Goal: Task Accomplishment & Management: Manage account settings

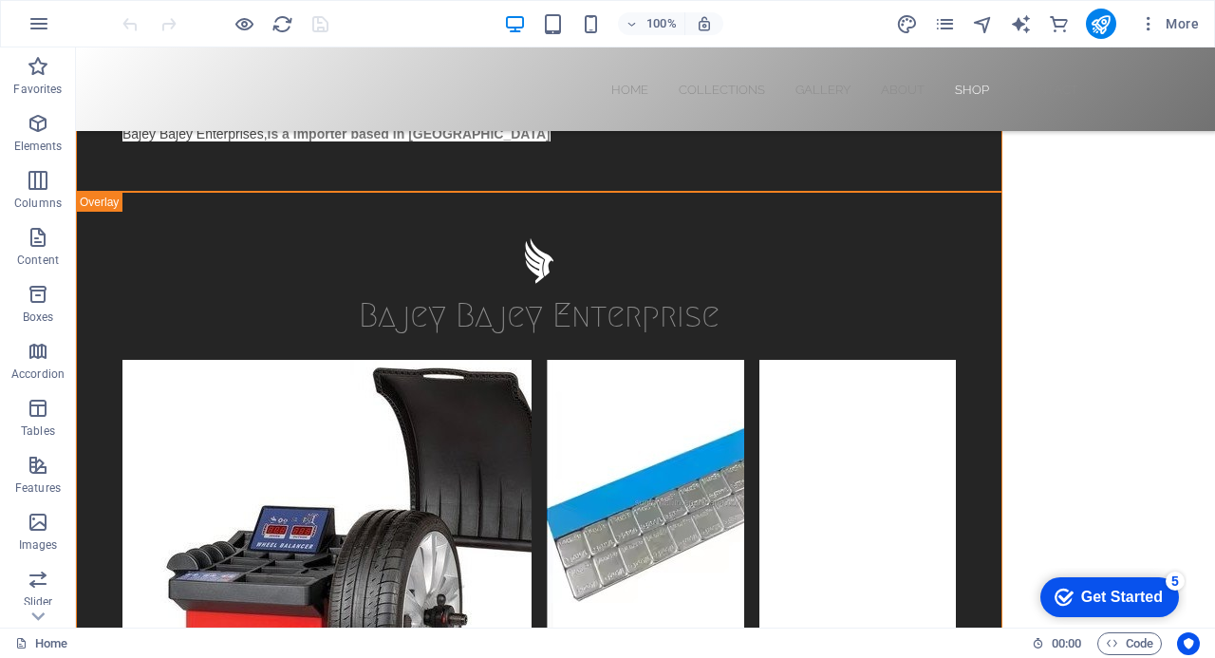
scroll to position [5675, 0]
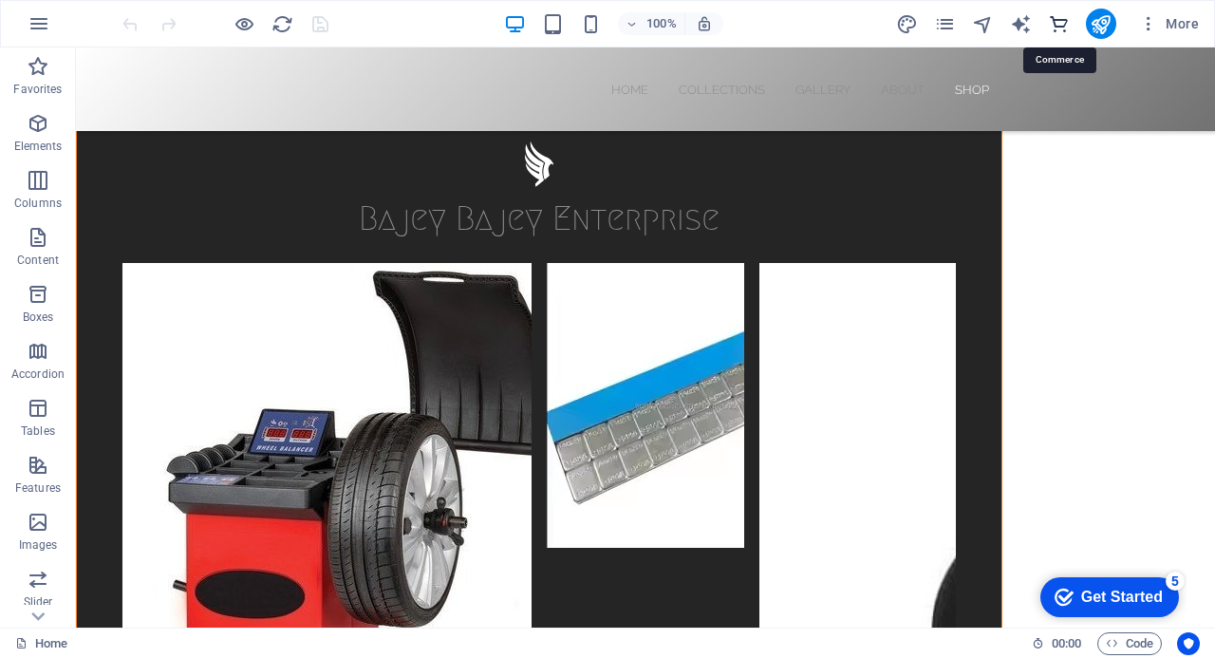
click at [1061, 20] on icon "commerce" at bounding box center [1059, 24] width 22 height 22
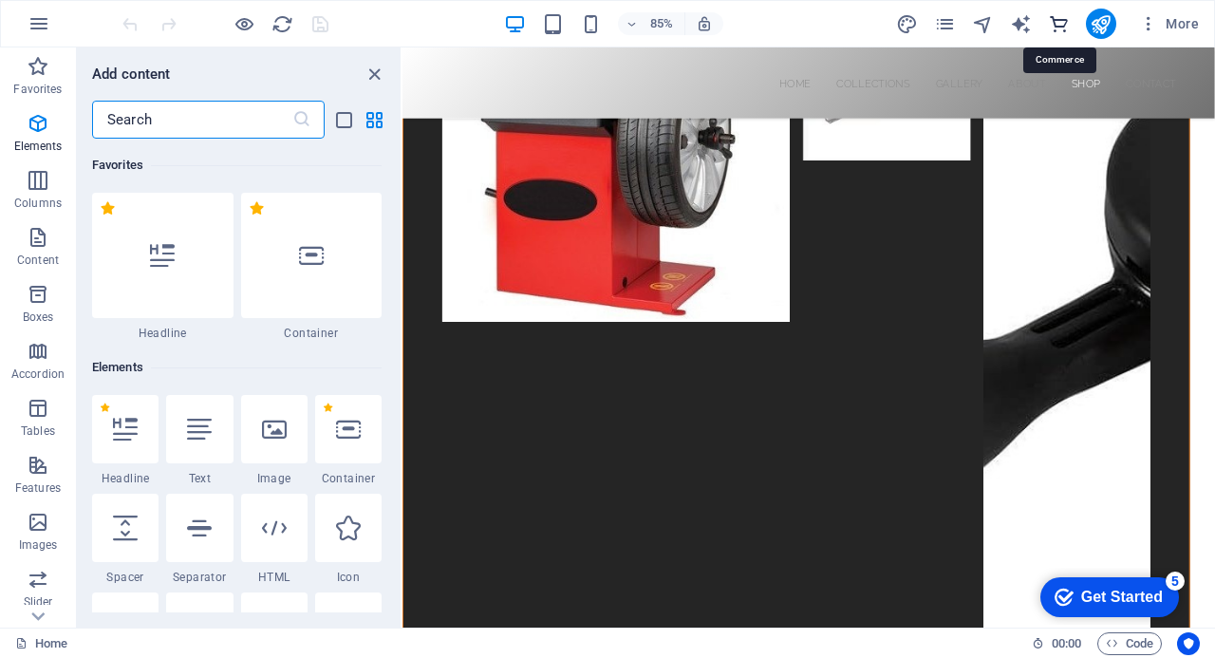
scroll to position [18292, 0]
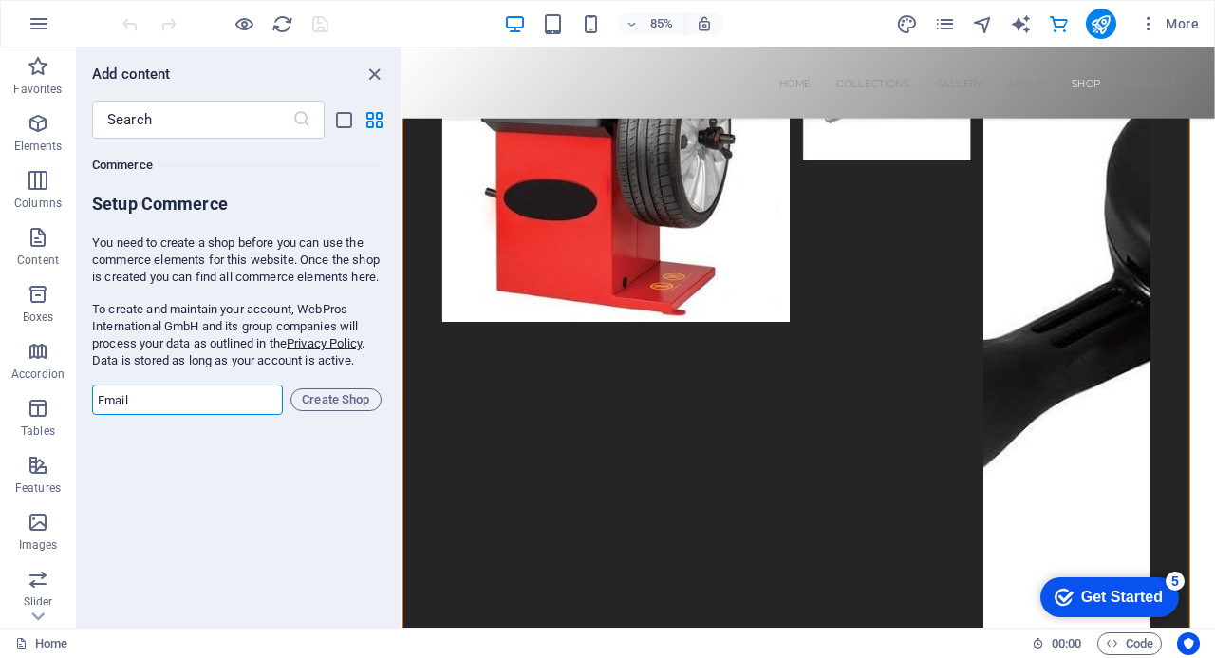
click at [148, 415] on input "email" at bounding box center [187, 399] width 191 height 30
click at [154, 559] on div "Favorites 1 Star Headline 1 Star Container Elements 1 Star Headline 1 Star Text…" at bounding box center [239, 376] width 324 height 474
click at [165, 415] on input "email" at bounding box center [187, 399] width 191 height 30
type input "hafizubawabawa@gmail.com"
click at [327, 411] on span "Create Shop" at bounding box center [336, 399] width 74 height 23
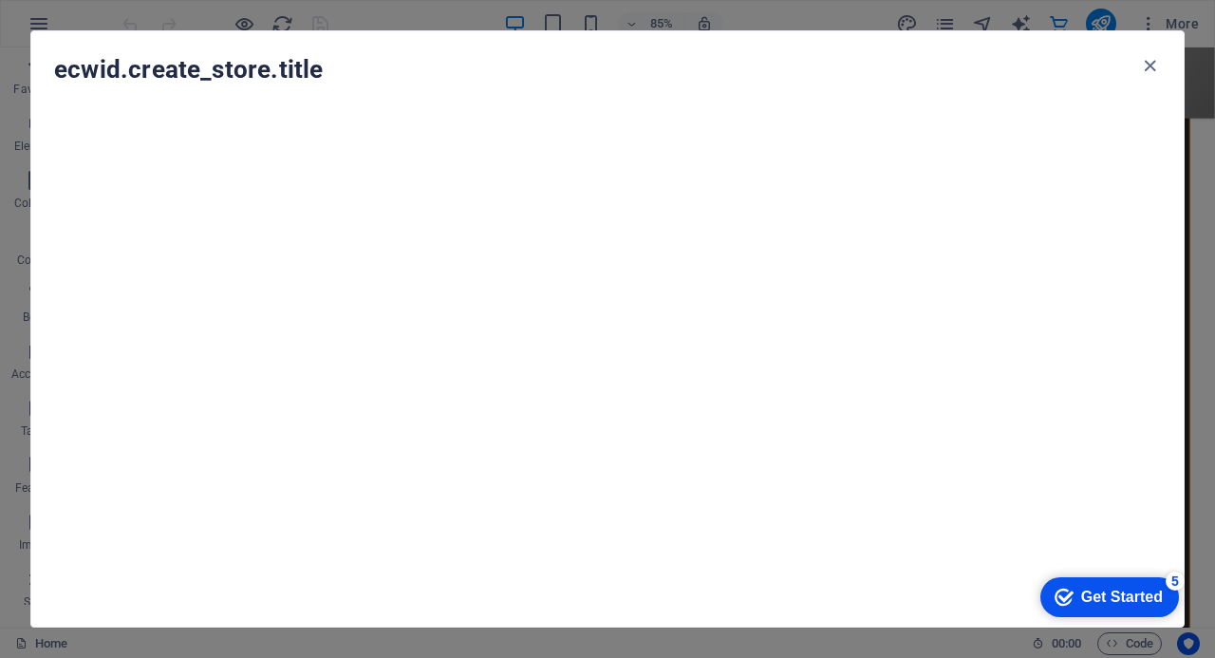
drag, startPoint x: 1196, startPoint y: 78, endPoint x: 1200, endPoint y: 96, distance: 18.4
click at [1200, 96] on div "ecwid.create_store.title" at bounding box center [607, 329] width 1215 height 658
click at [1177, 618] on div "checkmark Get Started 5 First Steps in the Editor Let's guide you through the t…" at bounding box center [1105, 596] width 161 height 57
click at [1150, 63] on icon "button" at bounding box center [1150, 66] width 22 height 22
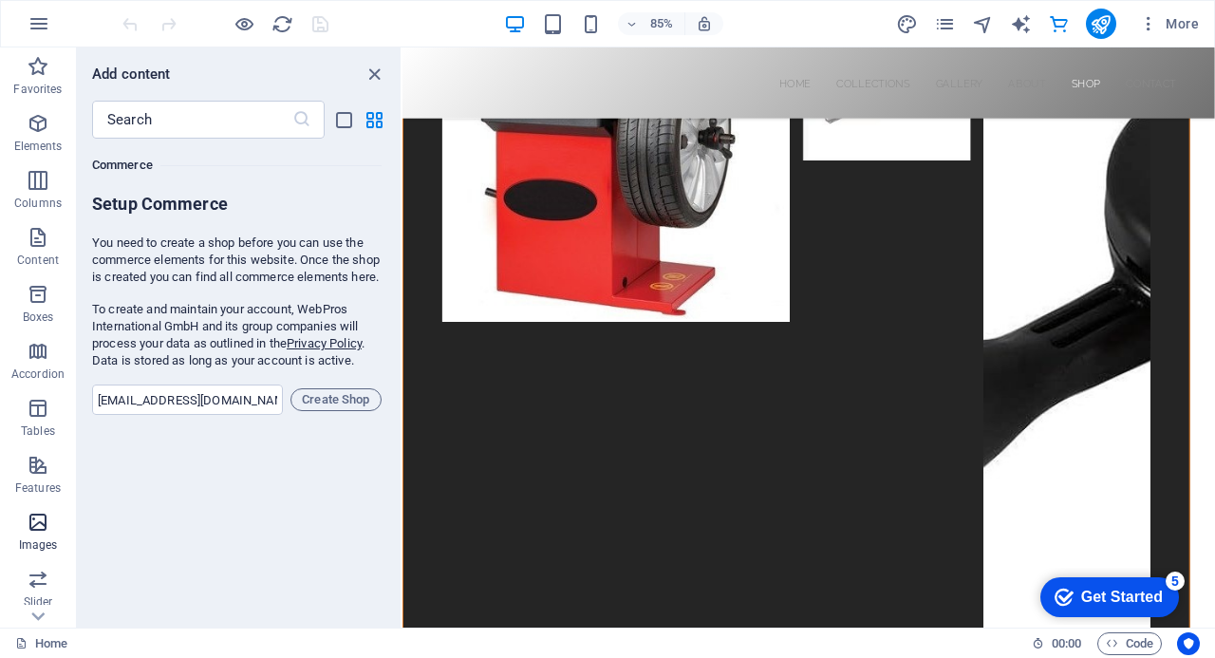
click at [34, 521] on icon "button" at bounding box center [38, 522] width 23 height 23
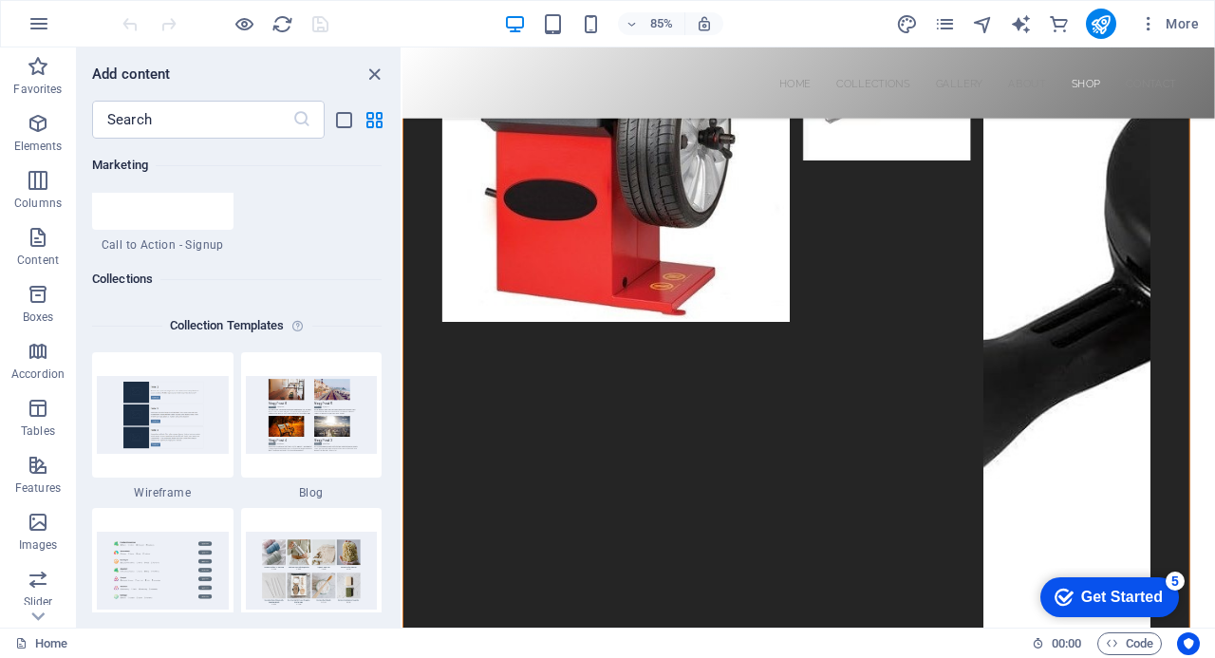
scroll to position [17313, 0]
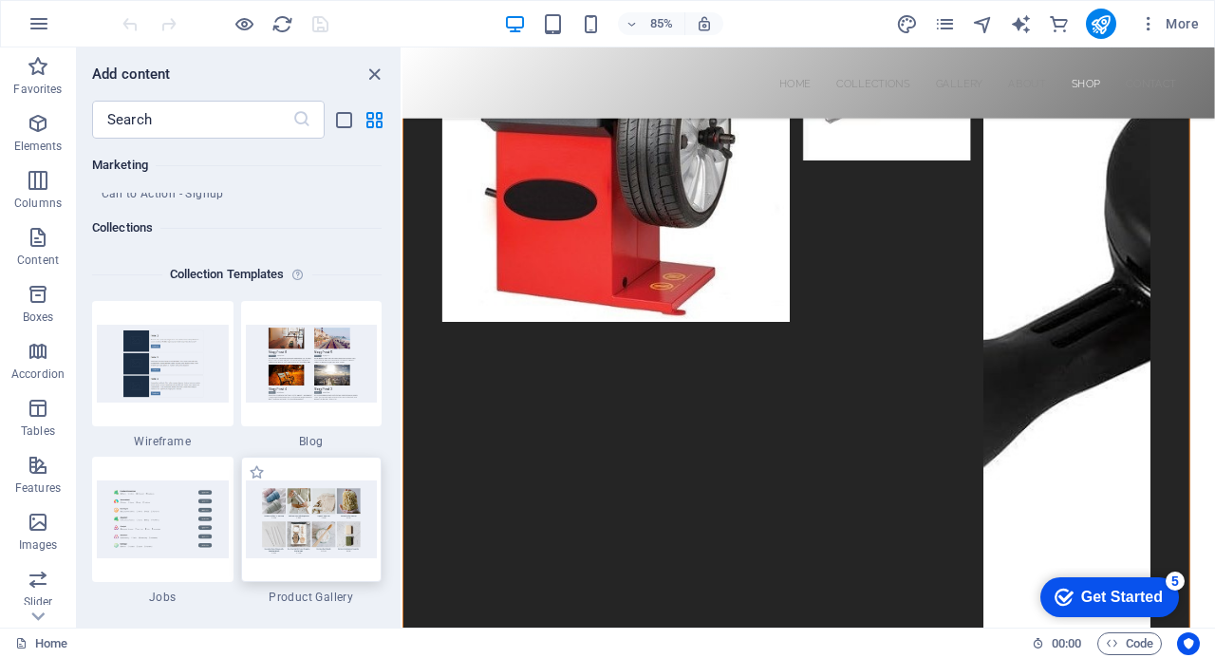
click at [306, 517] on img at bounding box center [312, 518] width 132 height 77
click at [313, 521] on img at bounding box center [312, 518] width 132 height 77
click at [313, 520] on img at bounding box center [312, 518] width 132 height 77
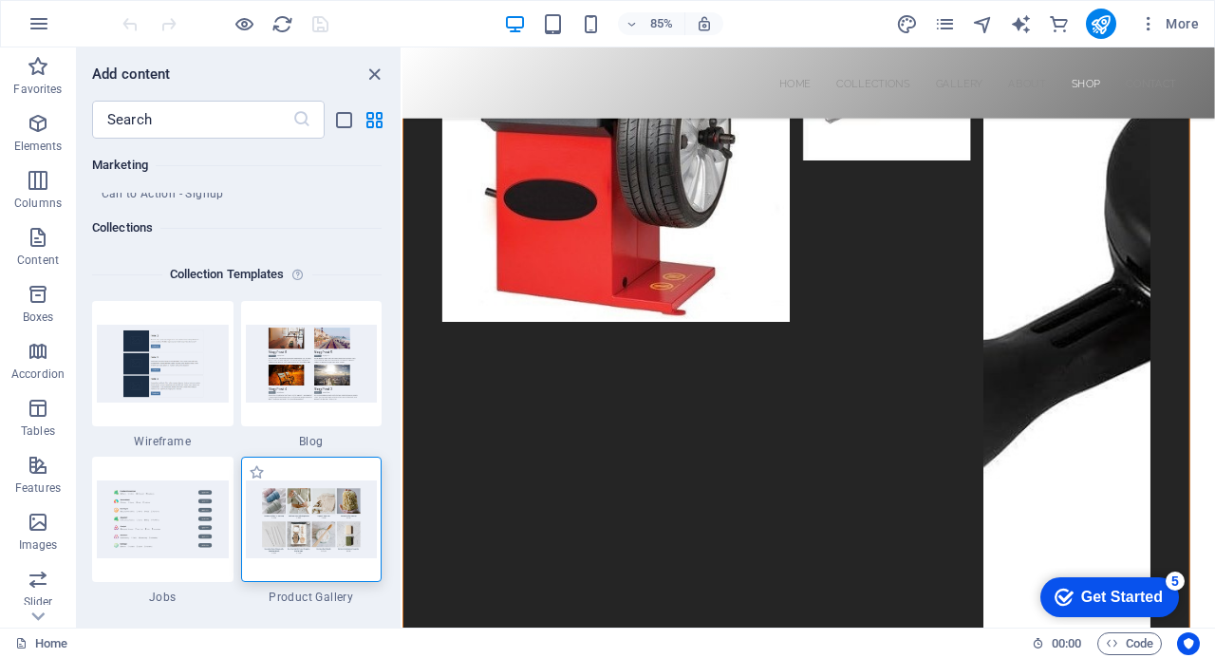
click at [315, 517] on img at bounding box center [312, 518] width 132 height 77
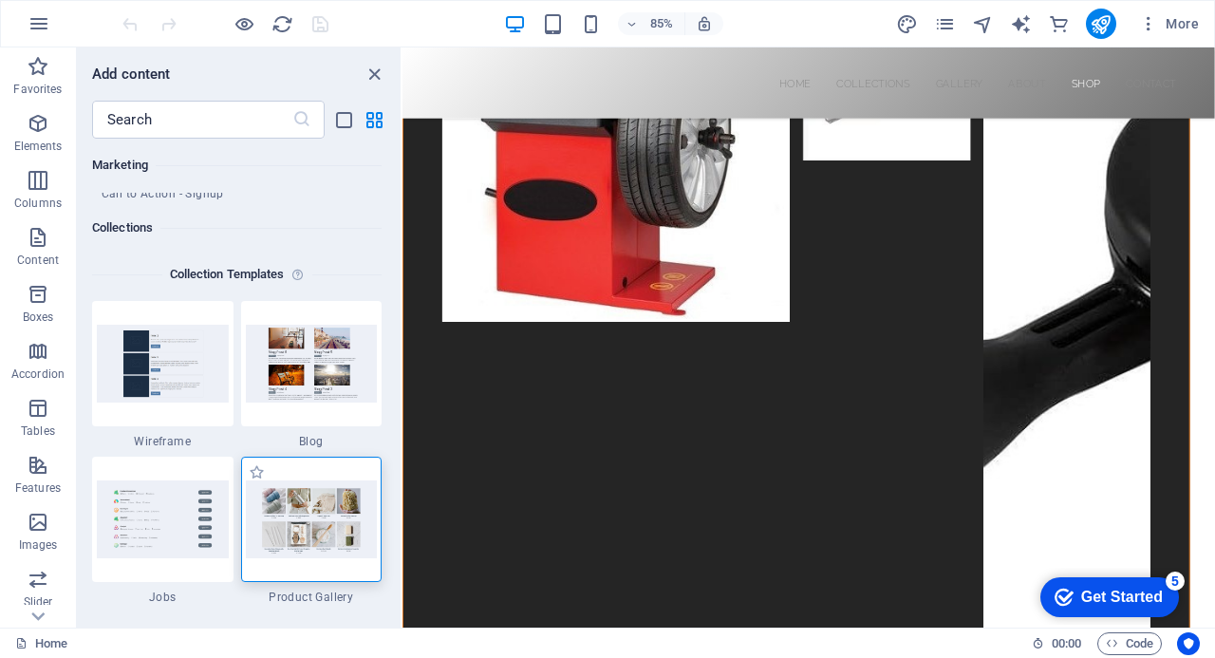
click at [315, 517] on img at bounding box center [312, 518] width 132 height 77
click at [318, 514] on img at bounding box center [312, 518] width 132 height 77
click at [317, 505] on img at bounding box center [312, 518] width 132 height 77
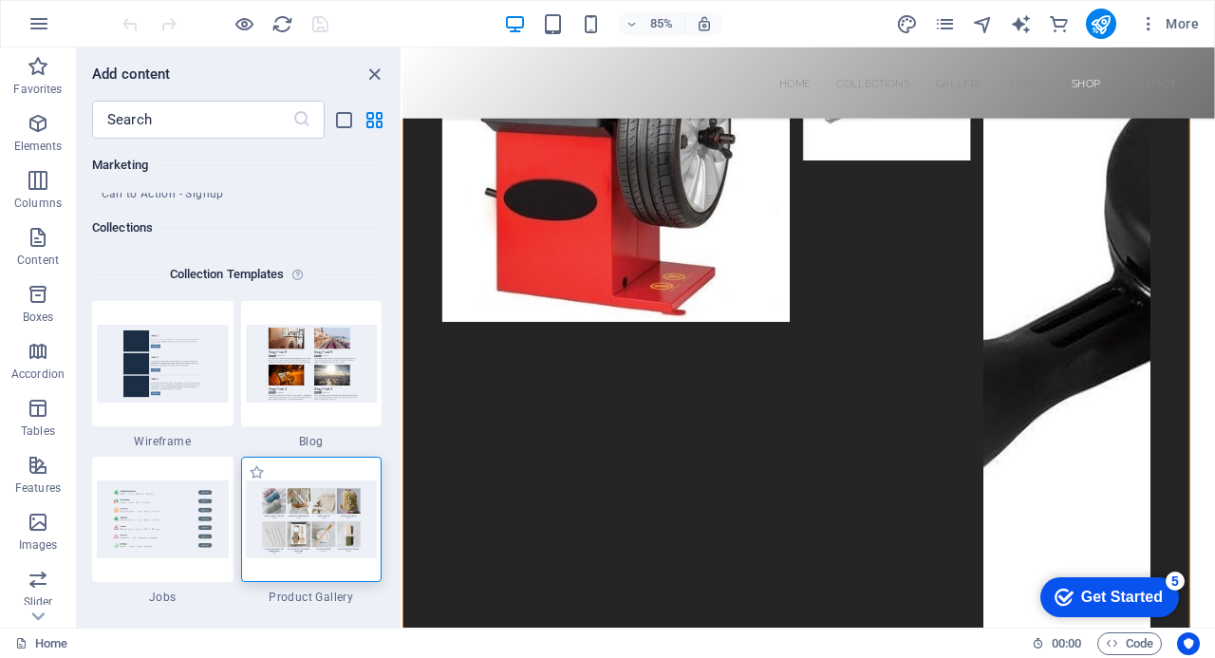
click at [317, 505] on img at bounding box center [312, 518] width 132 height 77
click at [36, 517] on icon "button" at bounding box center [38, 522] width 23 height 23
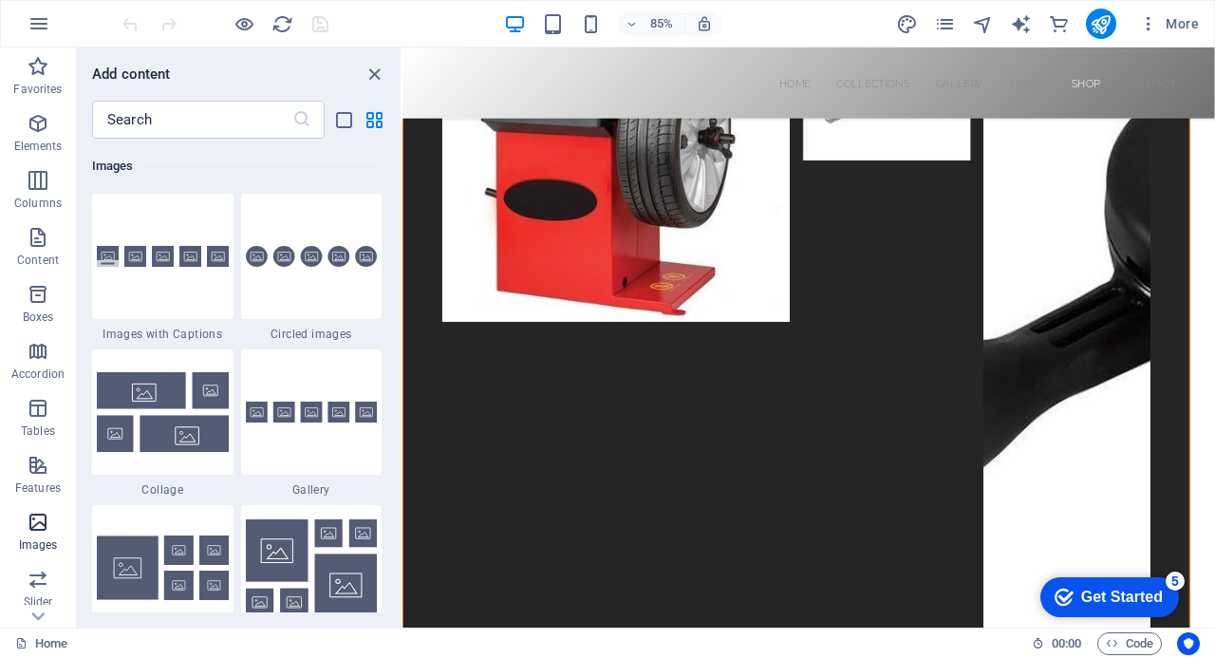
scroll to position [9624, 0]
click at [35, 517] on icon "button" at bounding box center [38, 522] width 23 height 23
click at [313, 537] on img at bounding box center [312, 567] width 132 height 97
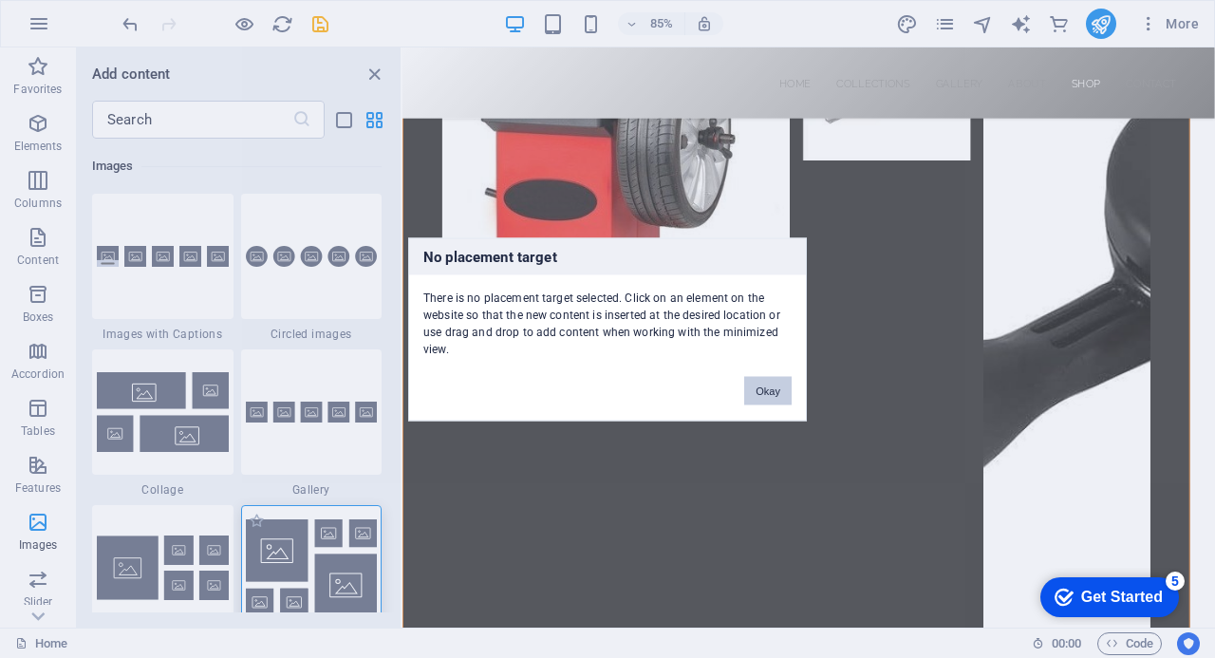
click at [312, 536] on div "No placement target There is no placement target selected. Click on an element …" at bounding box center [607, 329] width 1215 height 658
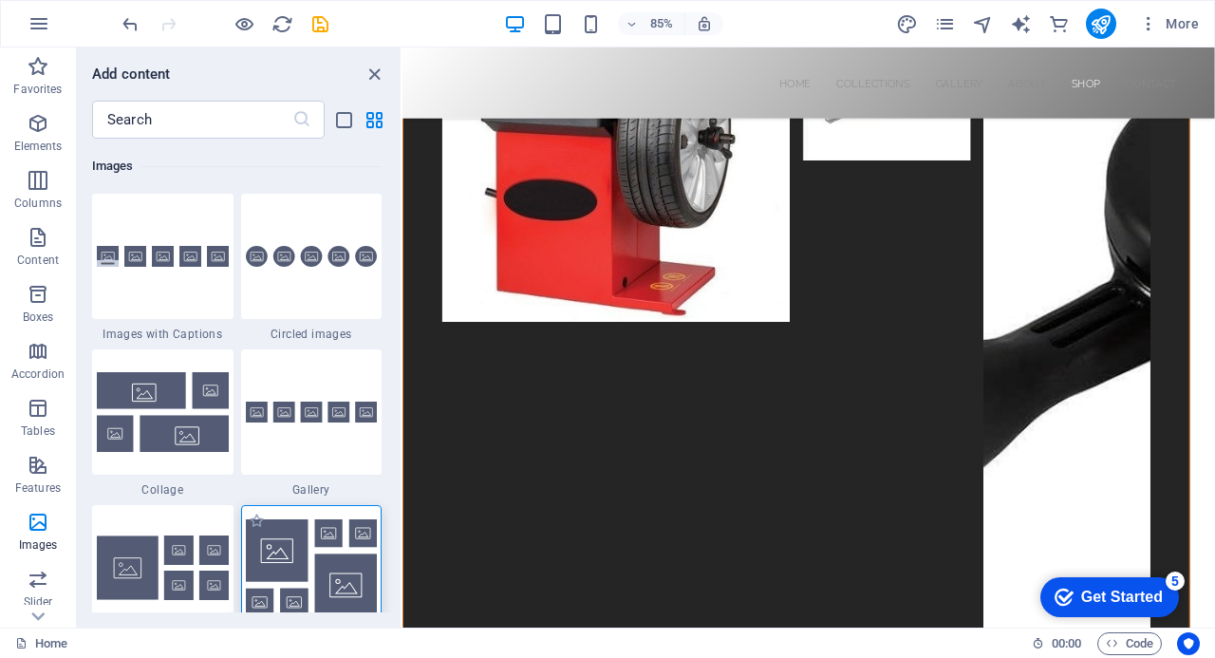
click at [312, 536] on img at bounding box center [312, 567] width 132 height 97
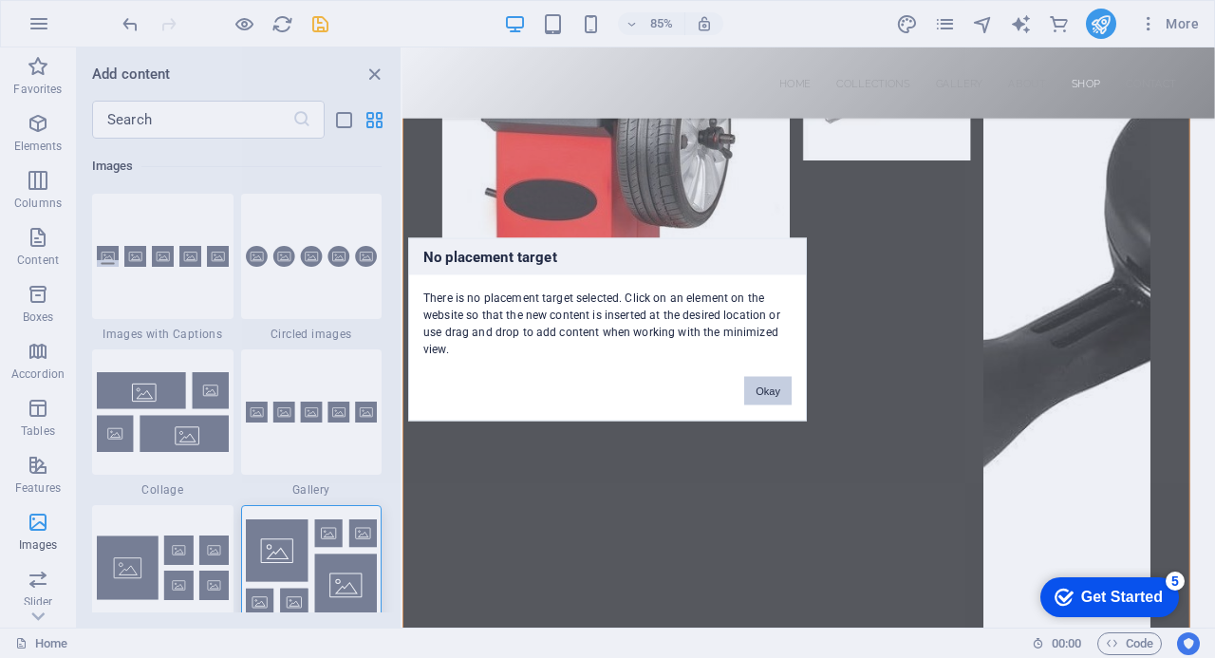
click at [767, 389] on button "Okay" at bounding box center [767, 390] width 47 height 28
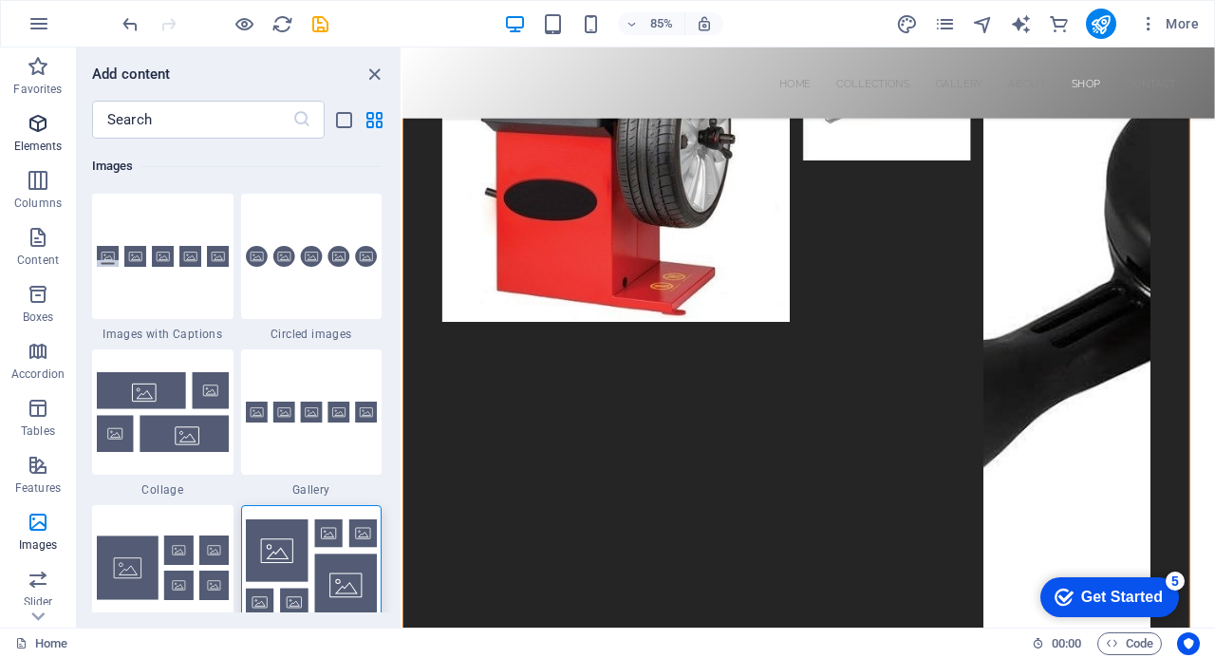
click at [38, 117] on icon "button" at bounding box center [38, 123] width 23 height 23
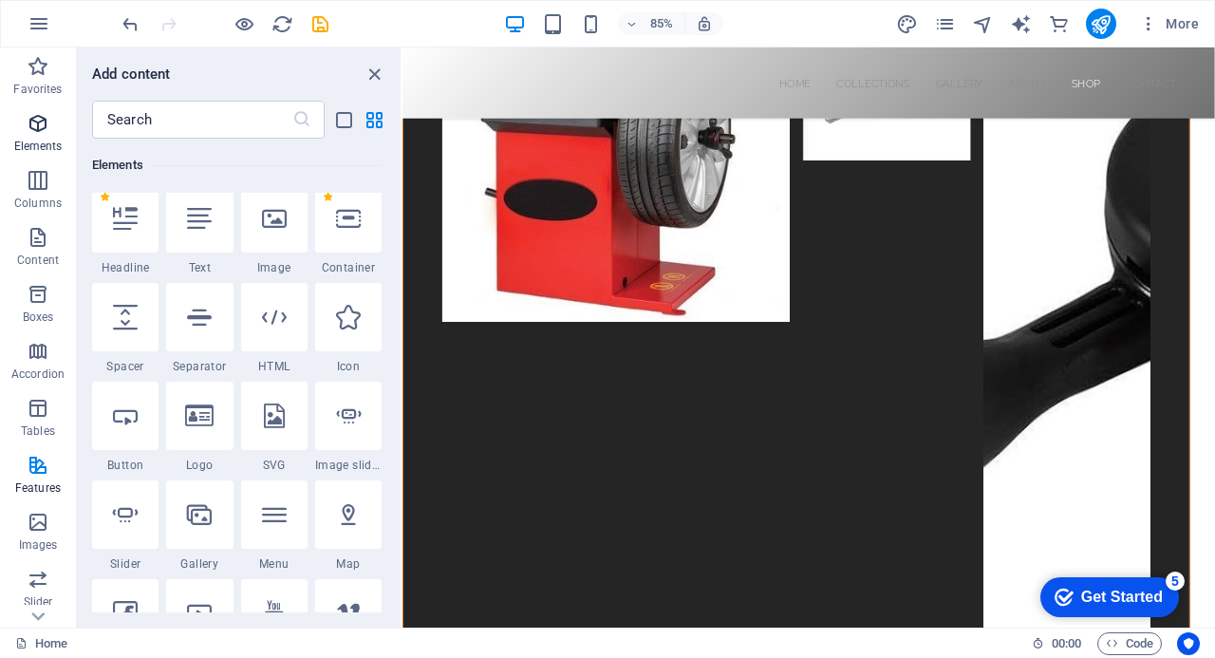
scroll to position [202, 0]
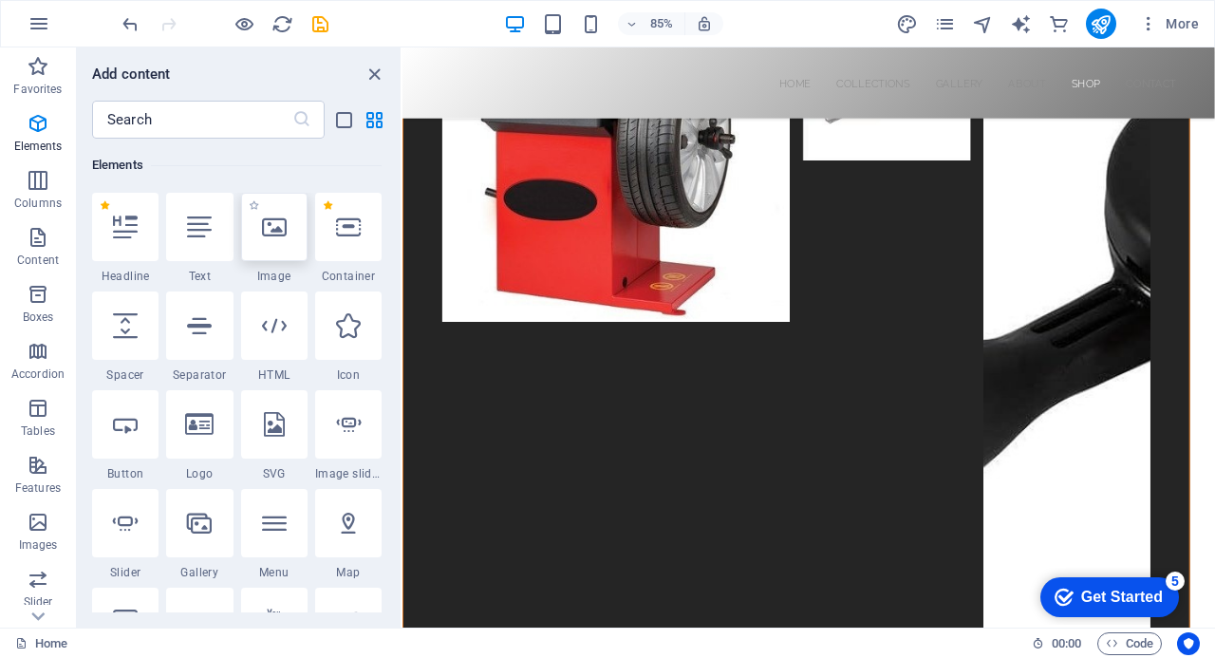
click at [276, 232] on icon at bounding box center [274, 227] width 25 height 25
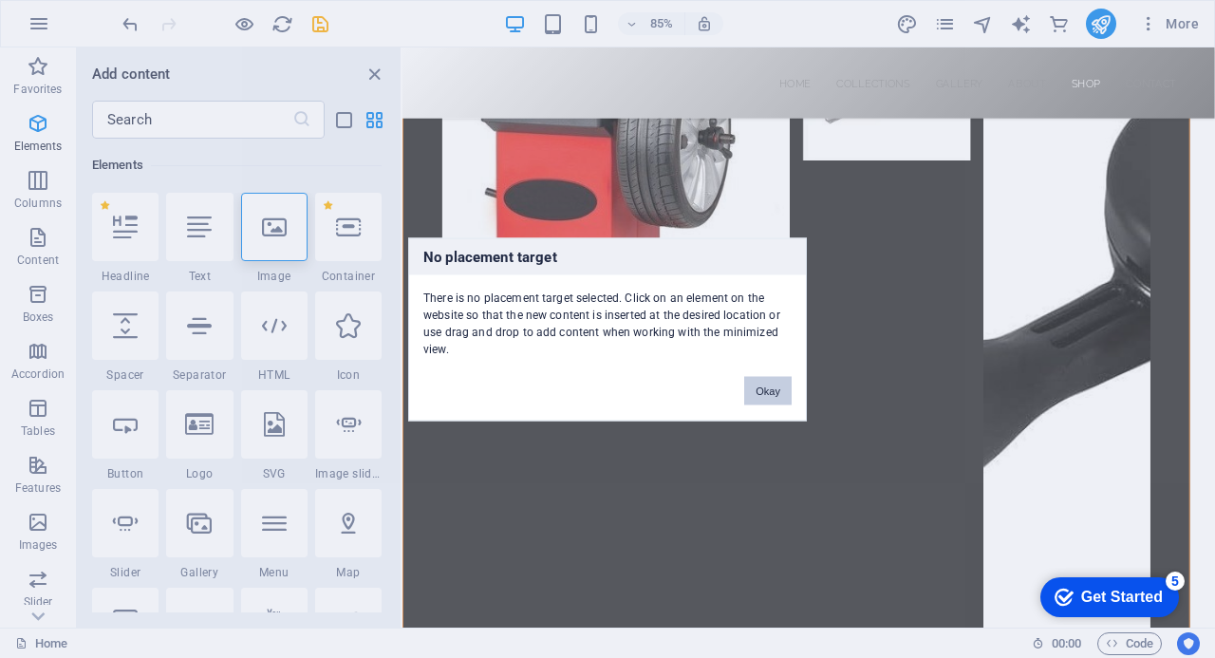
click at [775, 390] on button "Okay" at bounding box center [767, 390] width 47 height 28
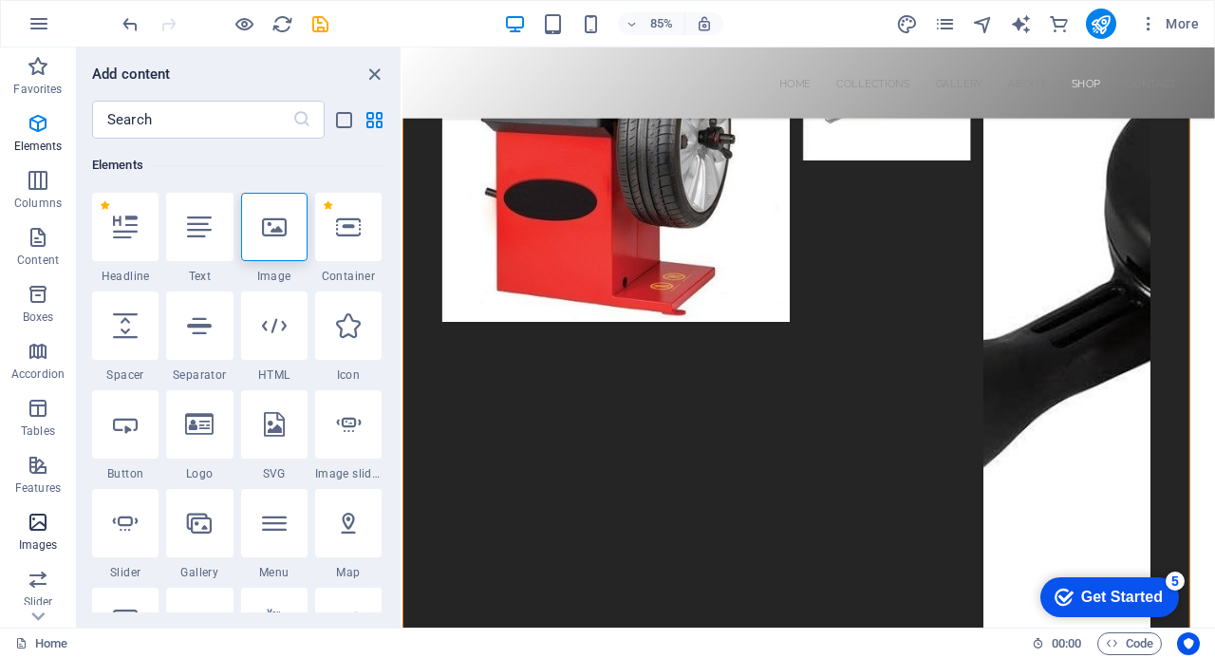
click at [38, 521] on icon "button" at bounding box center [38, 522] width 23 height 23
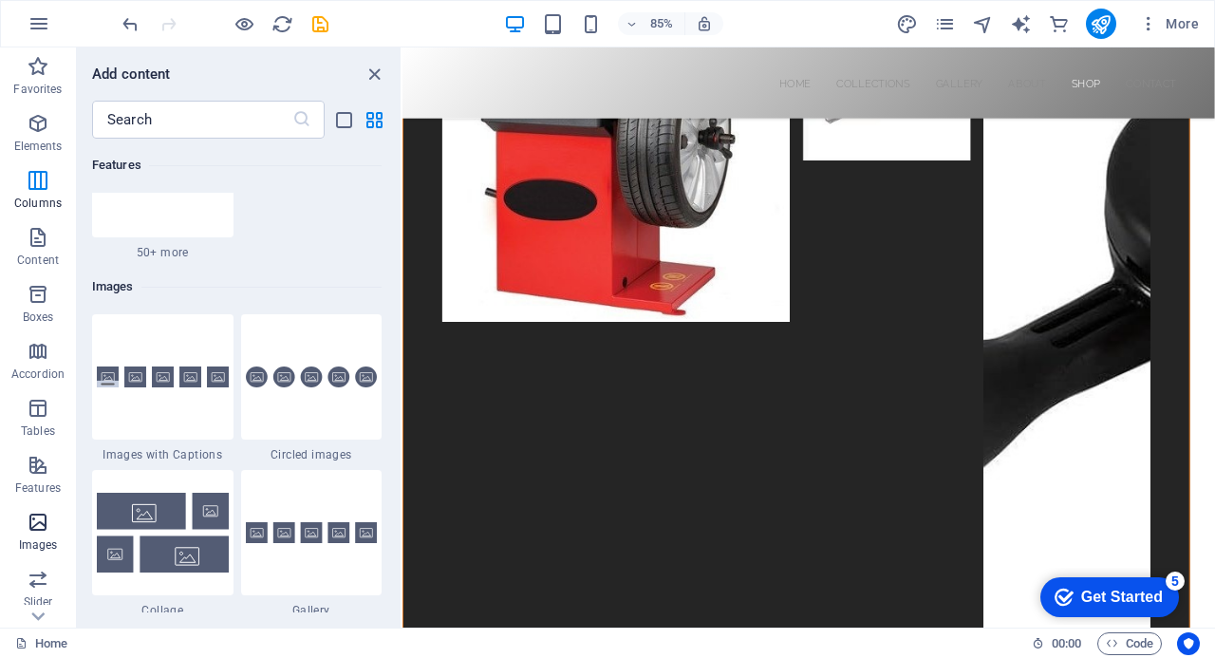
scroll to position [9625, 0]
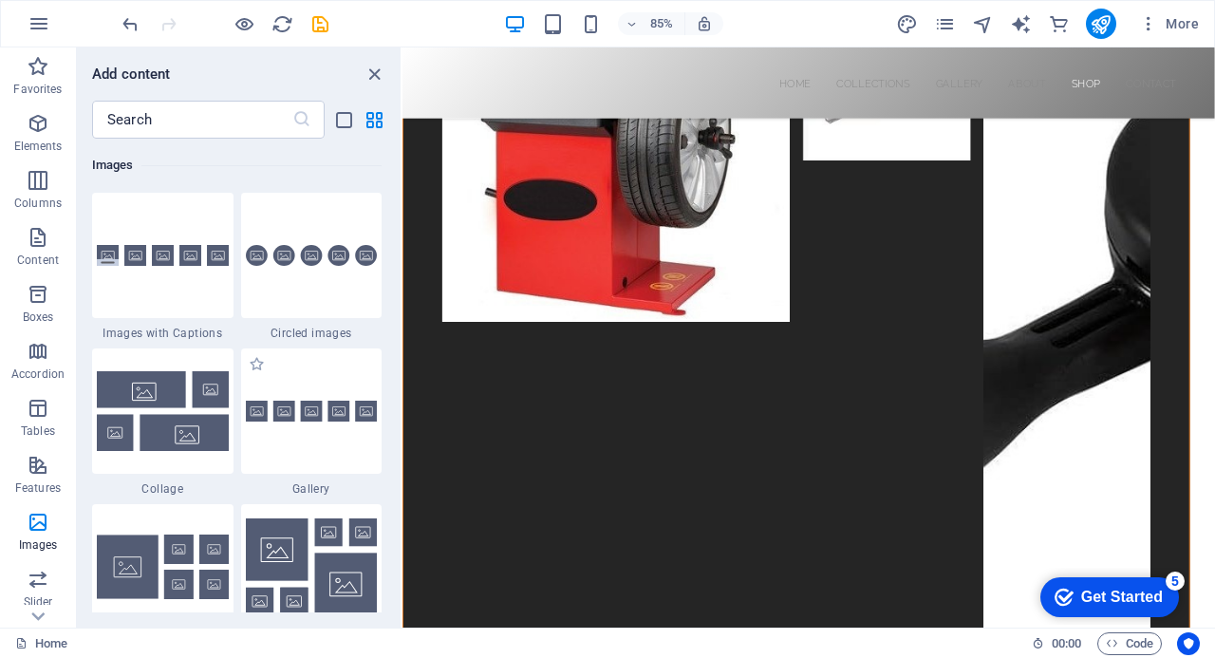
click at [310, 484] on span "Gallery" at bounding box center [311, 488] width 141 height 15
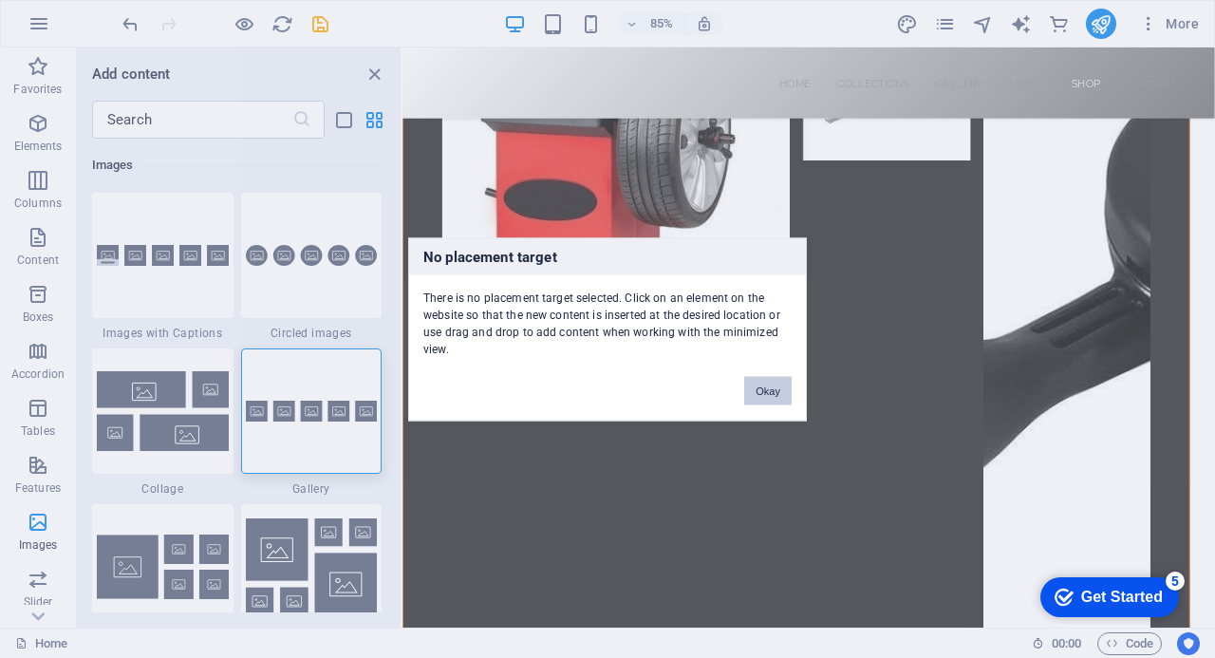
click at [775, 386] on button "Okay" at bounding box center [767, 390] width 47 height 28
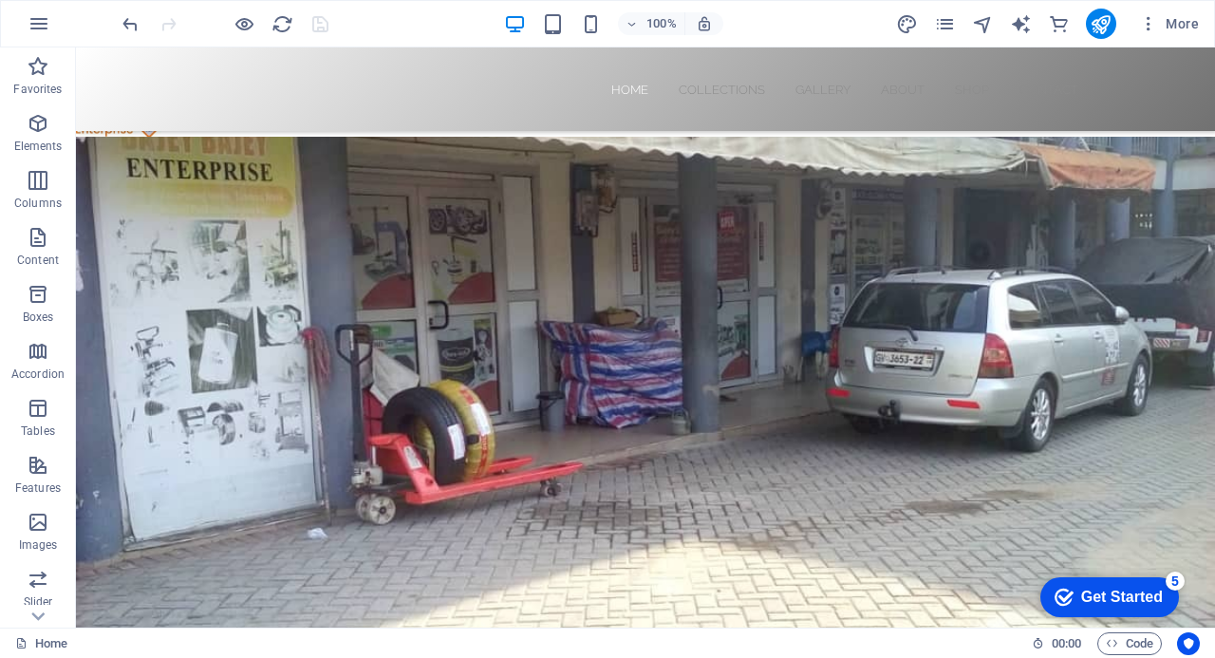
scroll to position [0, 0]
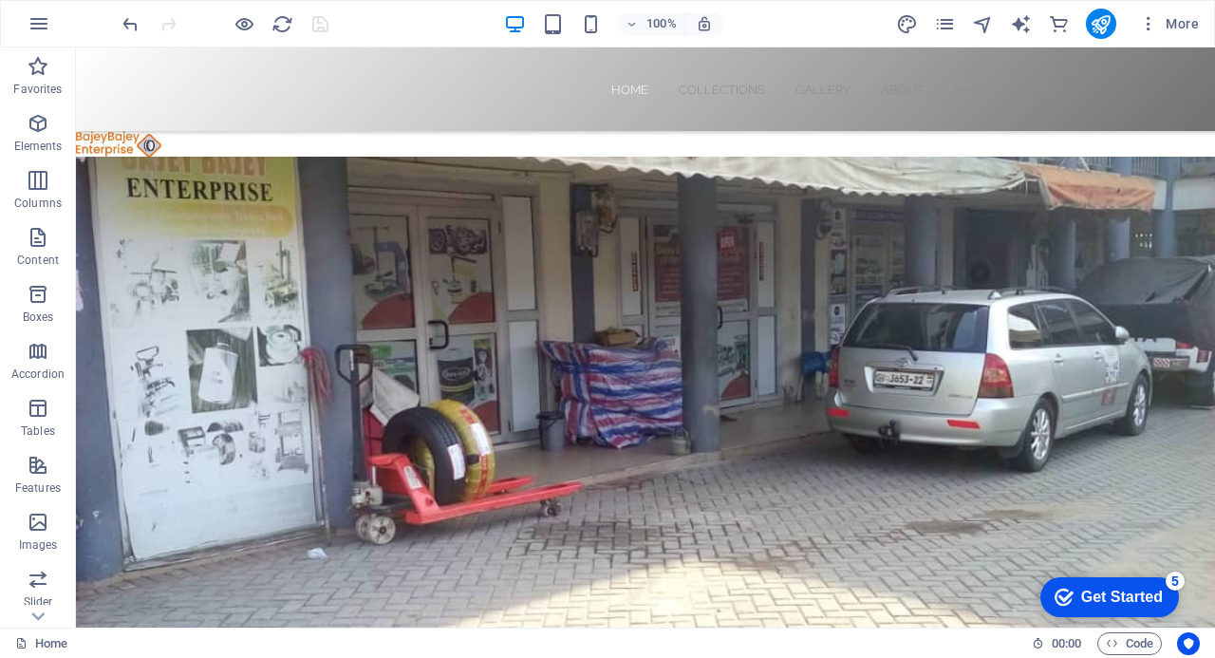
drag, startPoint x: 1206, startPoint y: 50, endPoint x: 805, endPoint y: 113, distance: 406.4
click at [794, 109] on div "Home Collections Gallery About Shop Contact" at bounding box center [645, 89] width 1139 height 84
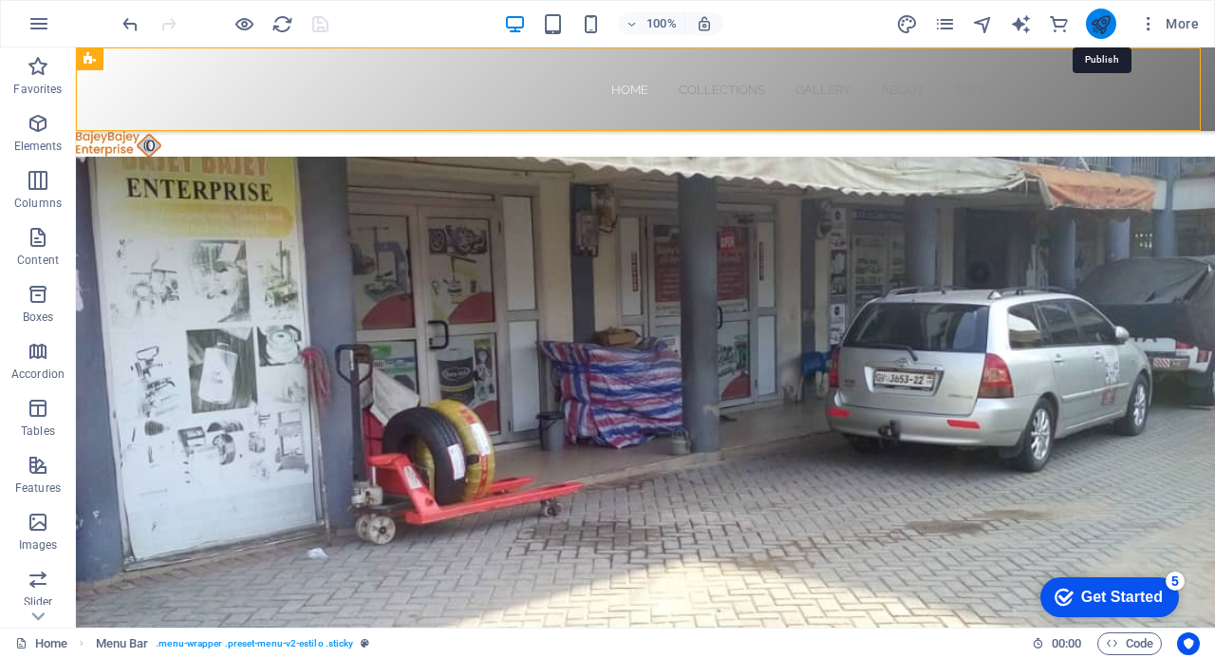
click at [1107, 18] on icon "publish" at bounding box center [1101, 24] width 22 height 22
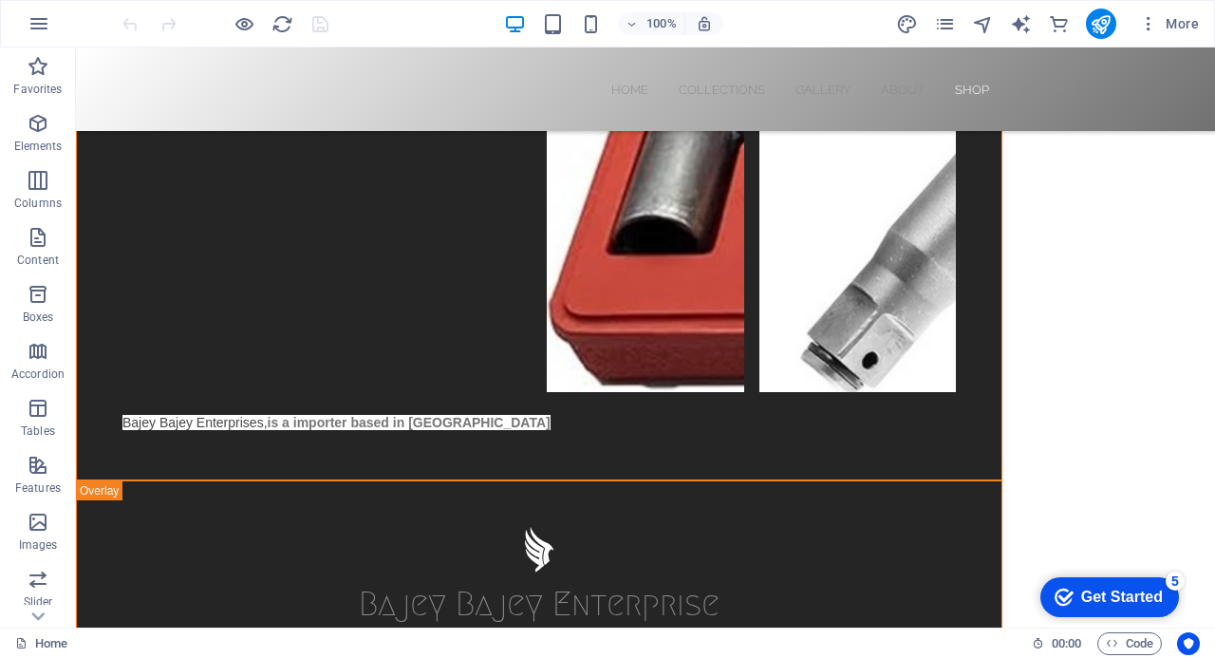
scroll to position [5301, 0]
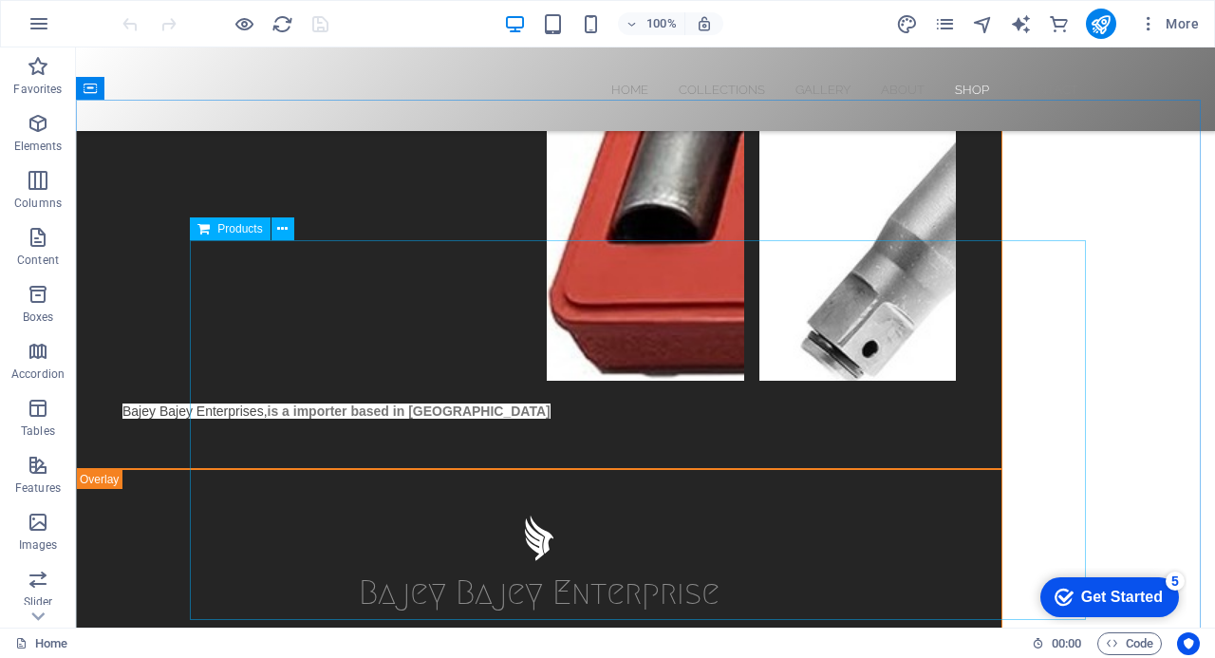
click at [206, 229] on icon at bounding box center [203, 228] width 12 height 23
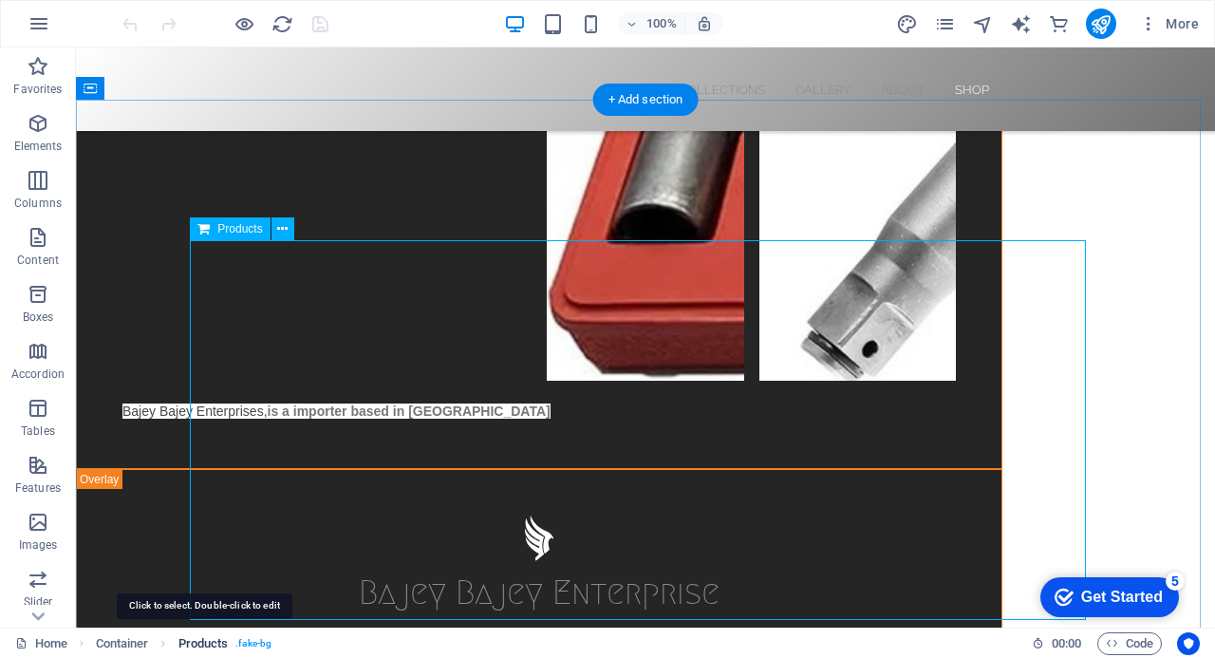
click at [196, 642] on span "Products" at bounding box center [203, 643] width 50 height 23
click at [196, 639] on span "Products" at bounding box center [203, 643] width 50 height 23
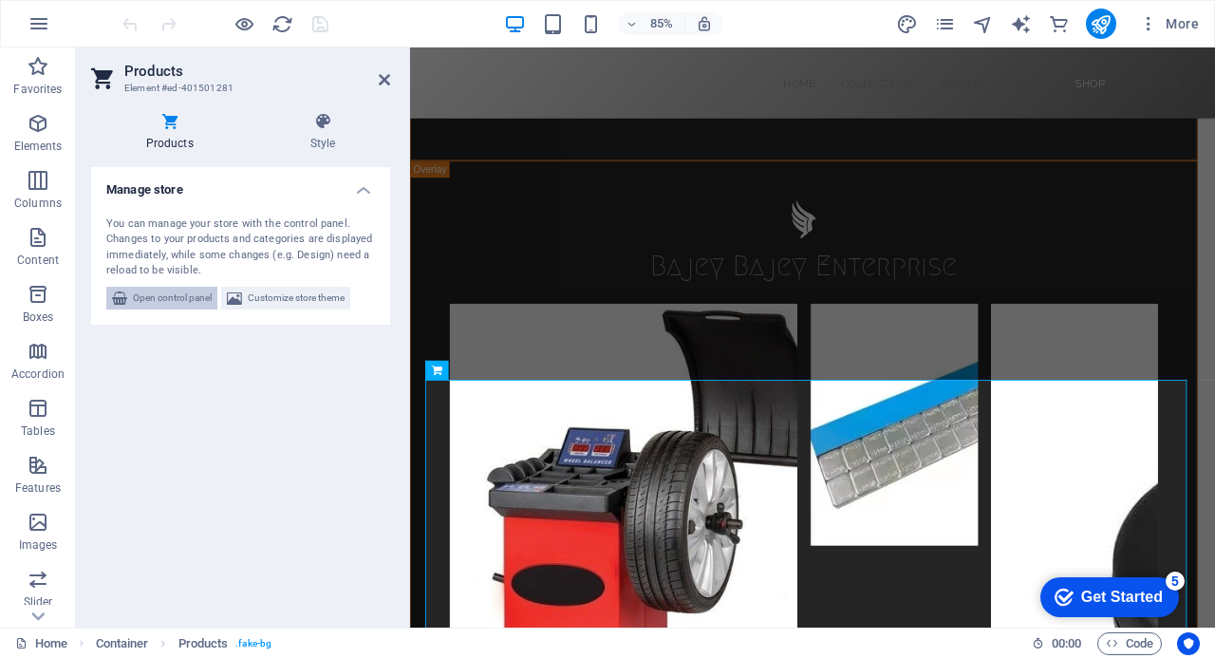
click at [177, 291] on span "Open control panel" at bounding box center [172, 298] width 79 height 23
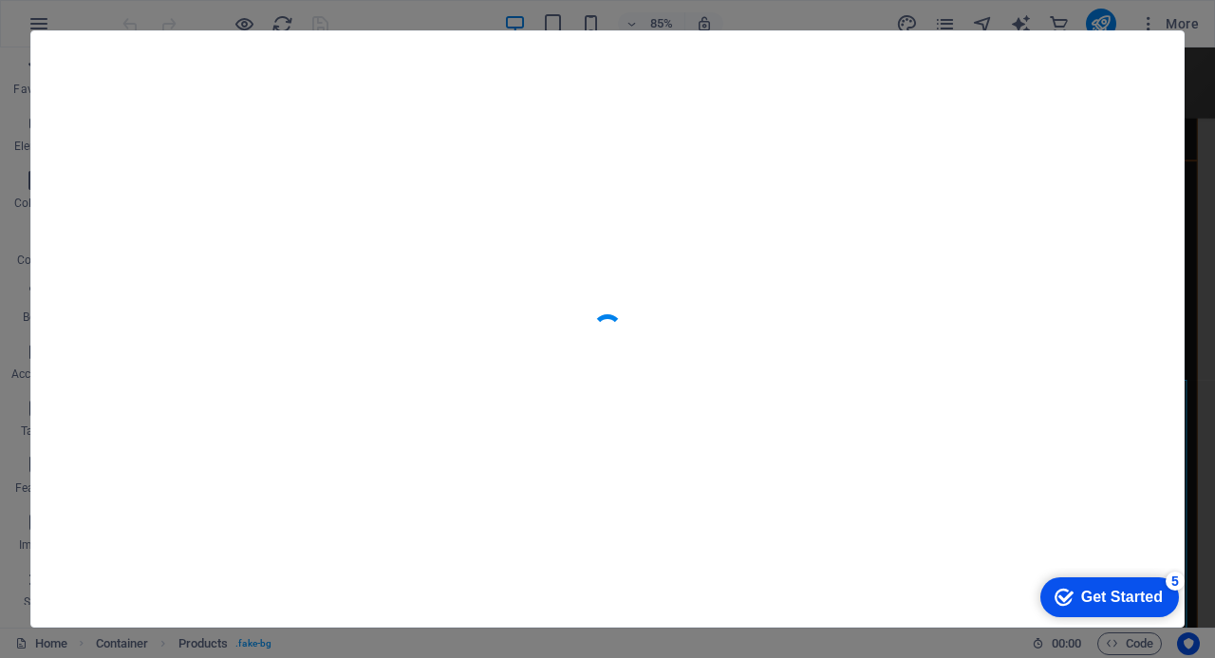
drag, startPoint x: 203, startPoint y: 390, endPoint x: 381, endPoint y: 493, distance: 205.0
click at [381, 493] on div at bounding box center [607, 328] width 1152 height 595
click at [774, 403] on div at bounding box center [607, 328] width 1152 height 595
click at [601, 322] on div at bounding box center [607, 329] width 36 height 36
click at [766, 15] on div at bounding box center [607, 329] width 1215 height 658
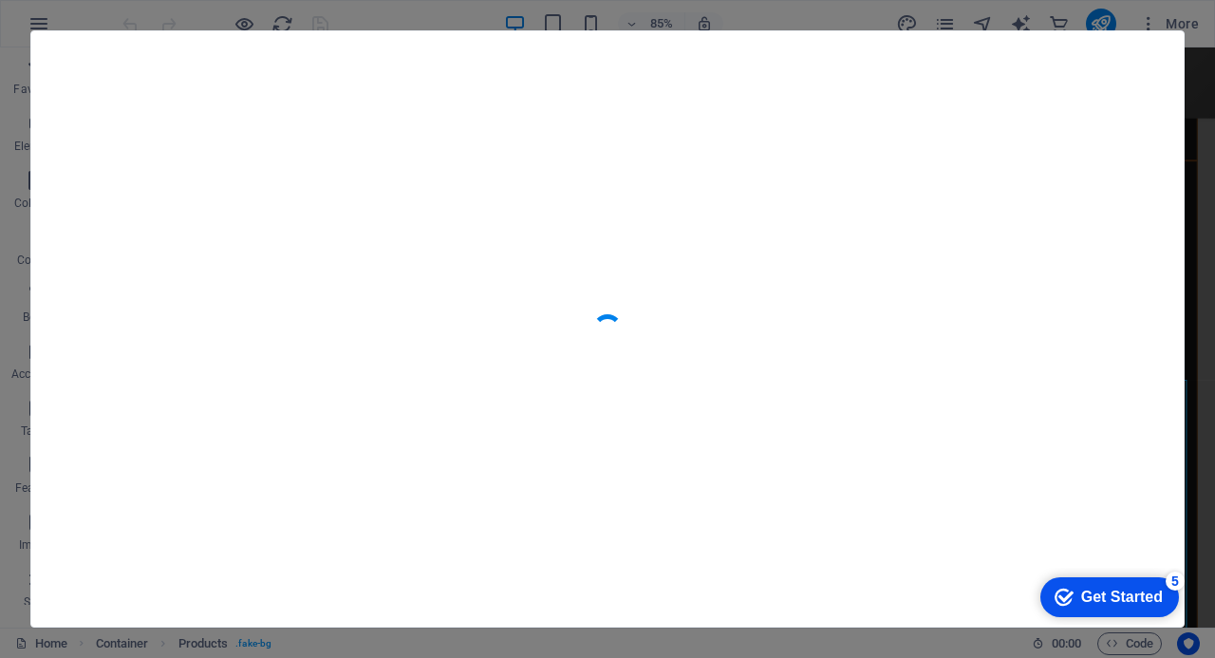
click at [769, 15] on div at bounding box center [607, 329] width 1215 height 658
click at [1196, 306] on div at bounding box center [607, 329] width 1215 height 658
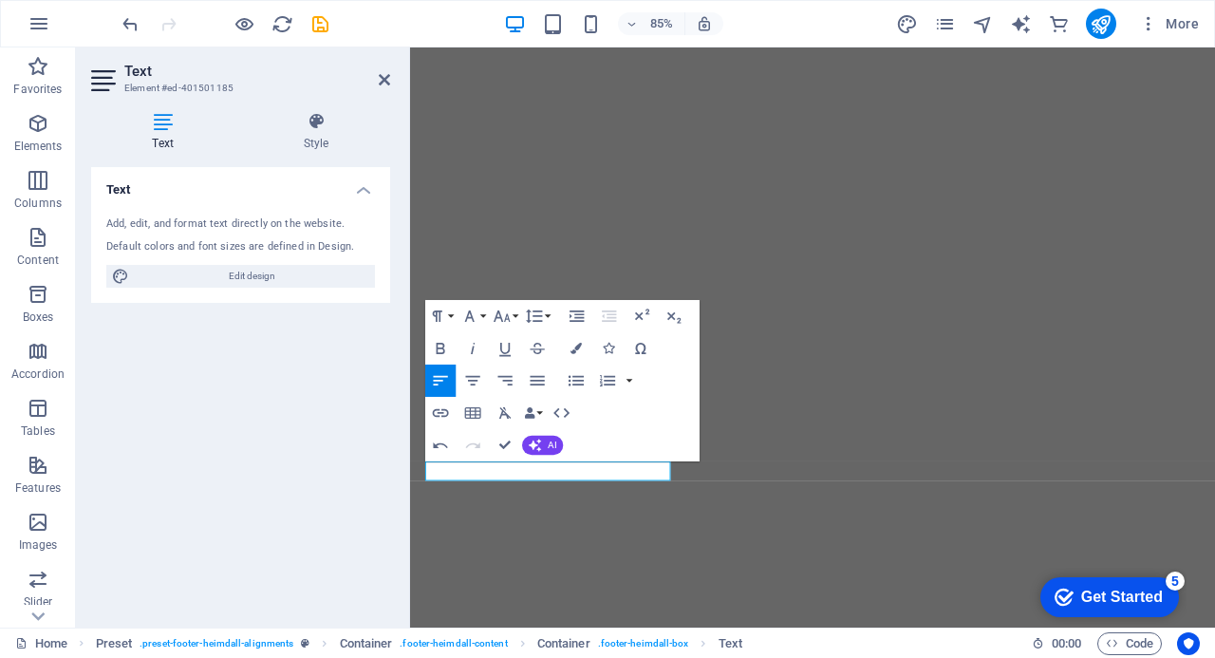
click at [286, 487] on div "Text Add, edit, and format text directly on the website. Default colors and fon…" at bounding box center [240, 389] width 299 height 445
click at [322, 20] on icon "save" at bounding box center [320, 24] width 22 height 22
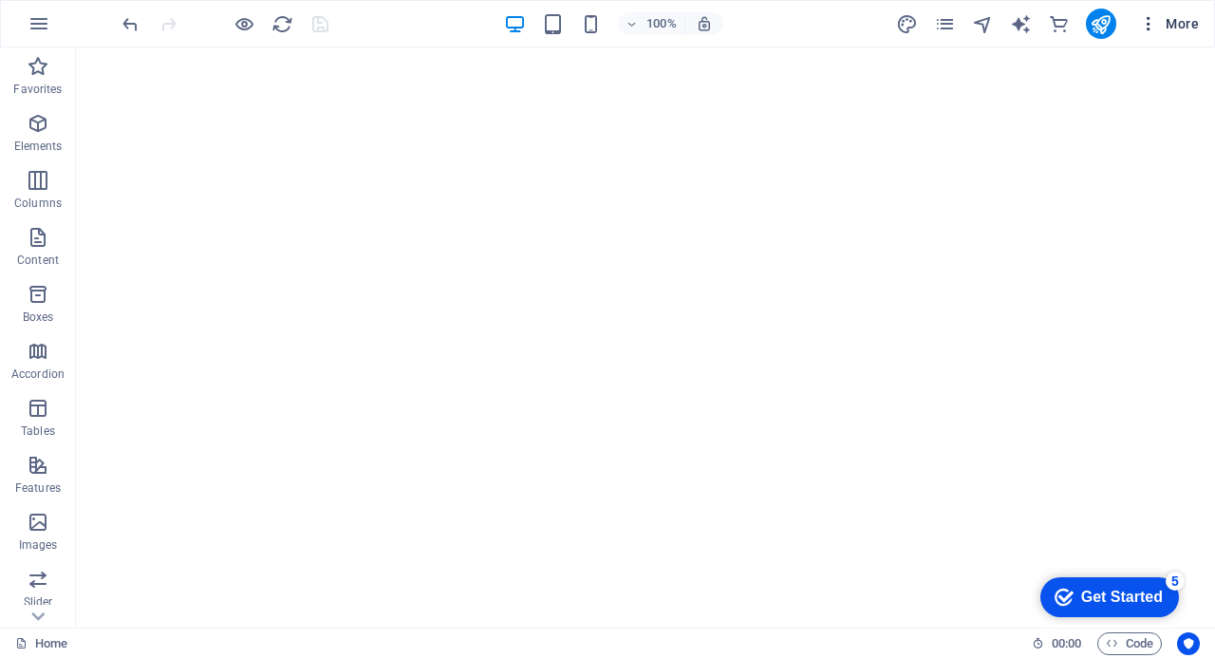
click at [1149, 19] on icon "button" at bounding box center [1148, 23] width 19 height 19
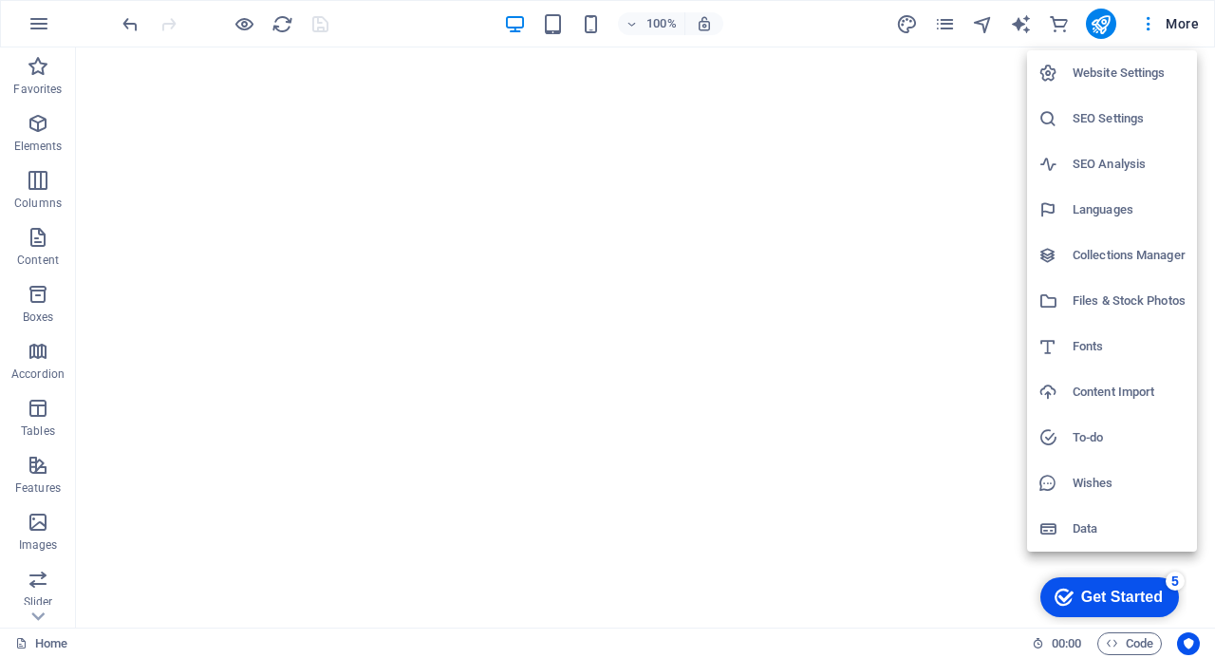
click at [1124, 301] on h6 "Files & Stock Photos" at bounding box center [1129, 300] width 113 height 23
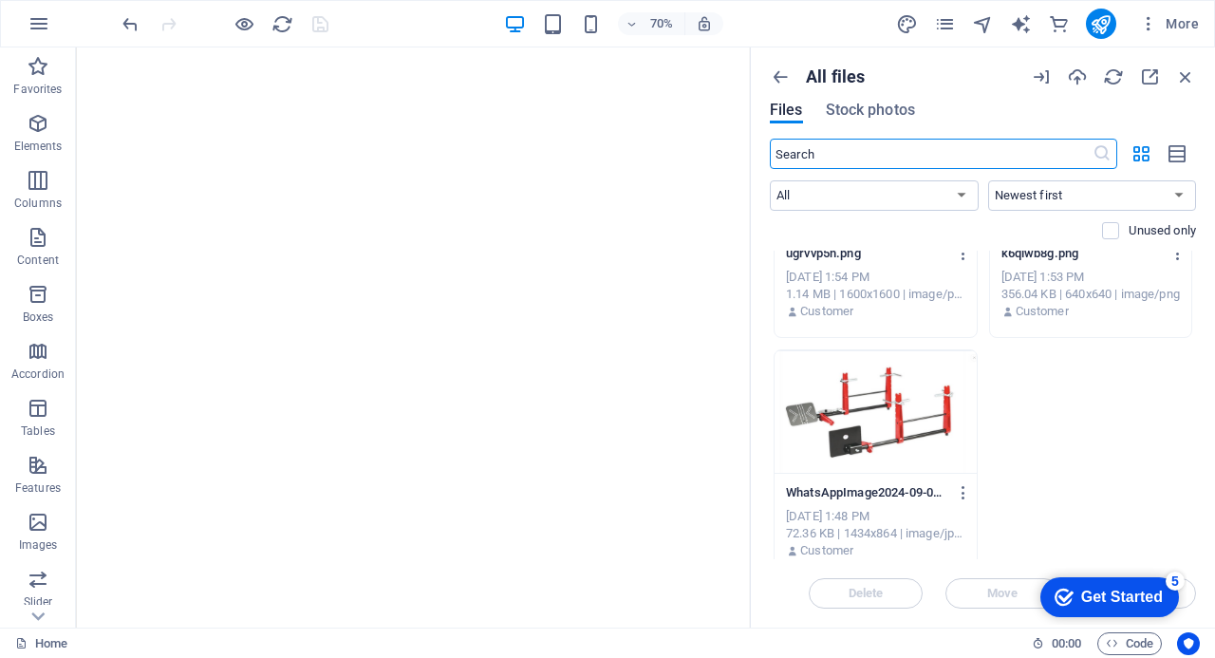
scroll to position [8290, 0]
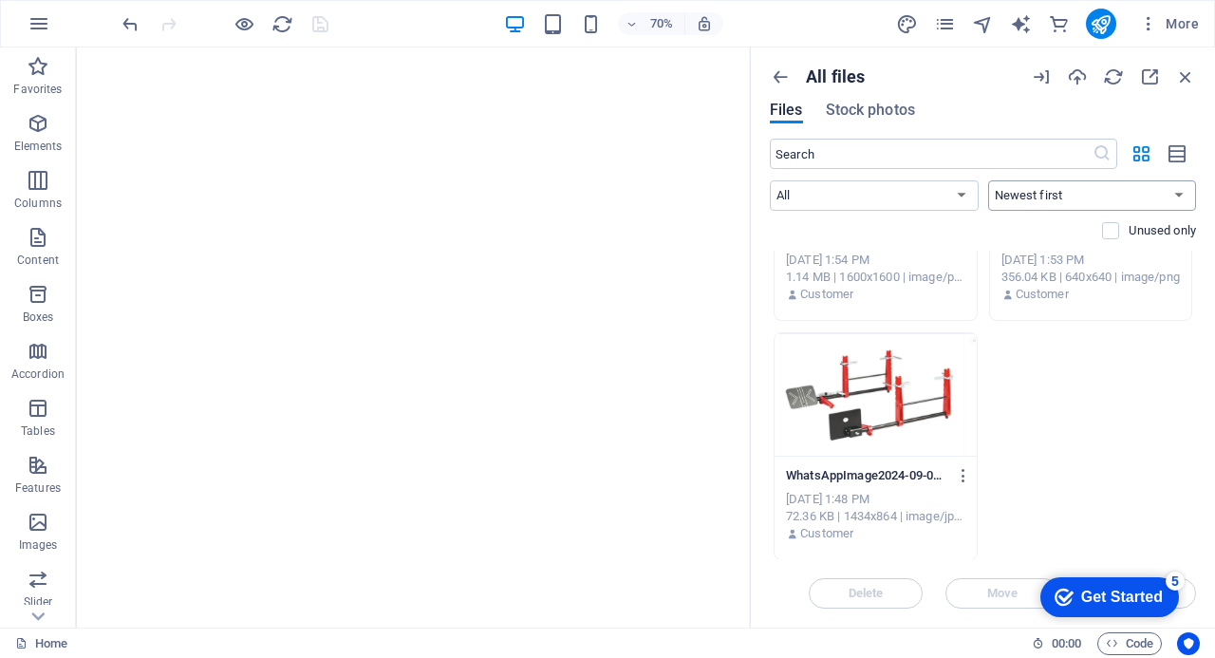
click at [1182, 195] on select "Newest first Oldest first Name (A-Z) Name (Z-A) Size (0-9) Size (9-0) Resolutio…" at bounding box center [1092, 195] width 209 height 30
select select "resolution_asc"
click at [988, 180] on select "Newest first Oldest first Name (A-Z) Name (Z-A) Size (0-9) Size (9-0) Resolutio…" at bounding box center [1092, 195] width 209 height 30
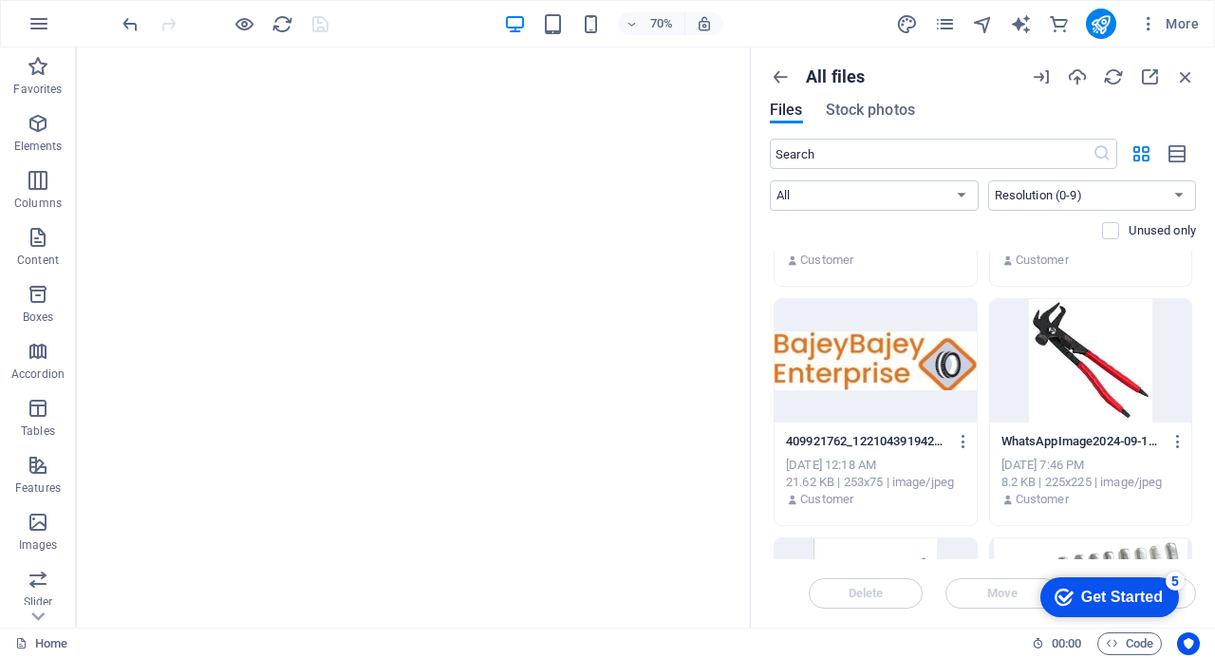
scroll to position [0, 0]
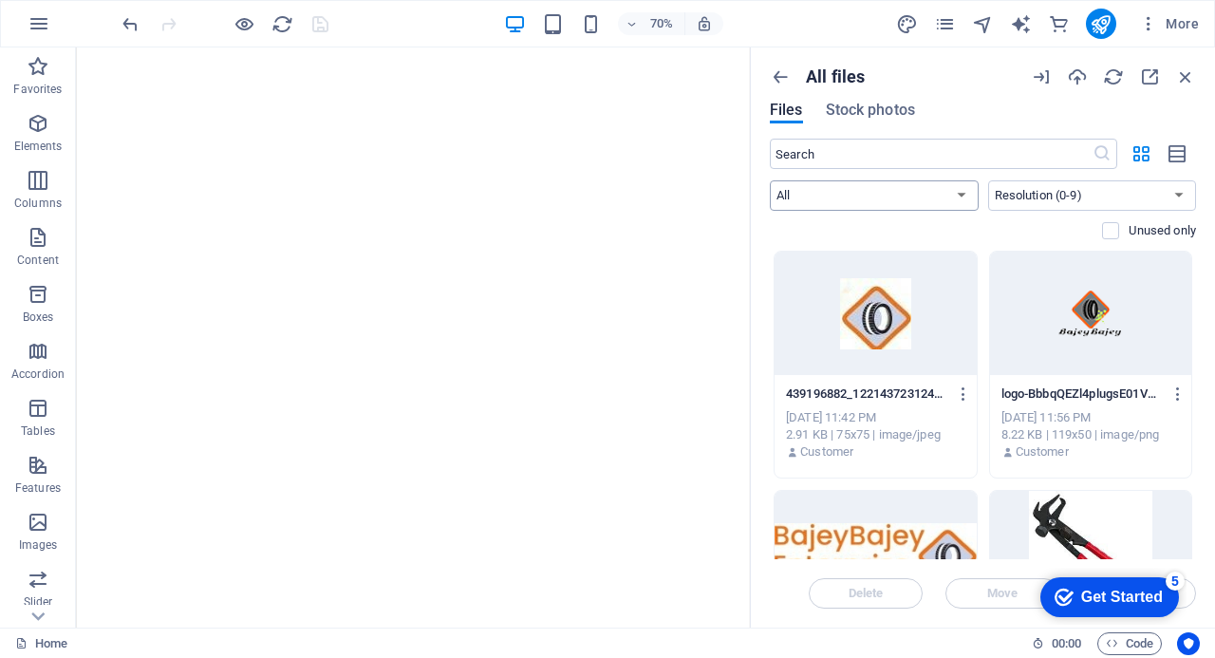
click at [966, 196] on select "All Images Documents Audio Video Vector Other" at bounding box center [874, 195] width 209 height 30
click at [770, 180] on select "All Images Documents Audio Video Vector Other" at bounding box center [874, 195] width 209 height 30
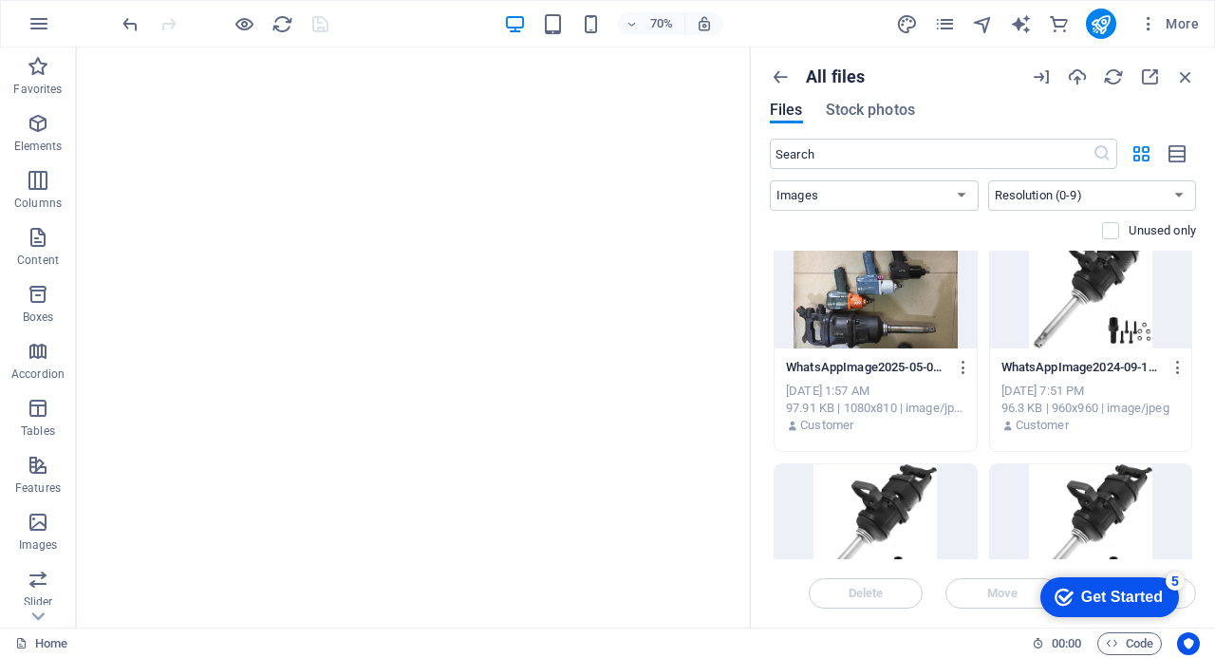
scroll to position [5557, 0]
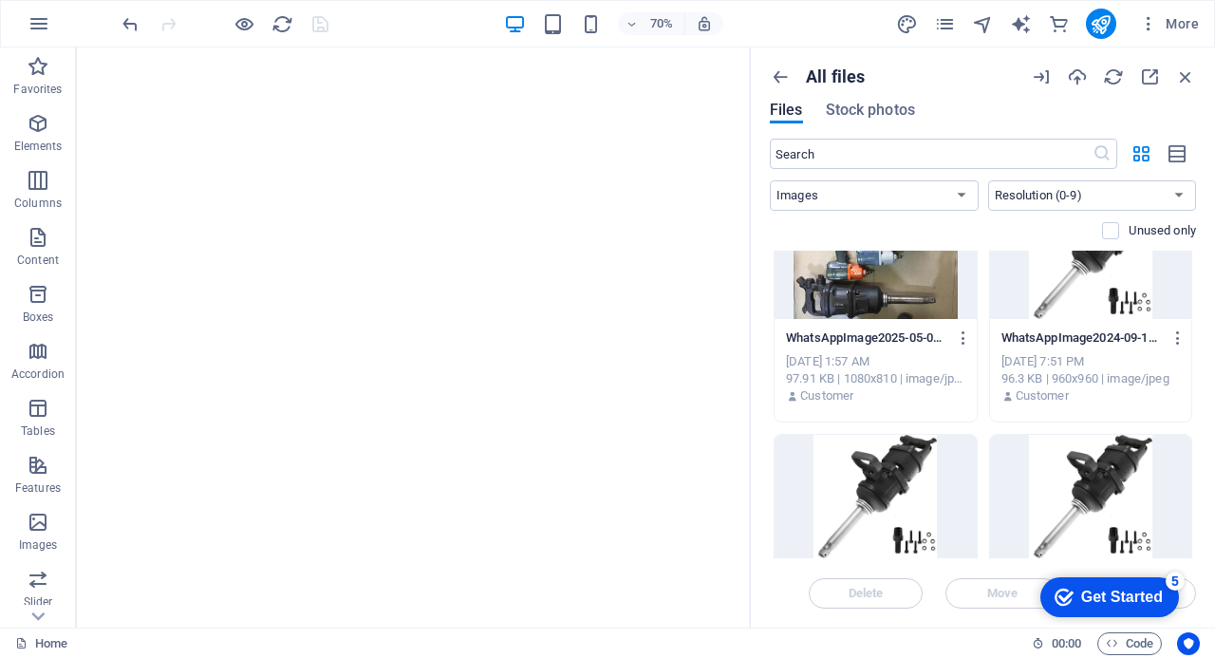
drag, startPoint x: 1191, startPoint y: 490, endPoint x: 1192, endPoint y: 536, distance: 46.5
click at [1192, 536] on div "Drop files here to upload them instantly 439196882_122143723124119650_777503621…" at bounding box center [983, 405] width 426 height 308
drag, startPoint x: 1196, startPoint y: 496, endPoint x: 1197, endPoint y: 530, distance: 33.2
click at [1197, 530] on div "All files Files Stock photos ​ All Images Documents Audio Video Vector Other Ne…" at bounding box center [983, 337] width 464 height 580
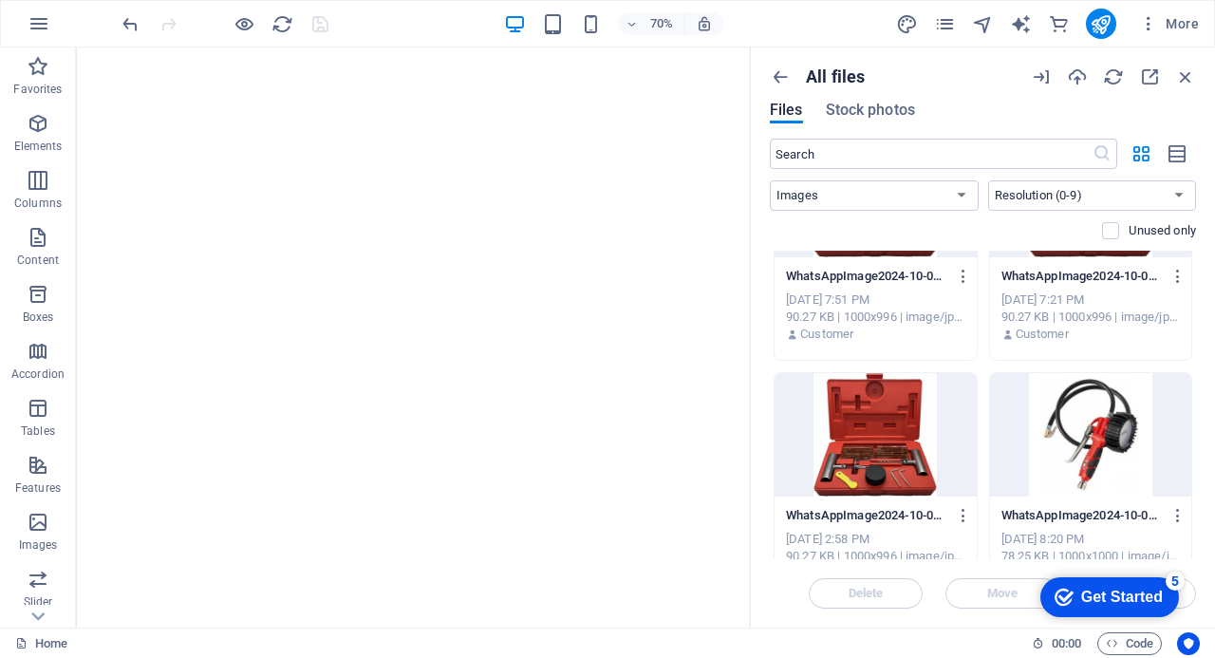
scroll to position [6368, 0]
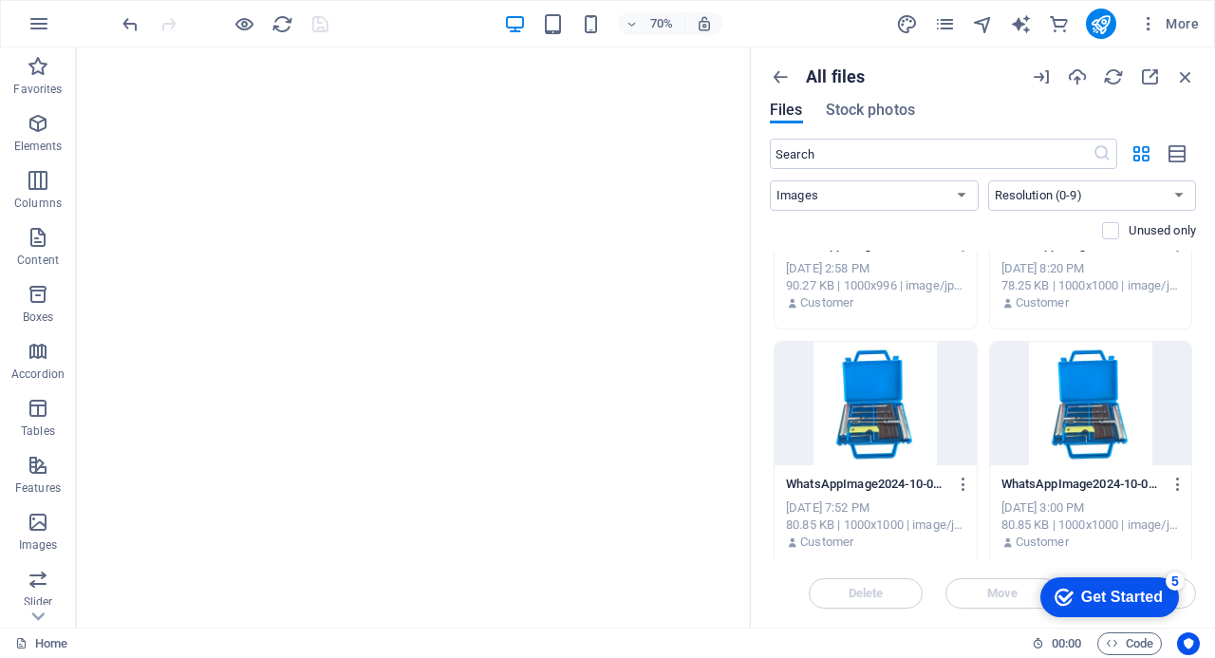
click at [1194, 563] on div "Delete Move Insert" at bounding box center [983, 583] width 426 height 49
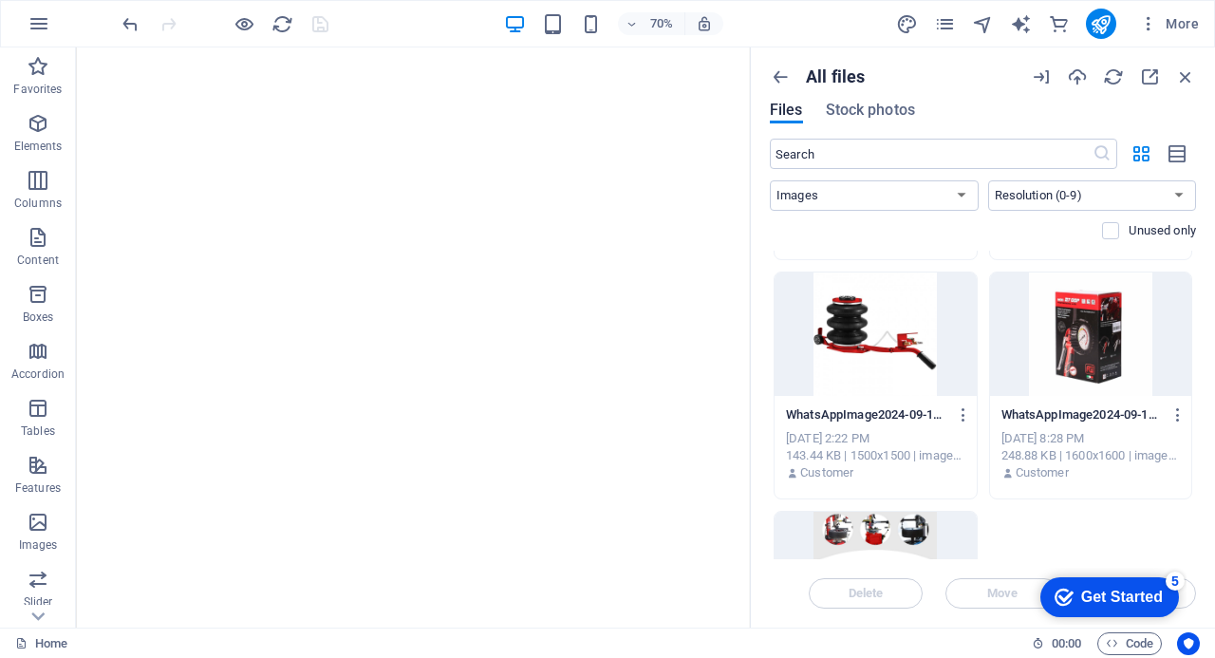
scroll to position [8290, 0]
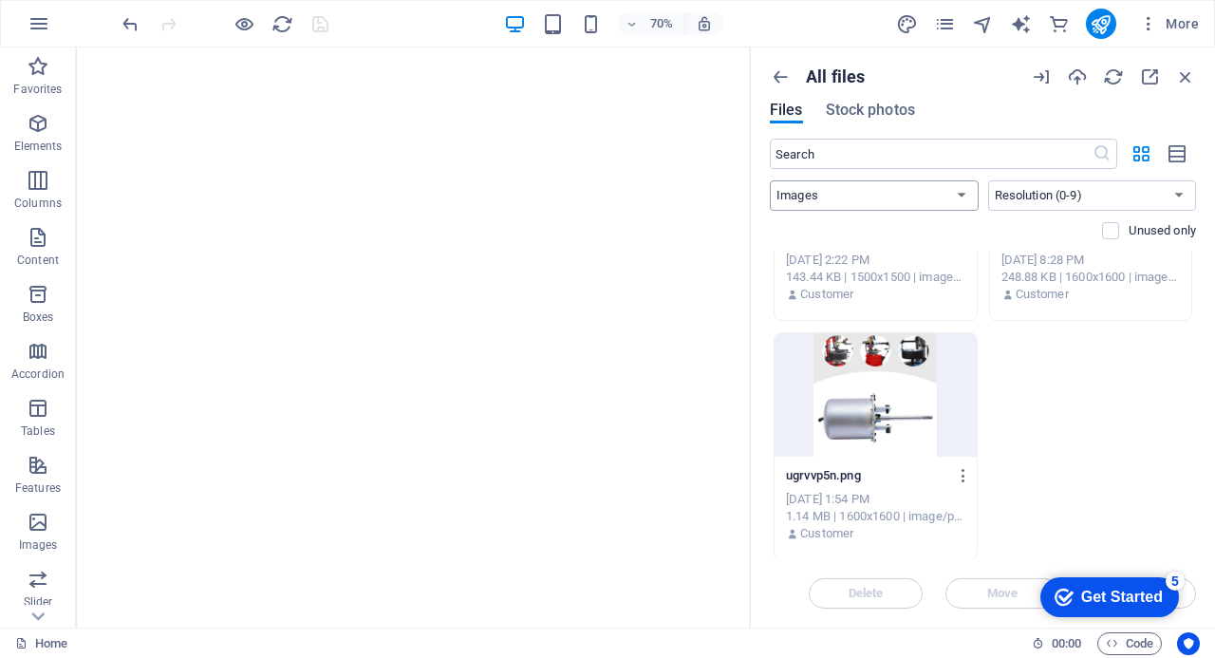
click at [963, 193] on select "All Images Documents Audio Video Vector Other" at bounding box center [874, 195] width 209 height 30
click at [770, 180] on select "All Images Documents Audio Video Vector Other" at bounding box center [874, 195] width 209 height 30
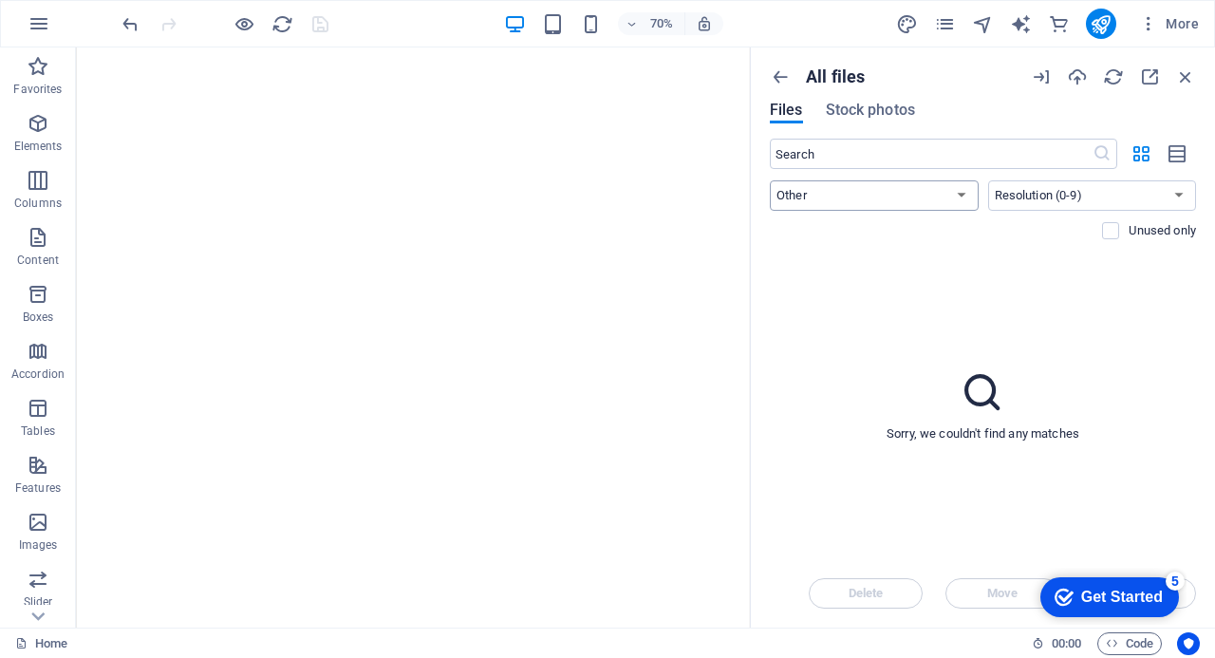
click at [957, 196] on select "All Images Documents Audio Video Vector Other" at bounding box center [874, 195] width 209 height 30
click at [770, 180] on select "All Images Documents Audio Video Vector Other" at bounding box center [874, 195] width 209 height 30
click at [961, 195] on select "All Images Documents Audio Video Vector Other" at bounding box center [874, 195] width 209 height 30
select select "all"
click at [770, 180] on select "All Images Documents Audio Video Vector Other" at bounding box center [874, 195] width 209 height 30
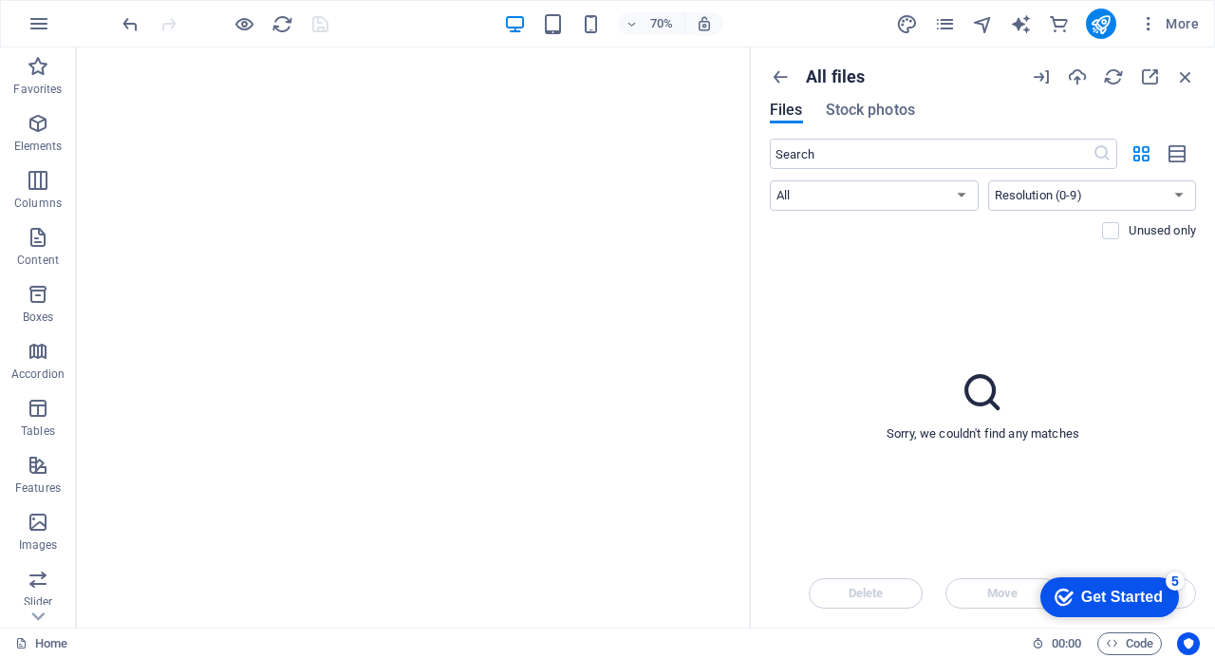
scroll to position [3267, 0]
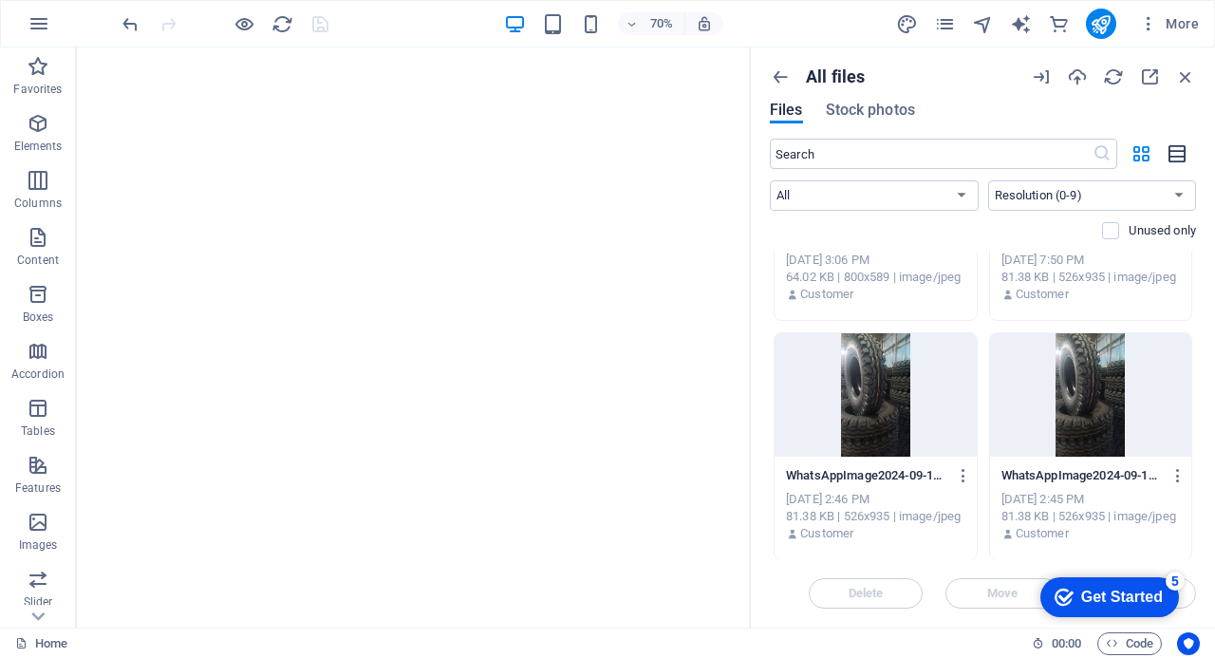
click at [1178, 159] on icon "button" at bounding box center [1177, 154] width 21 height 22
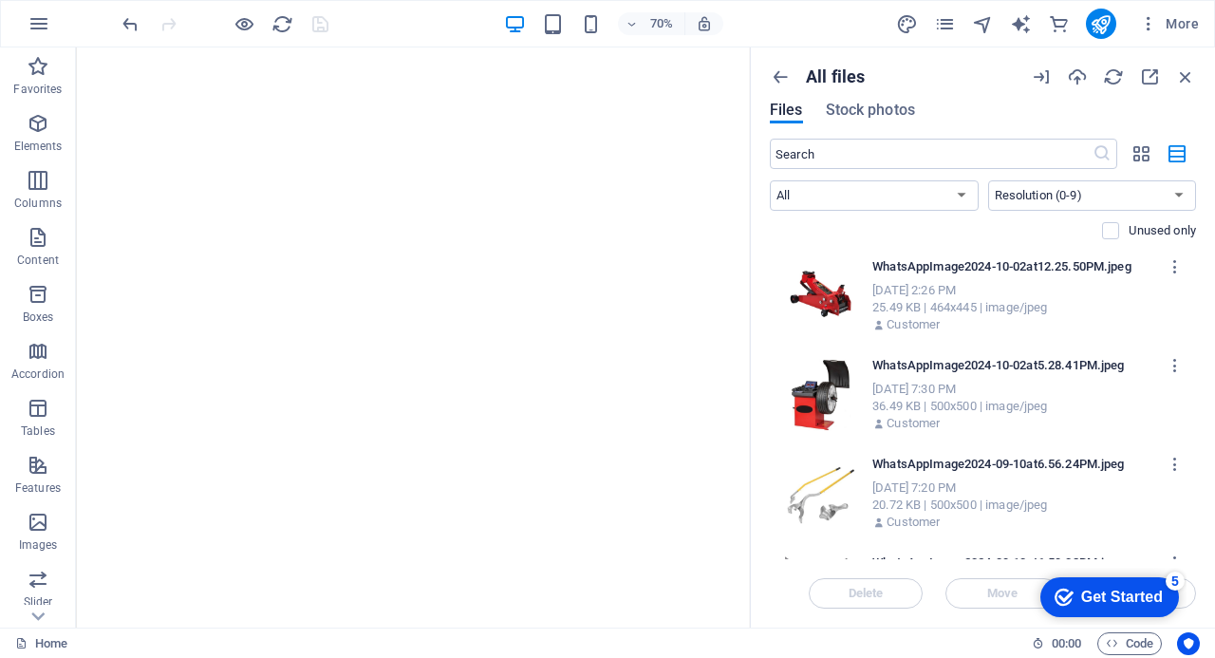
scroll to position [1139, 0]
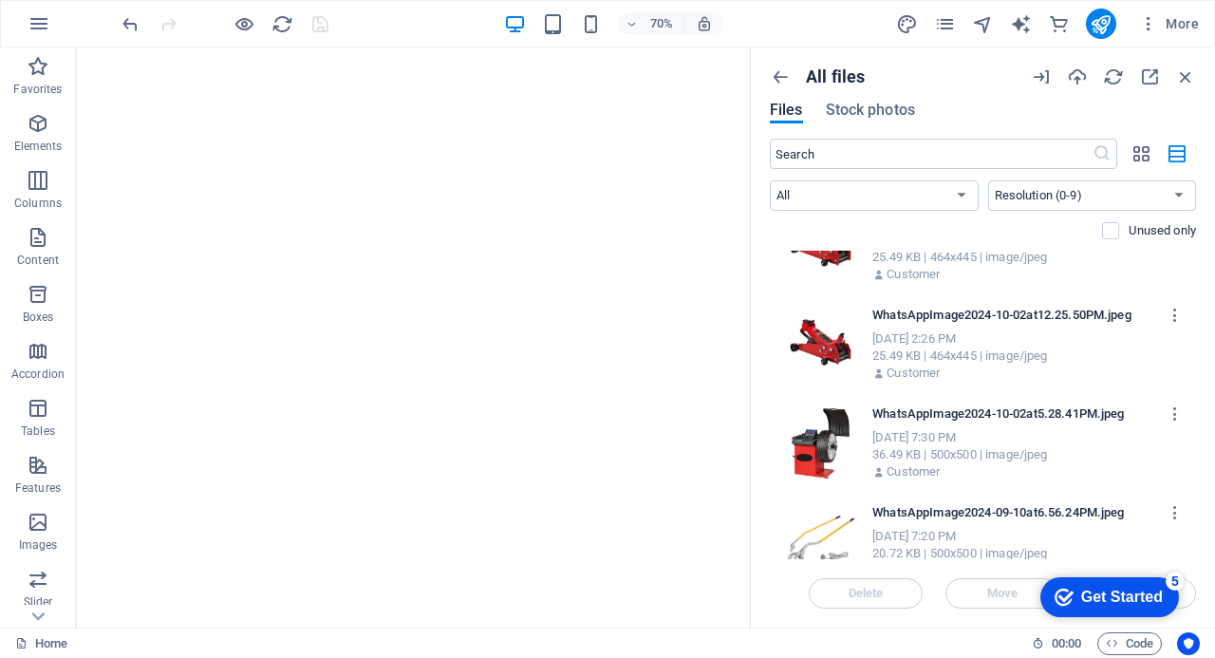
click at [1187, 306] on div "WhatsAppImage2024-10-02at12.25.50PM.jpeg WhatsAppImage2024-10-02at12.25.50PM.jp…" at bounding box center [1039, 341] width 335 height 82
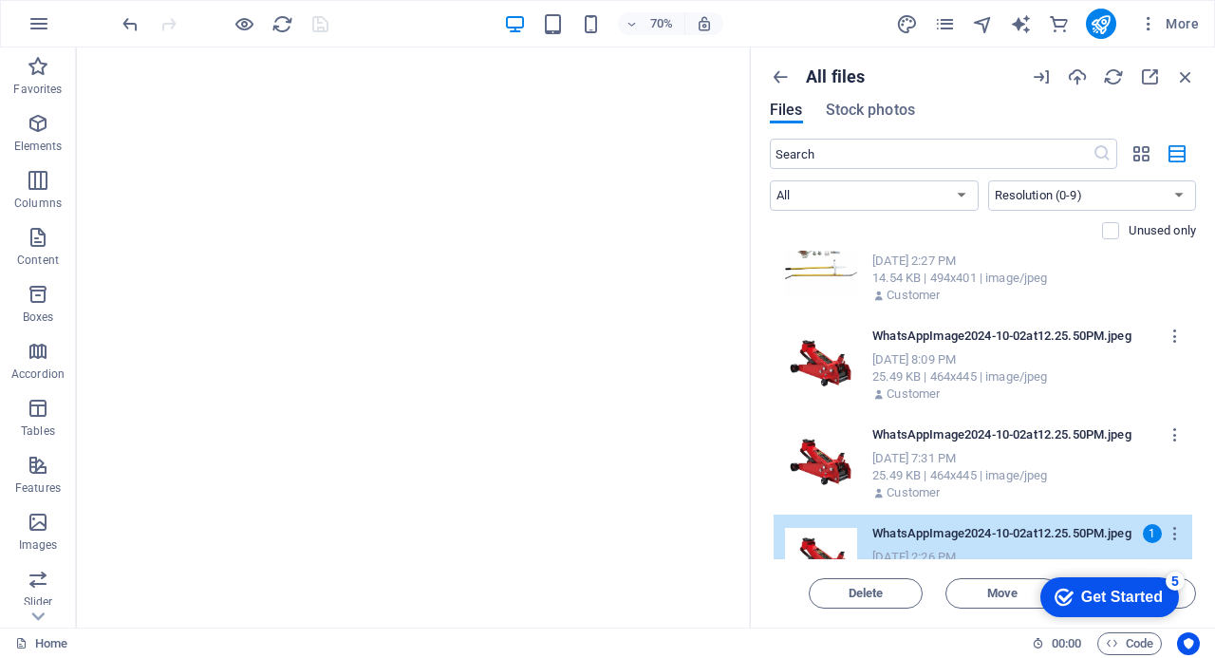
scroll to position [1078, 0]
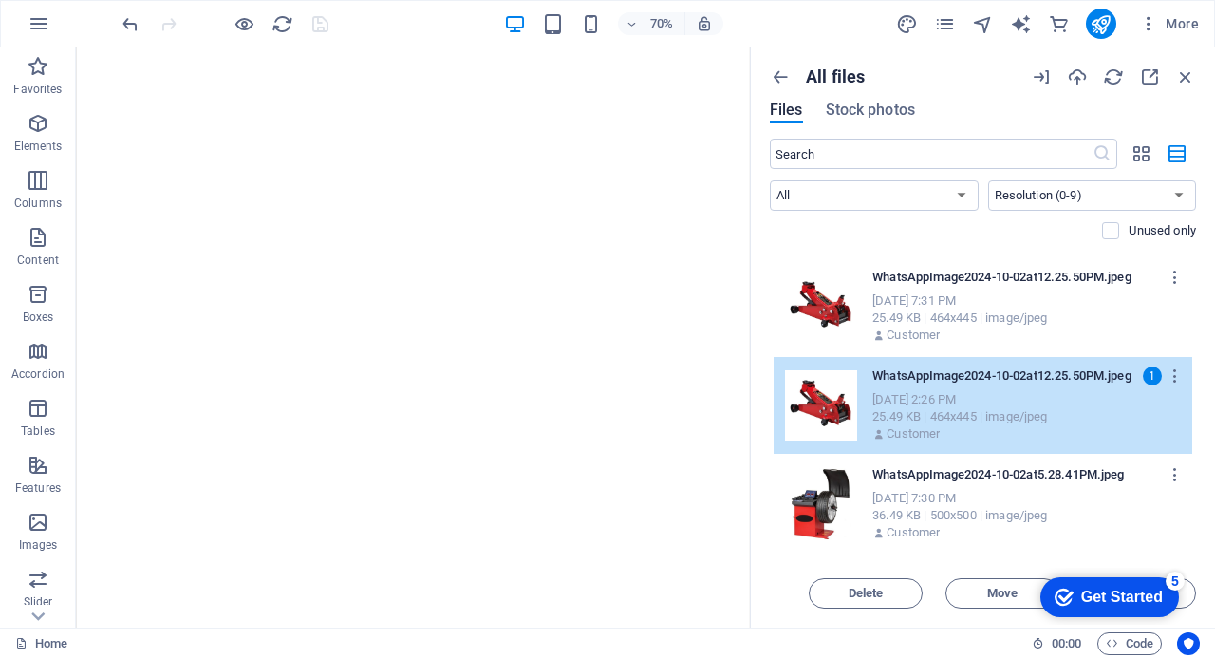
click at [1152, 381] on div "1" at bounding box center [1152, 375] width 19 height 19
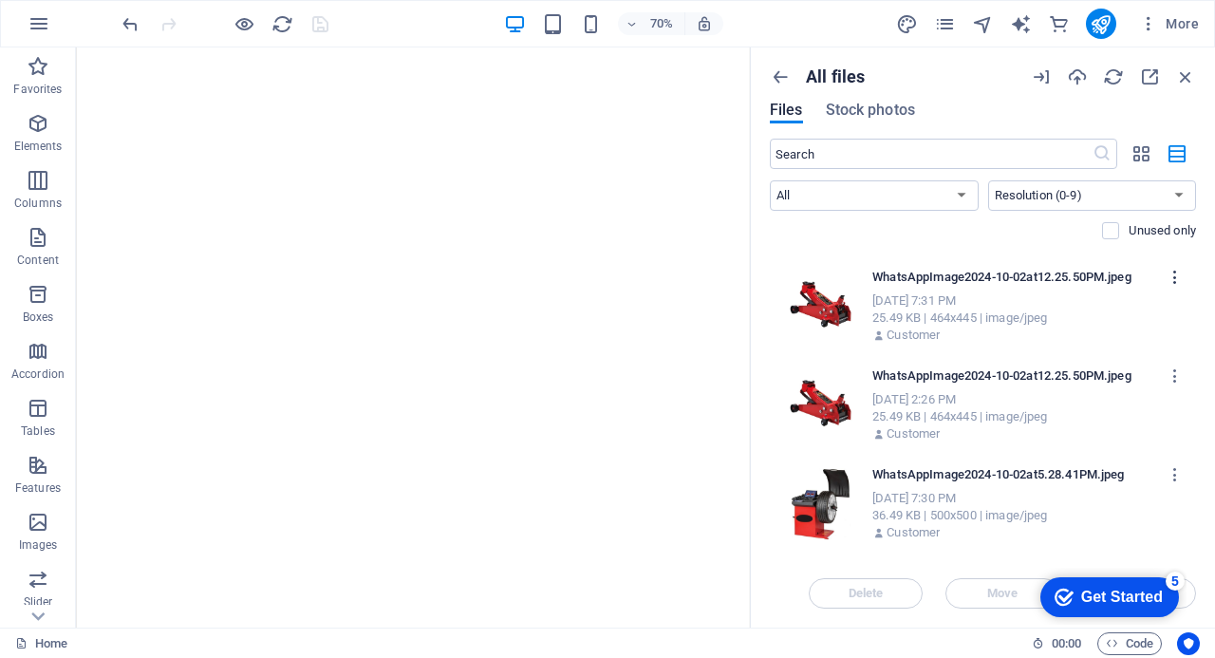
click at [1171, 278] on icon "button" at bounding box center [1176, 277] width 18 height 17
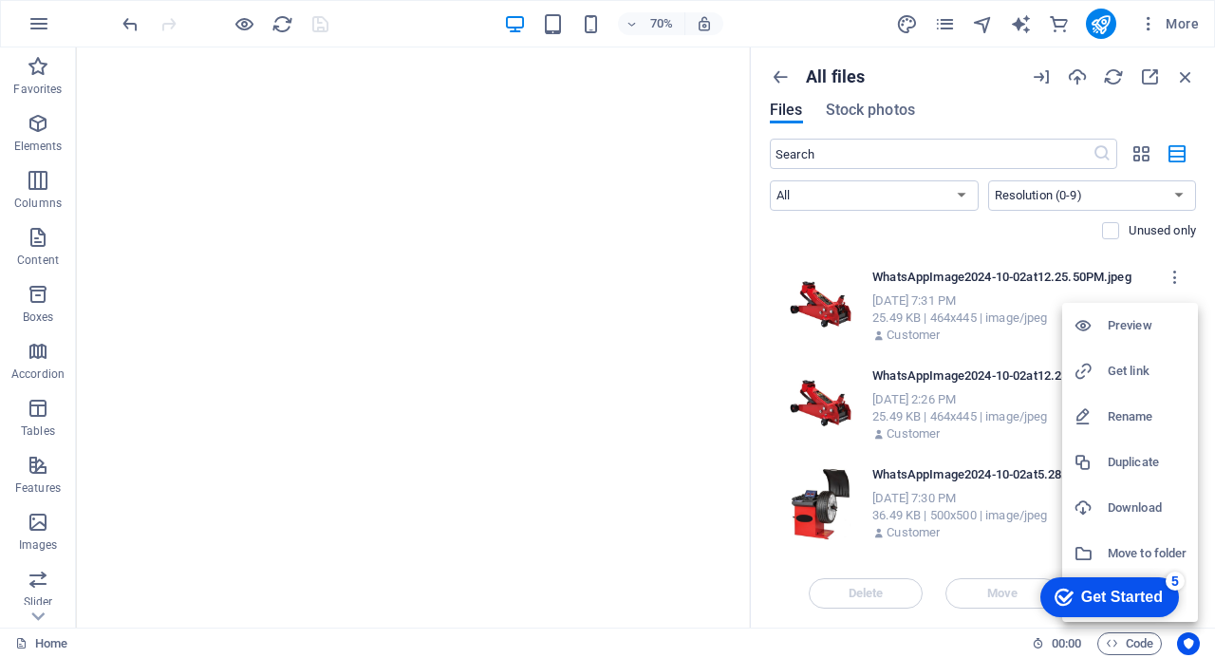
click at [1209, 272] on div at bounding box center [607, 329] width 1215 height 658
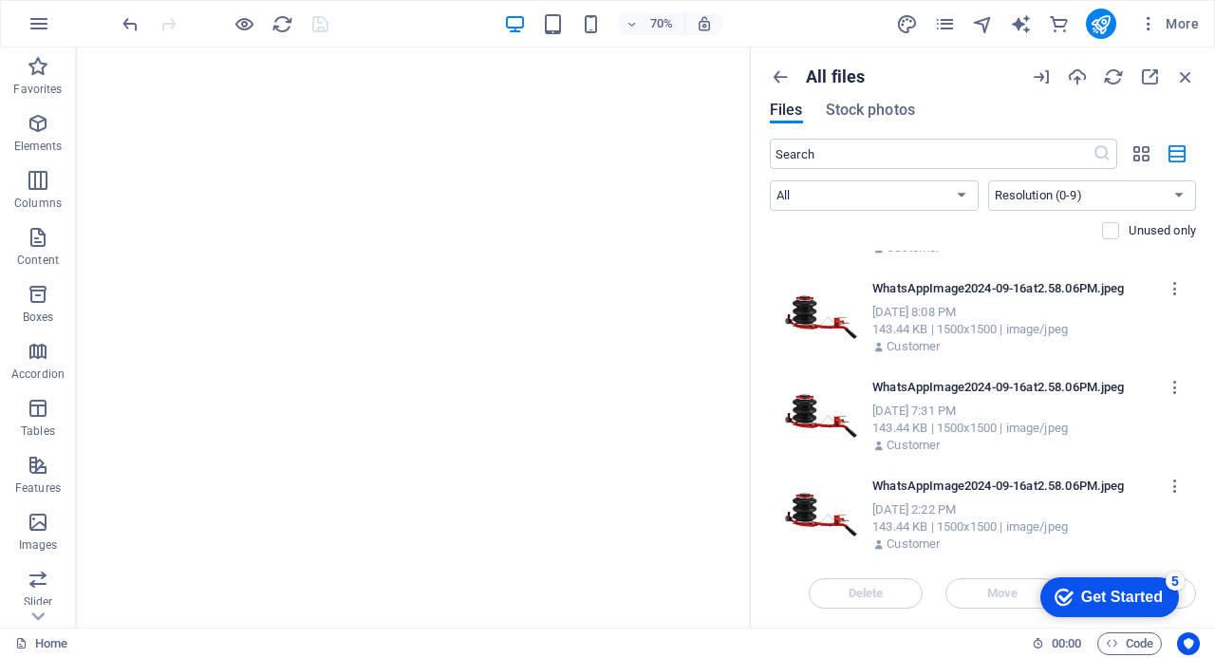
scroll to position [6697, 0]
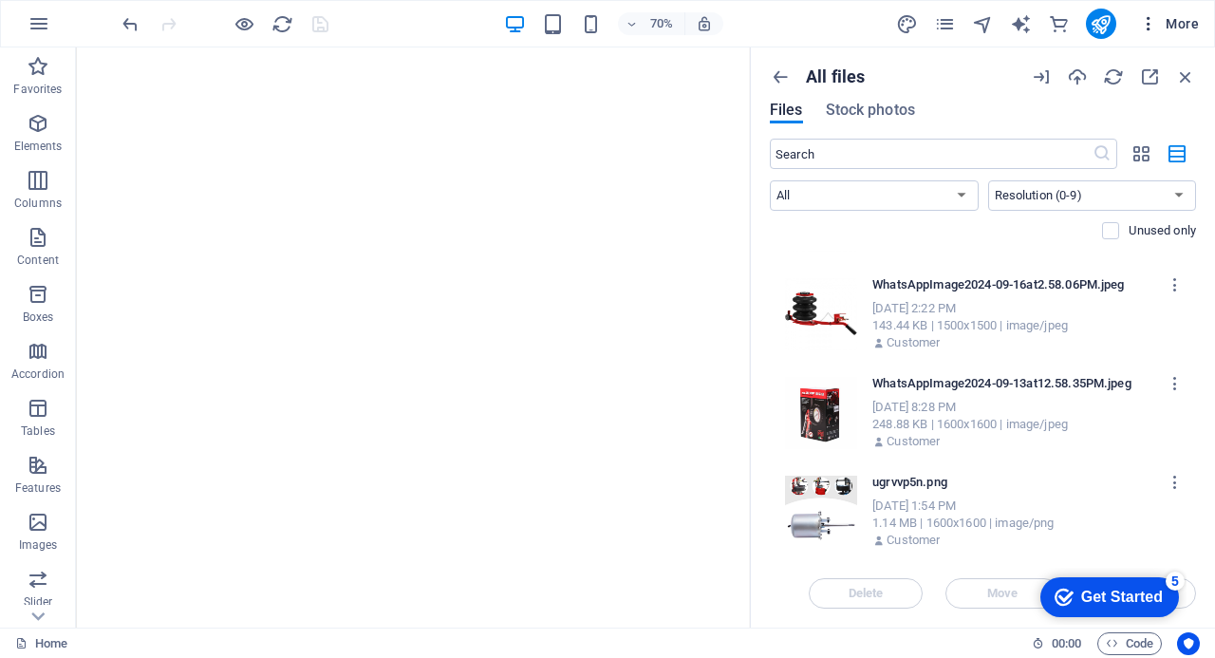
click at [1149, 27] on icon "button" at bounding box center [1148, 23] width 19 height 19
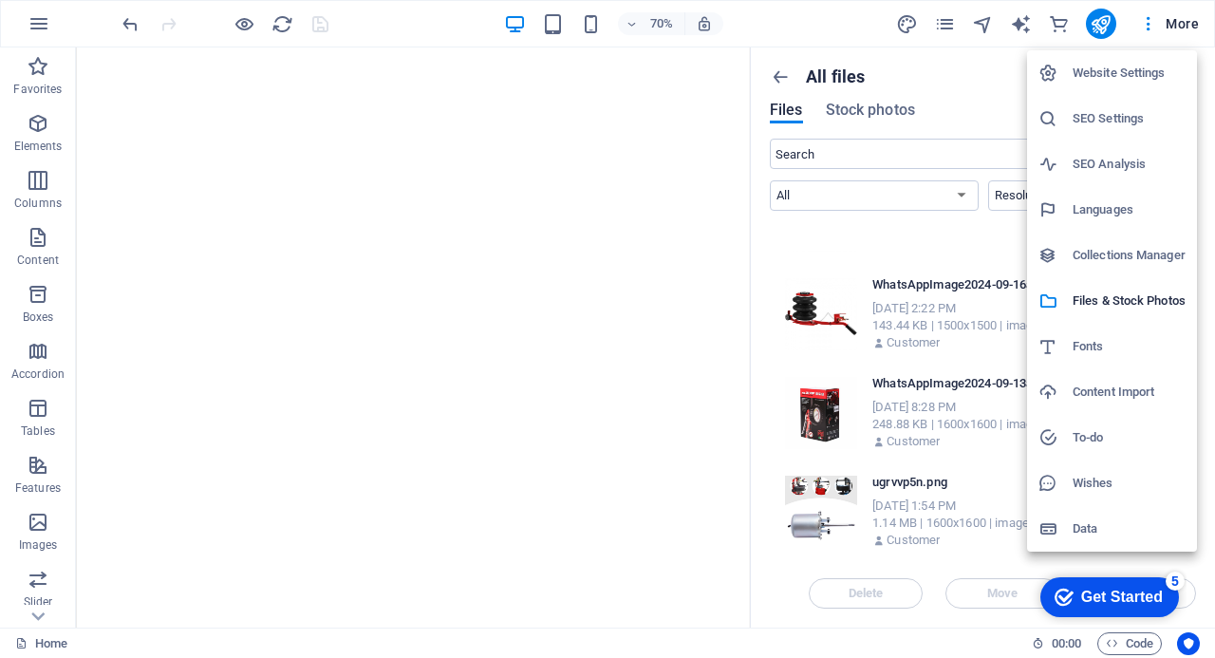
click at [1109, 255] on h6 "Collections Manager" at bounding box center [1129, 255] width 113 height 23
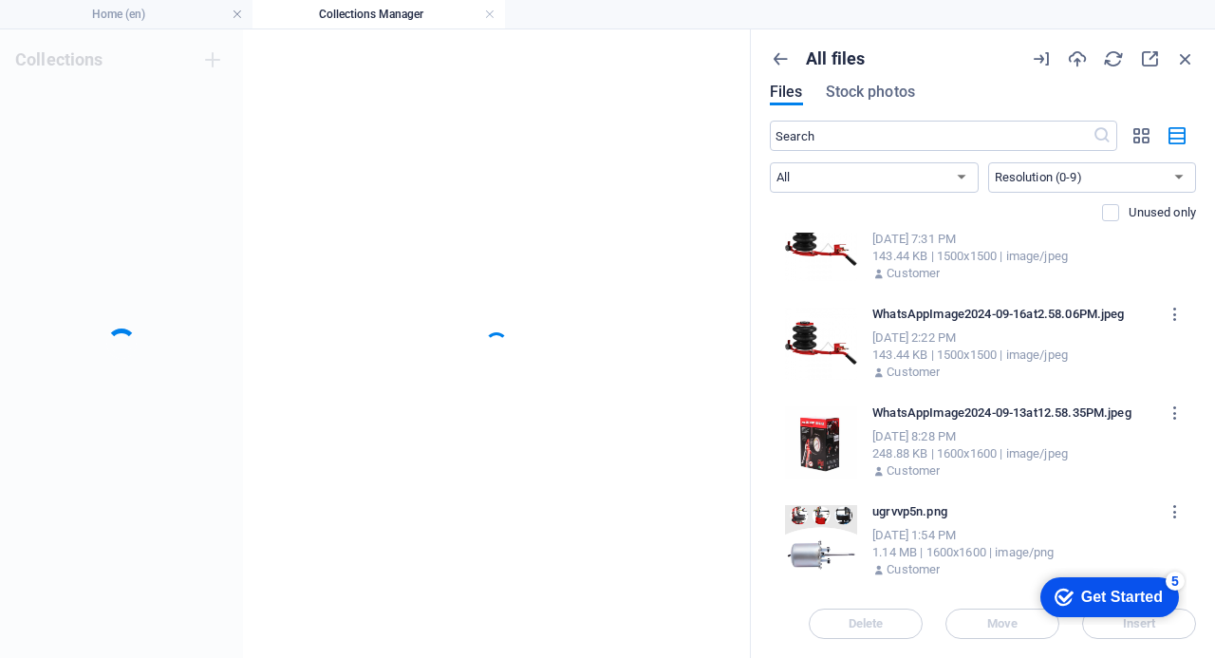
scroll to position [6649, 0]
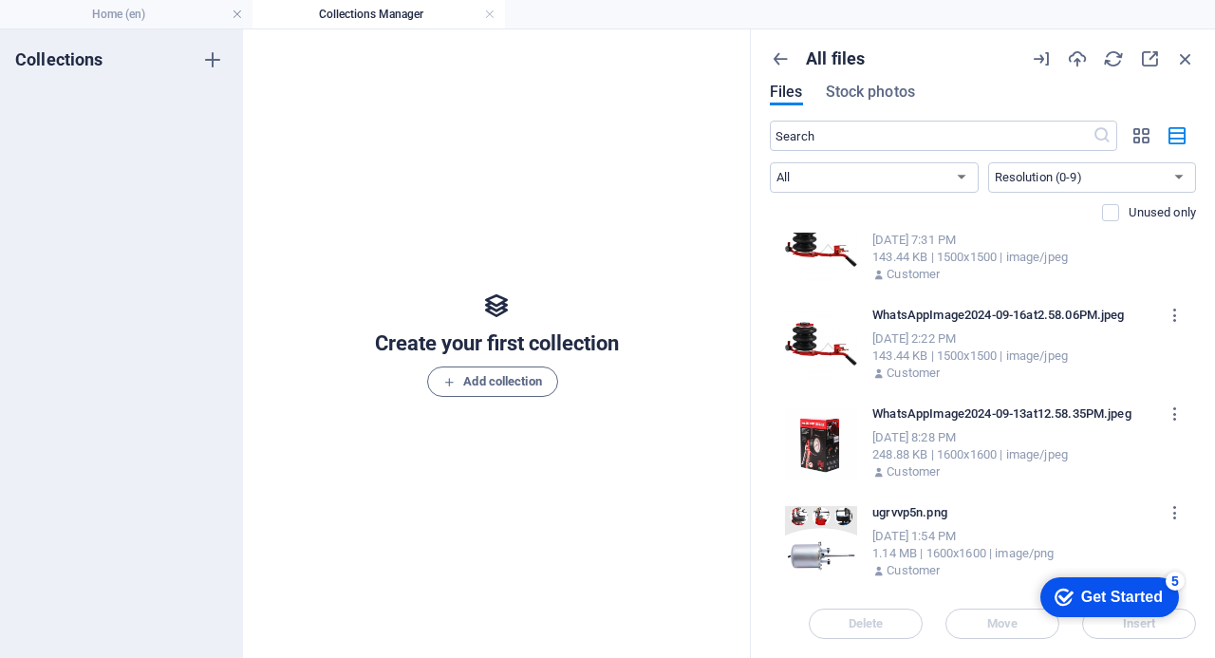
click at [1196, 577] on div "All files Files Stock photos ​ All Images Documents Audio Video Vector Other Ne…" at bounding box center [983, 343] width 464 height 628
click at [213, 62] on icon "button" at bounding box center [212, 59] width 23 height 23
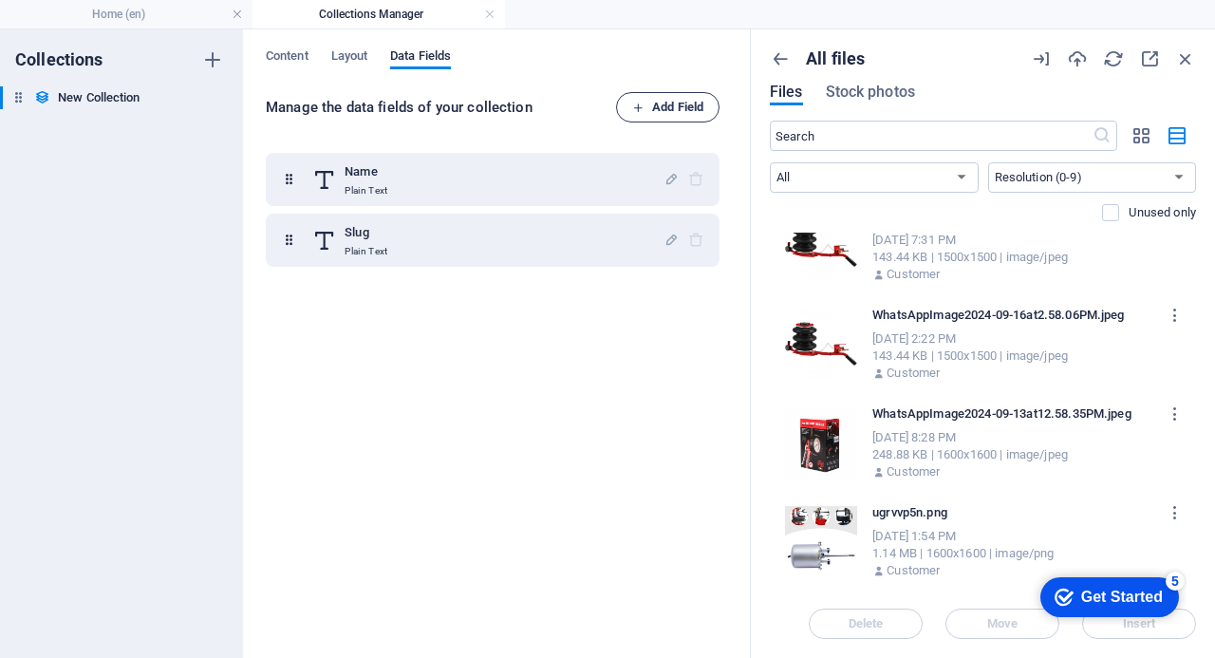
click at [669, 103] on span "Add Field" at bounding box center [667, 107] width 71 height 23
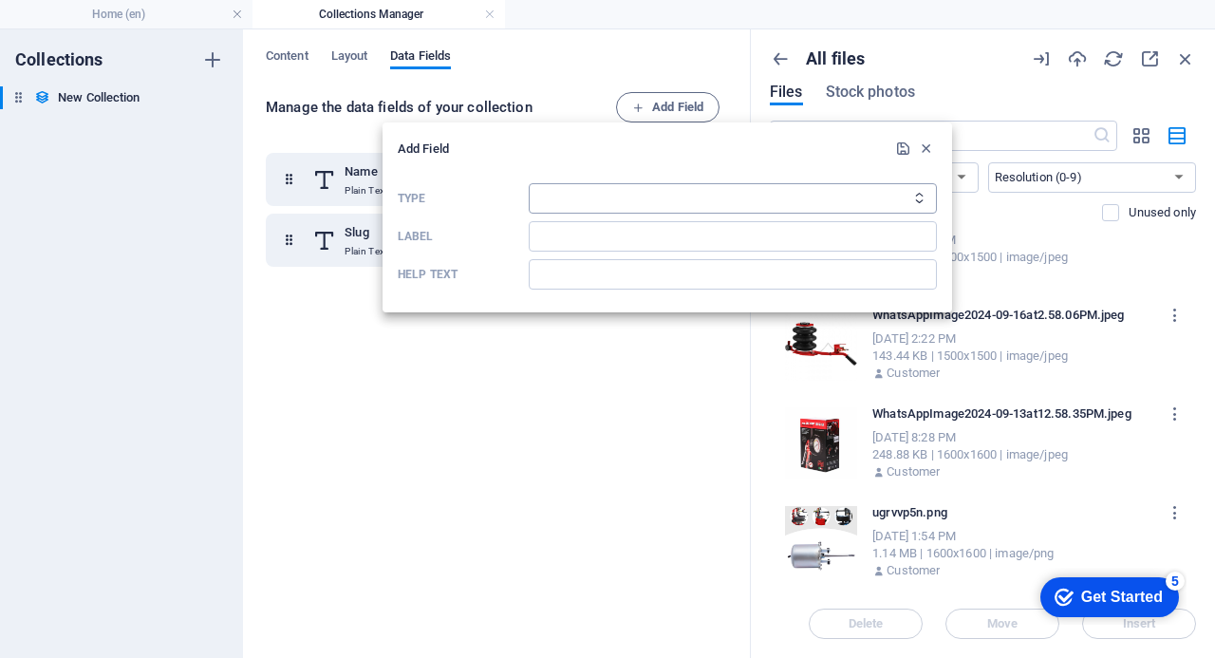
click at [583, 200] on select "Plain Text Link CMS Rich Text File Multiple Files Checkbox Choice Date Number" at bounding box center [733, 198] width 408 height 30
select select "text"
click at [529, 183] on select "Plain Text Link CMS Rich Text File Multiple Files Checkbox Choice Date Number" at bounding box center [733, 198] width 408 height 30
click at [568, 249] on input "Label" at bounding box center [733, 236] width 408 height 30
type input "Patches"
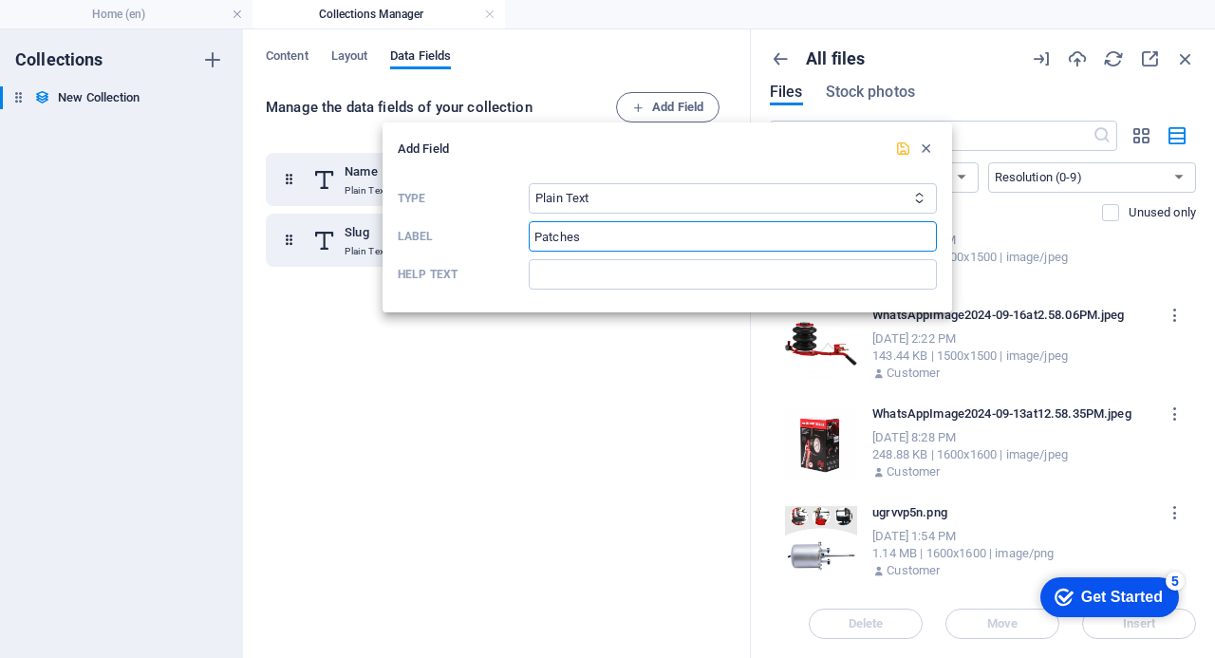
click at [906, 151] on icon "submit" at bounding box center [903, 148] width 16 height 16
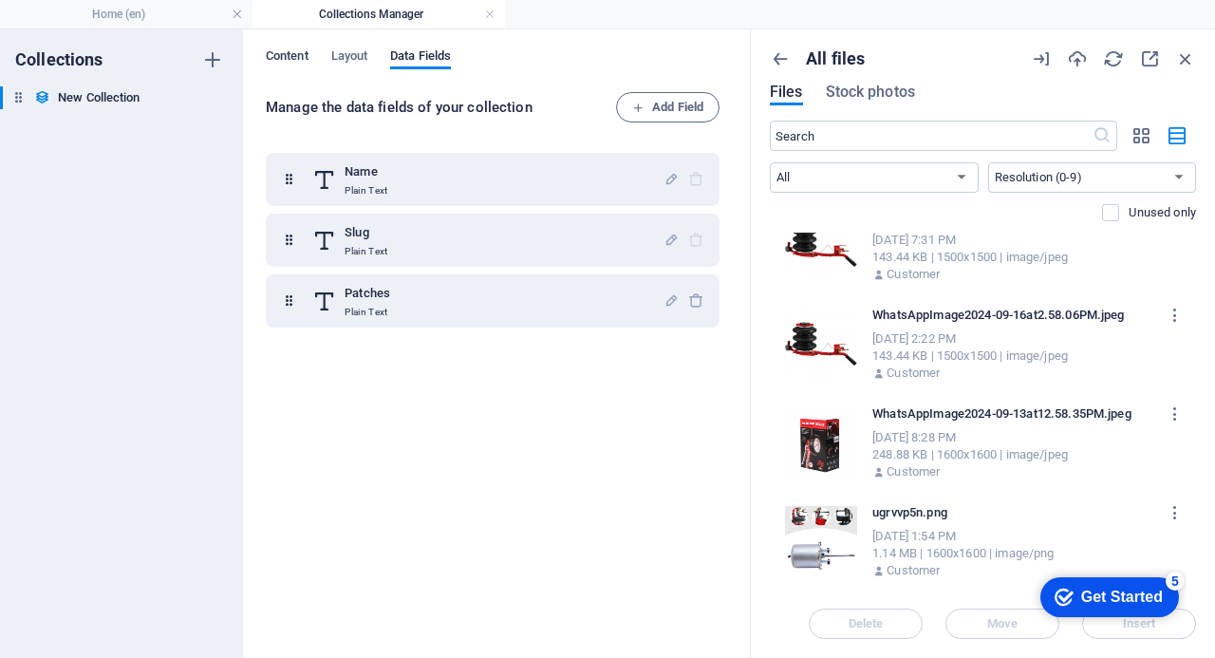
click at [290, 56] on span "Content" at bounding box center [287, 58] width 43 height 27
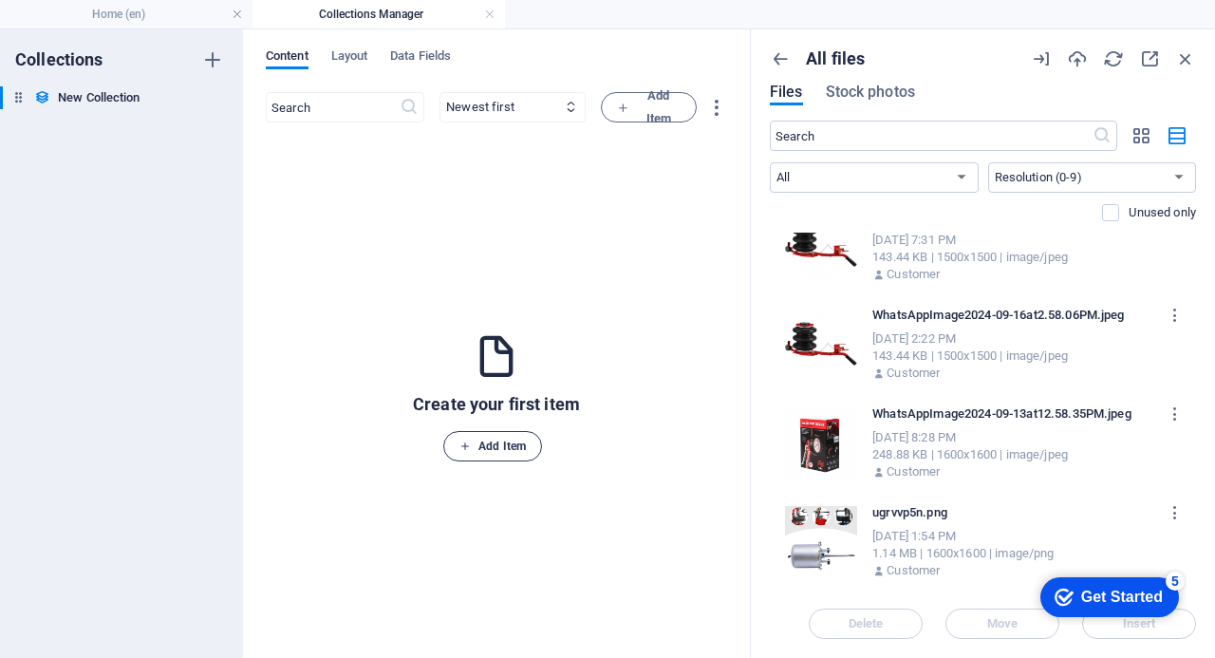
click at [479, 447] on span "Add Item" at bounding box center [492, 446] width 66 height 23
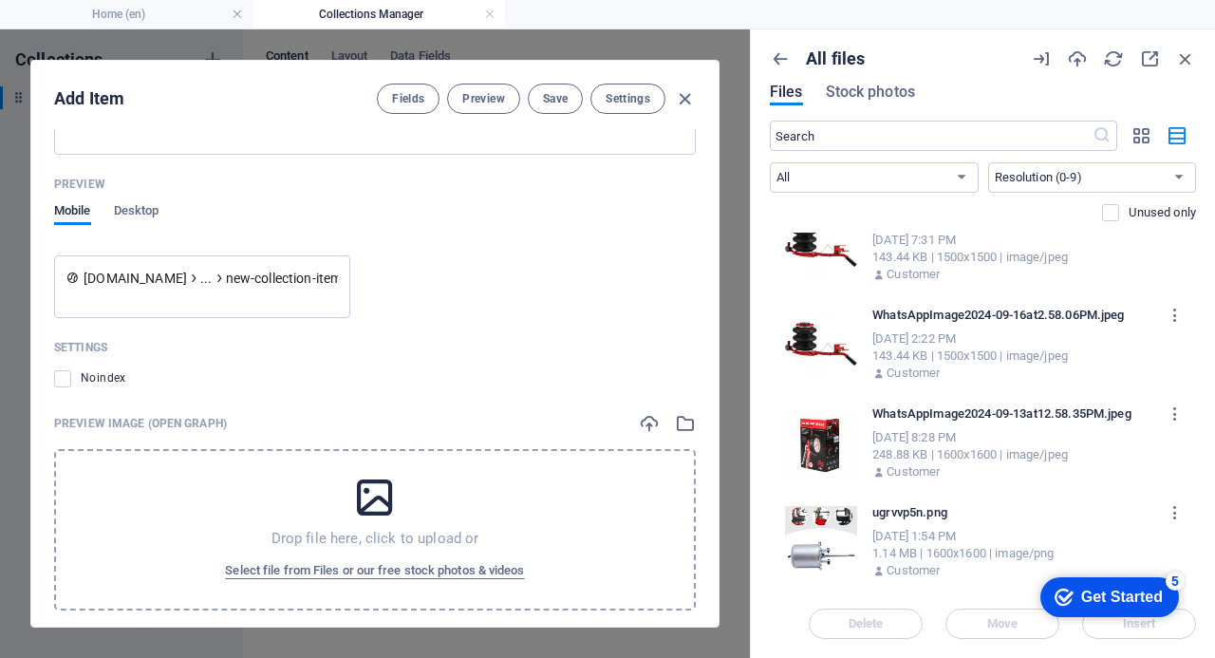
scroll to position [778, 0]
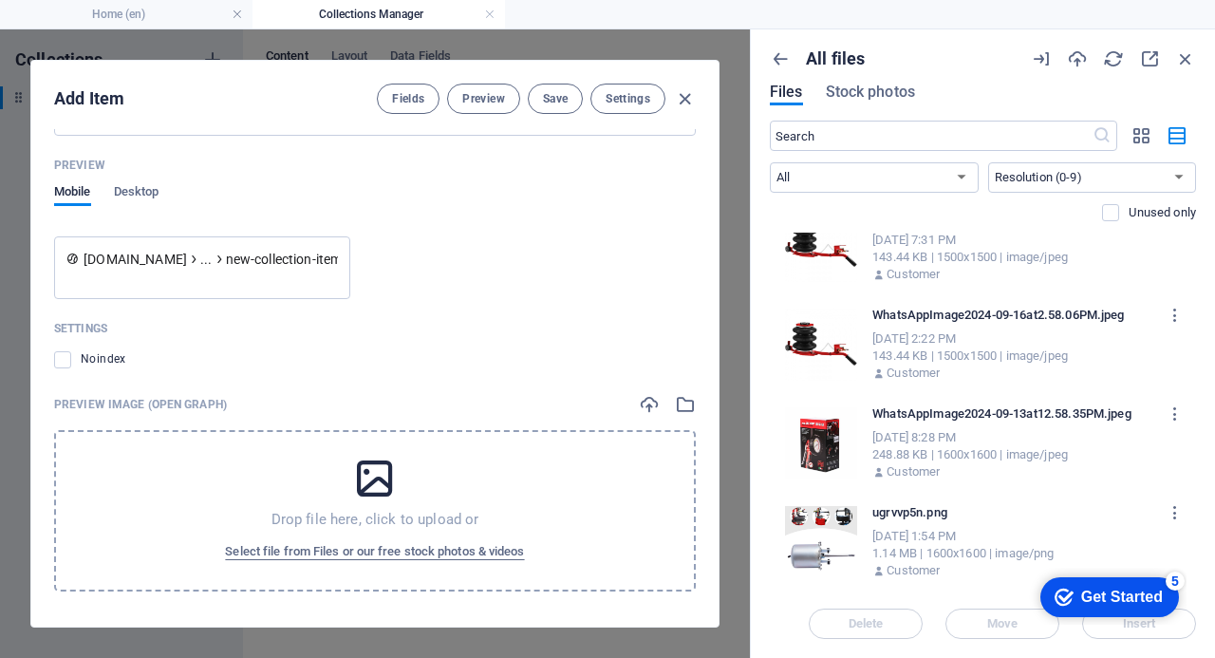
click at [339, 502] on div "Drop file here, click to upload or Select file from Files or our free stock pho…" at bounding box center [375, 510] width 642 height 161
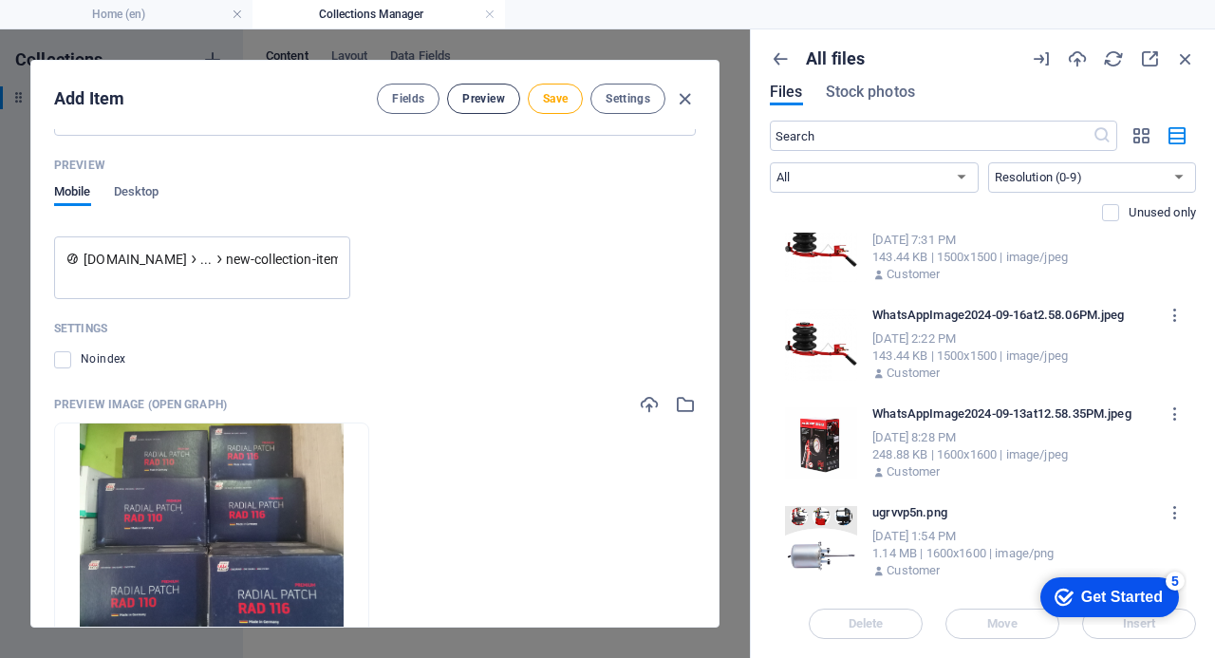
click at [481, 100] on span "Preview" at bounding box center [483, 98] width 42 height 15
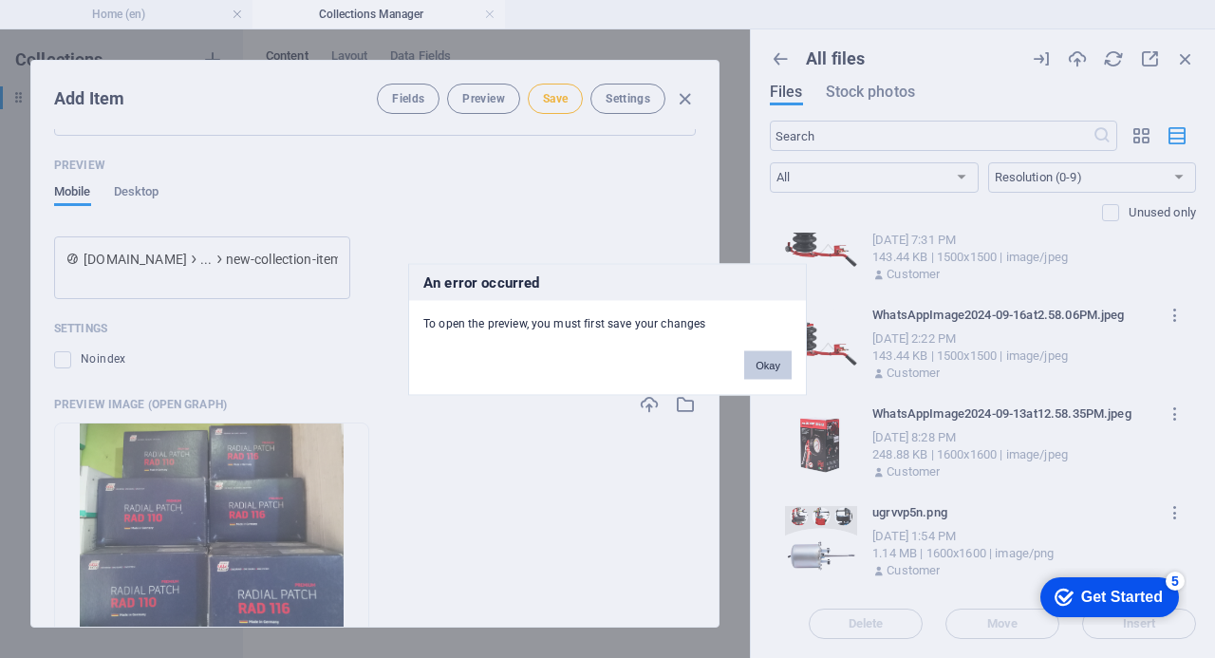
click at [771, 364] on button "Okay" at bounding box center [767, 364] width 47 height 28
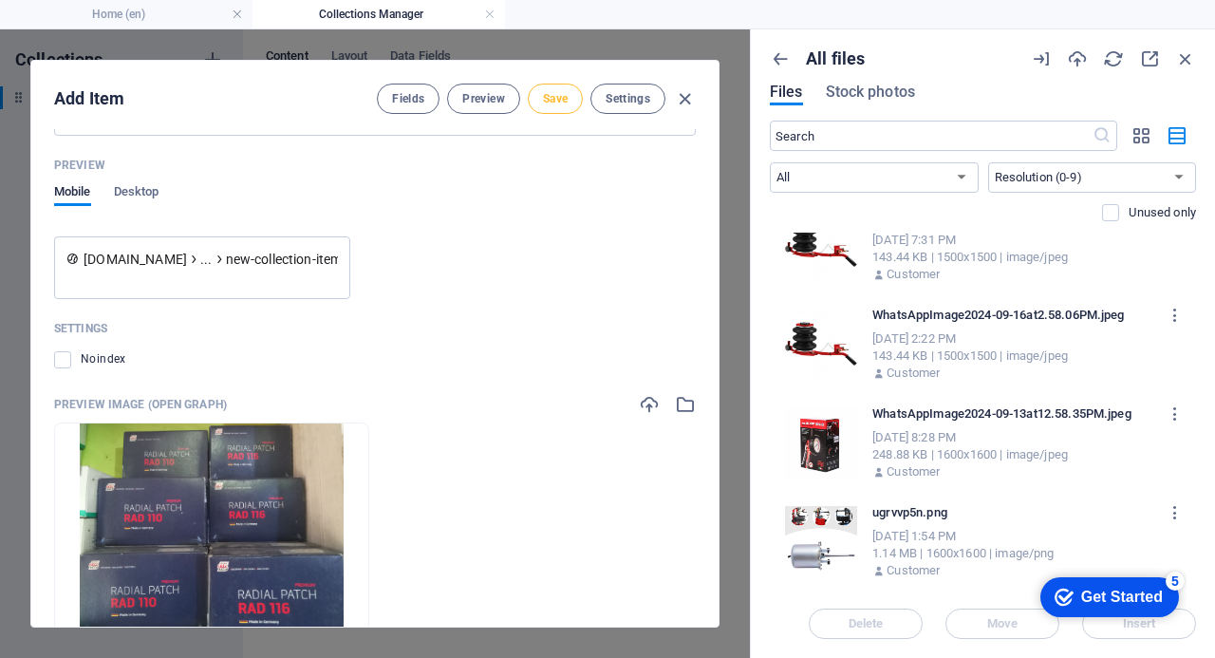
click at [561, 94] on span "Save" at bounding box center [555, 98] width 25 height 15
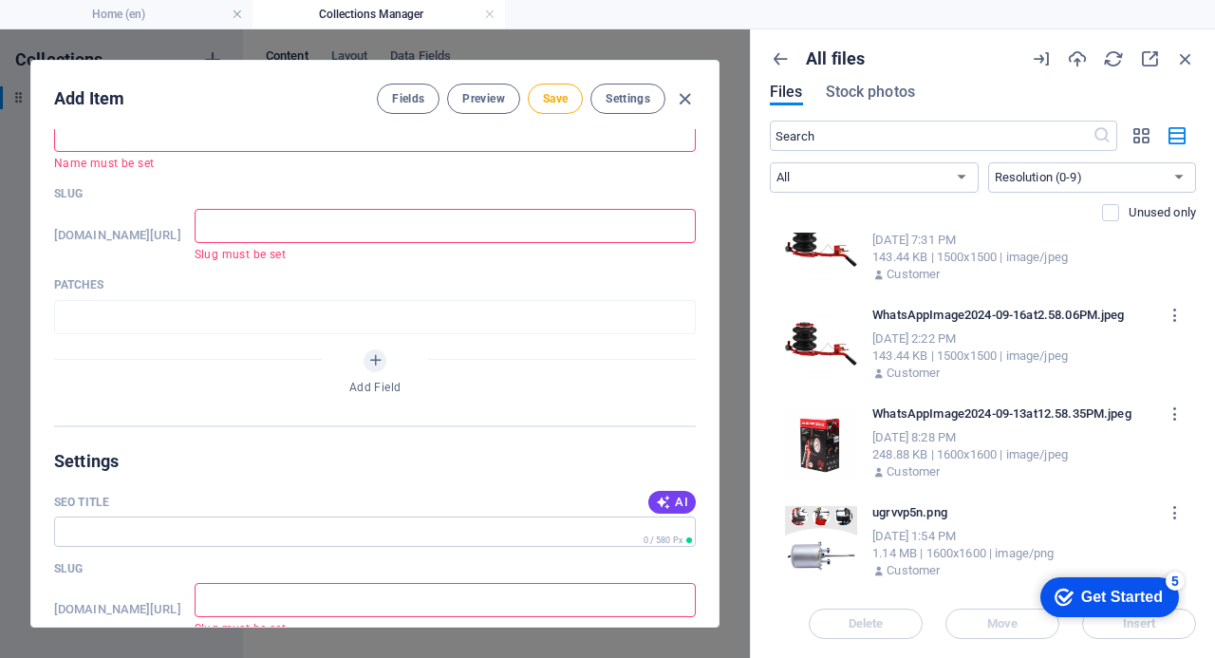
scroll to position [0, 0]
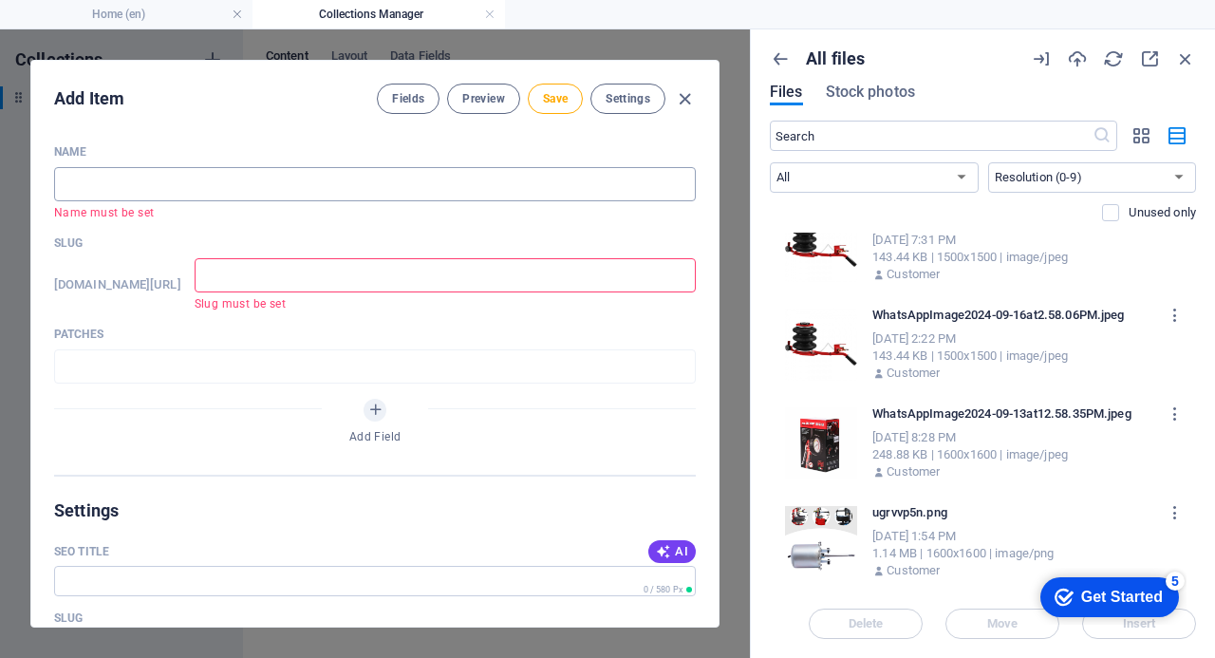
click at [119, 177] on input "text" at bounding box center [375, 184] width 642 height 34
type input "P"
type input "p"
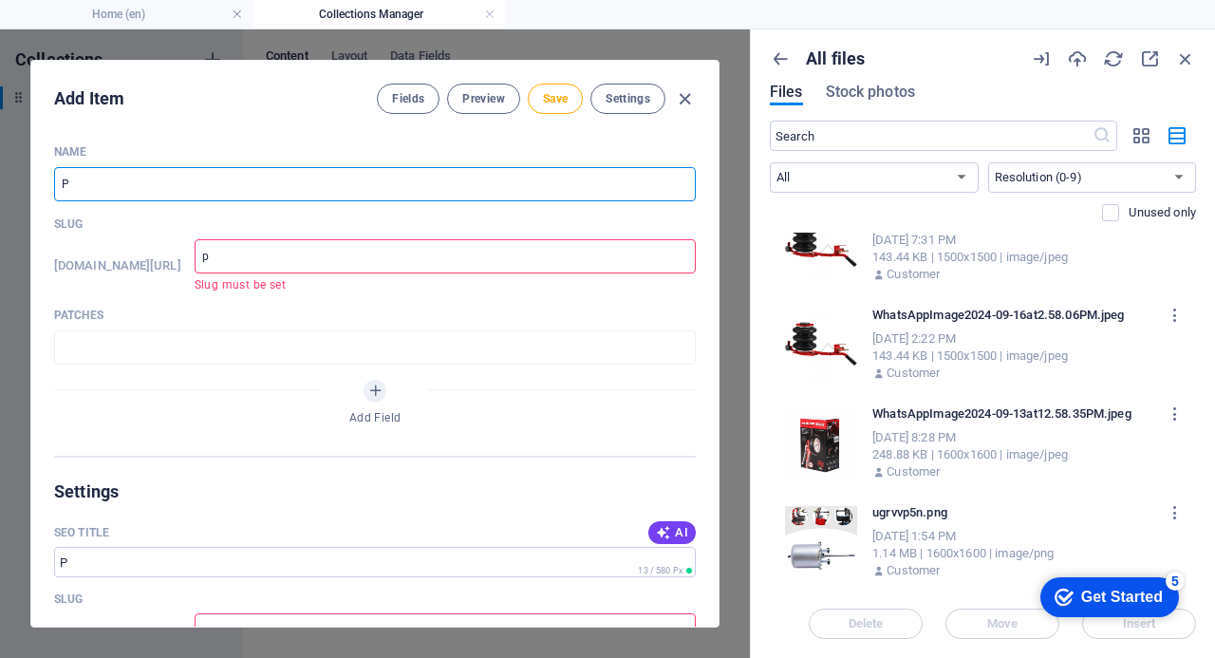
type input "Pa"
type input "pa"
type input "Pat"
type input "pat"
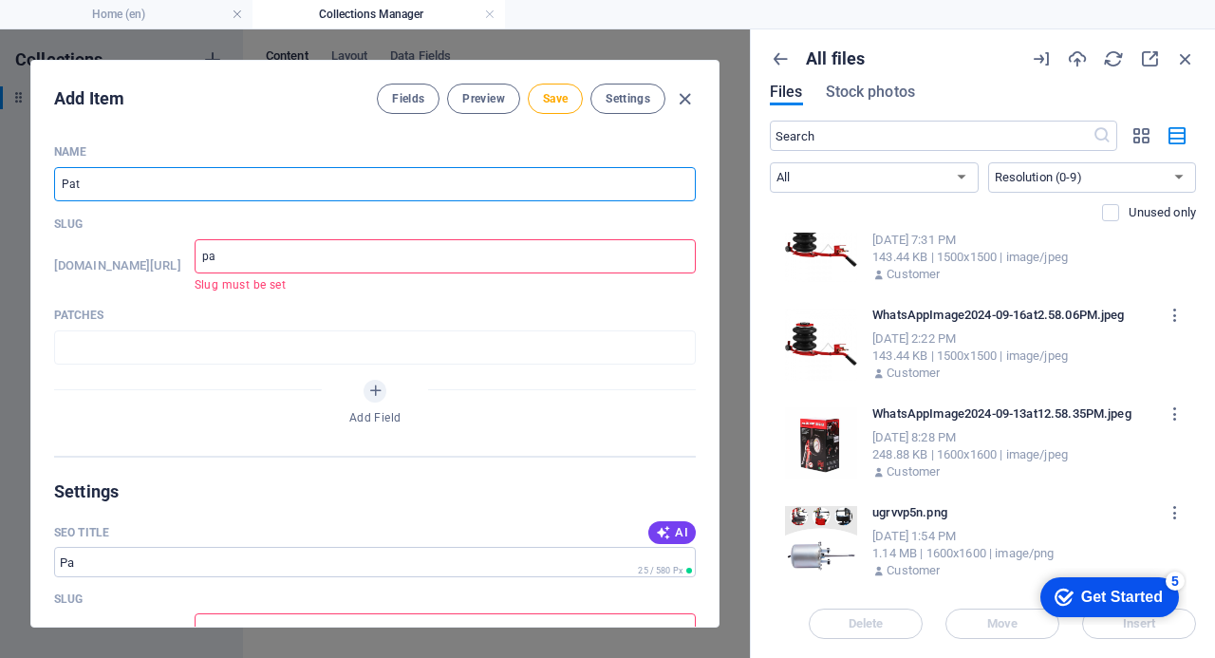
type input "pat"
type input "Patc"
type input "patc"
type input "Patch"
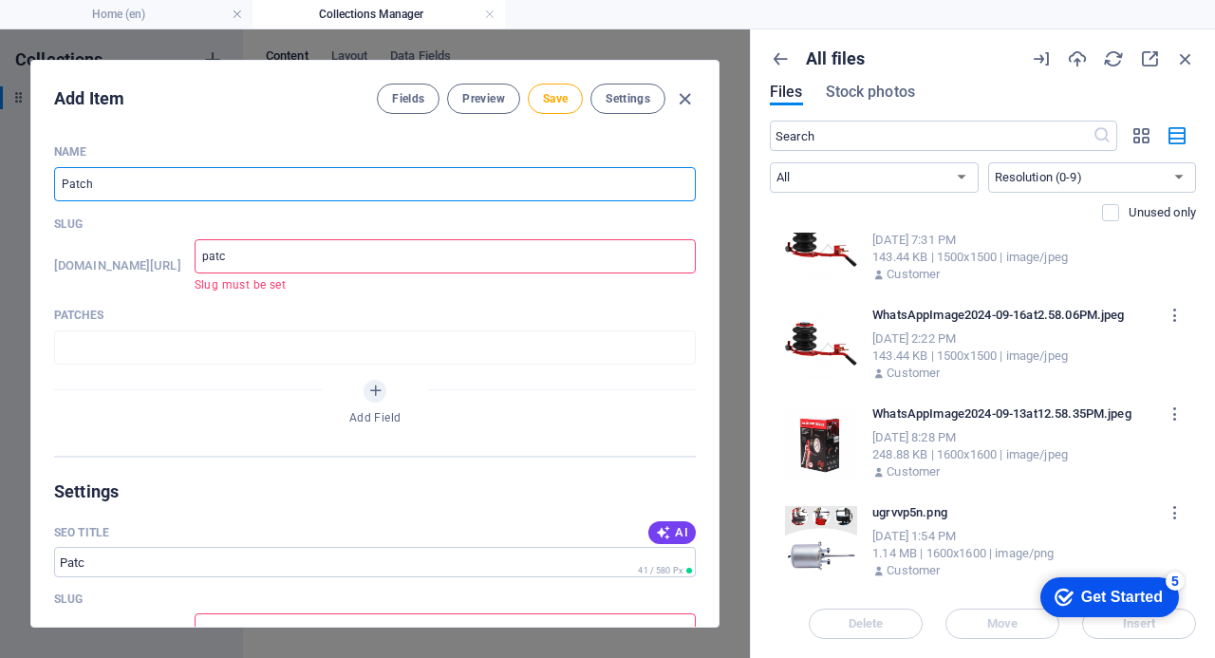
type input "patch"
type input "Patche"
type input "patche"
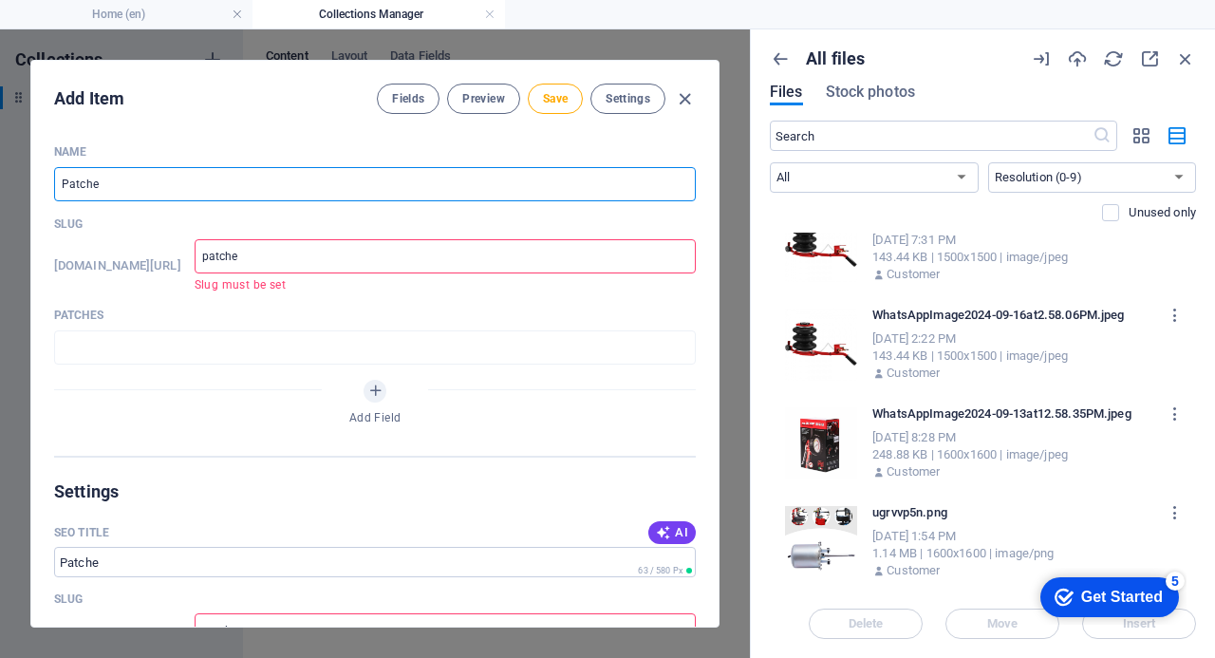
type input "Patches"
type input "patches"
click at [229, 190] on input "Patches" at bounding box center [375, 184] width 642 height 34
type input "Patche"
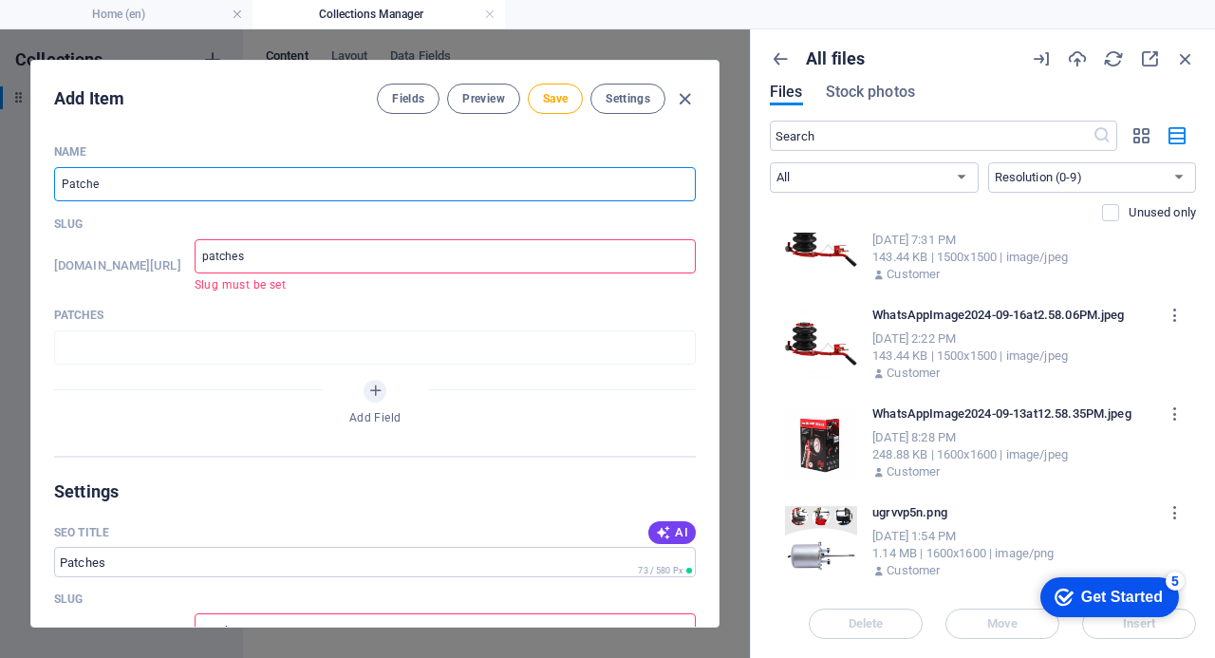
type input "patche"
type input "Patch"
type input "patch"
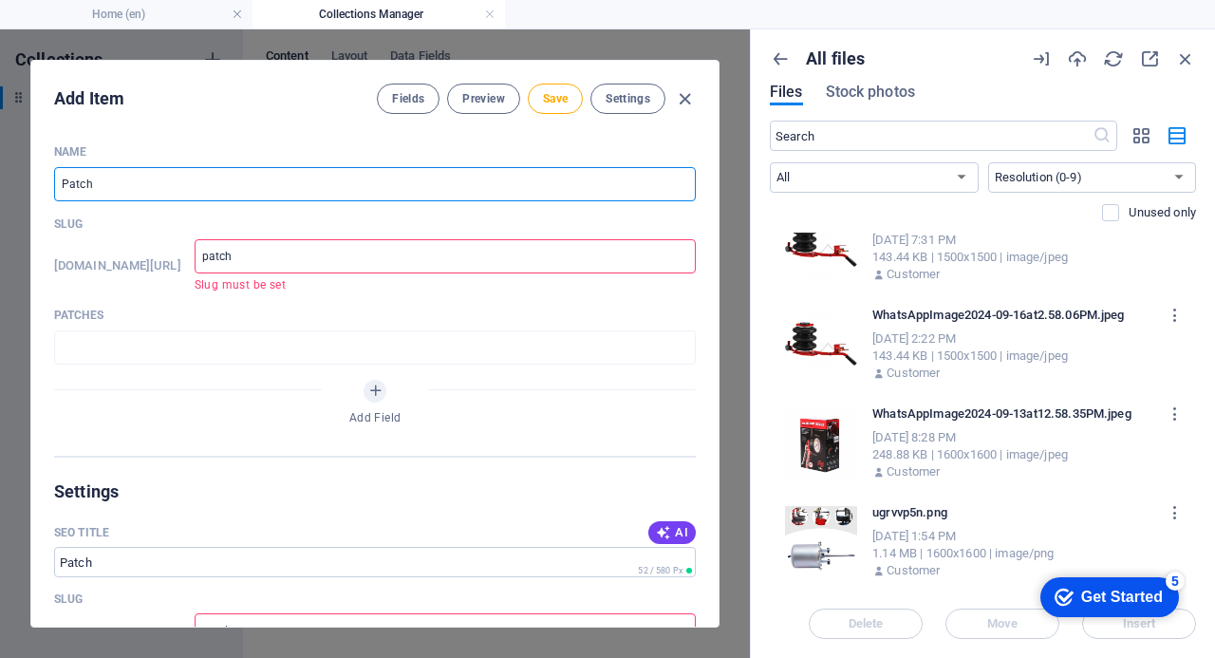
type input "Patc"
type input "patc"
type input "Pat"
type input "pat"
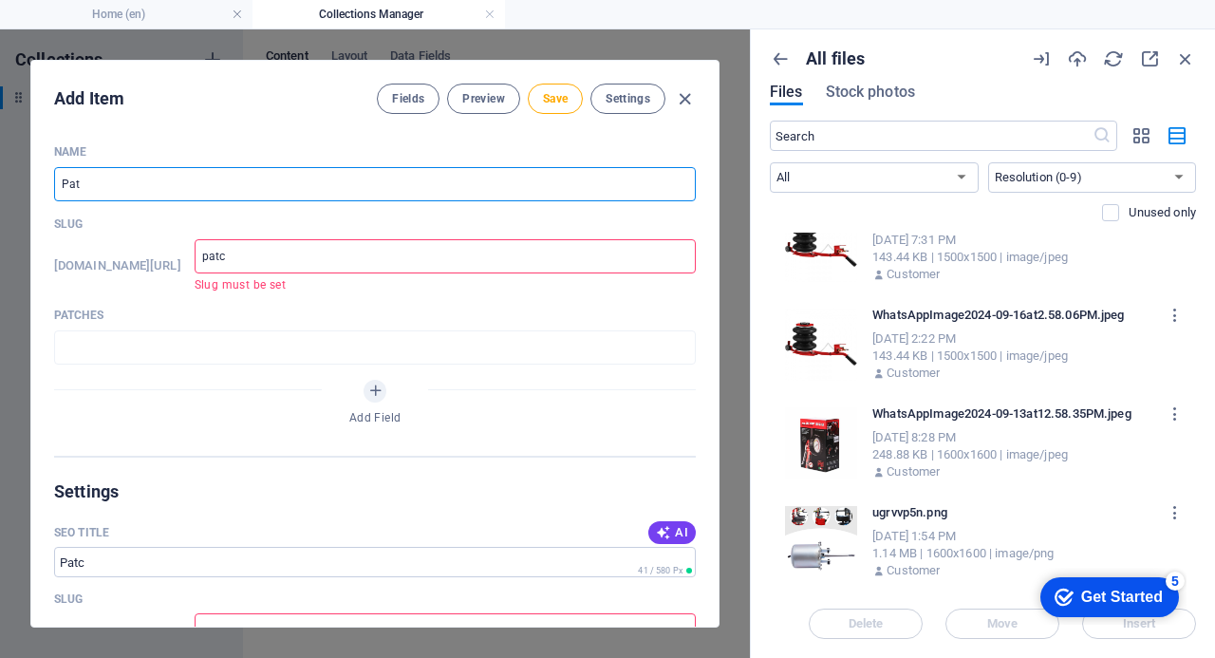
type input "pat"
type input "Pa"
type input "pa"
type input "P"
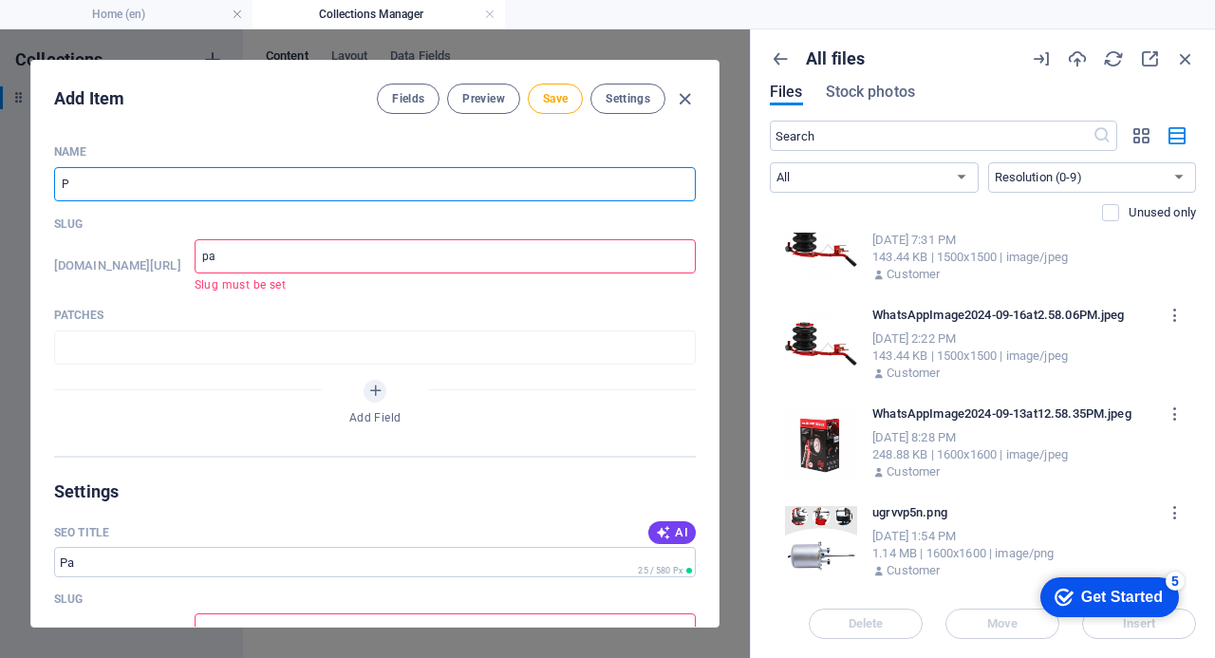
type input "p"
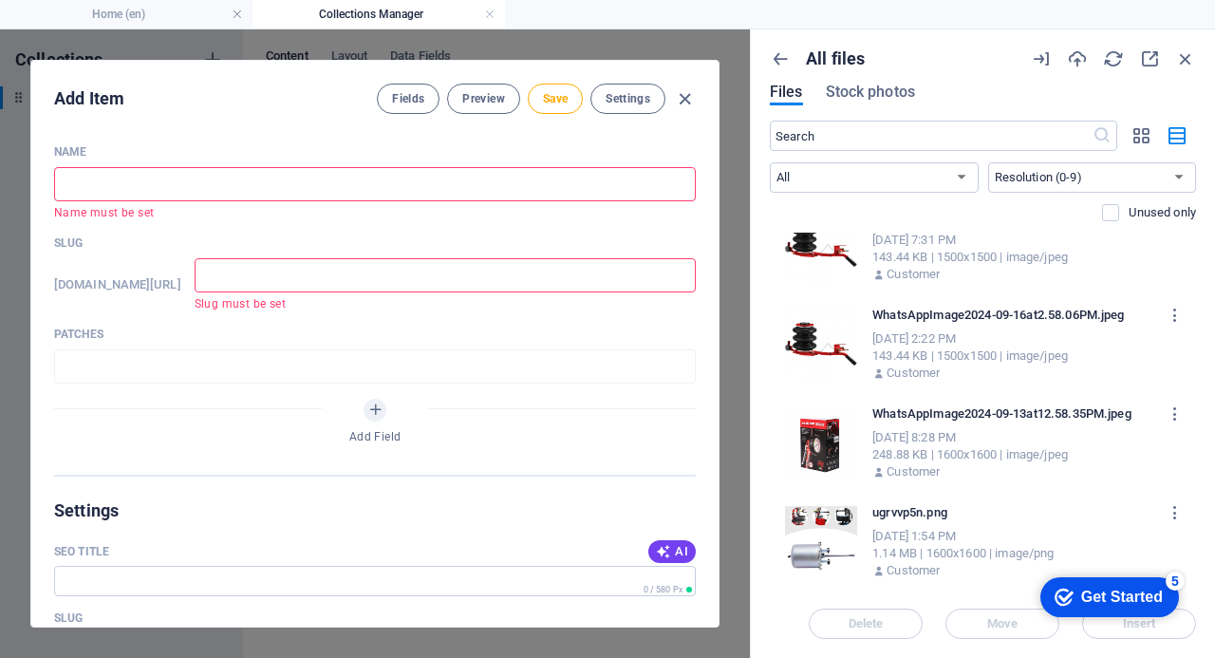
type input "R"
type input "r"
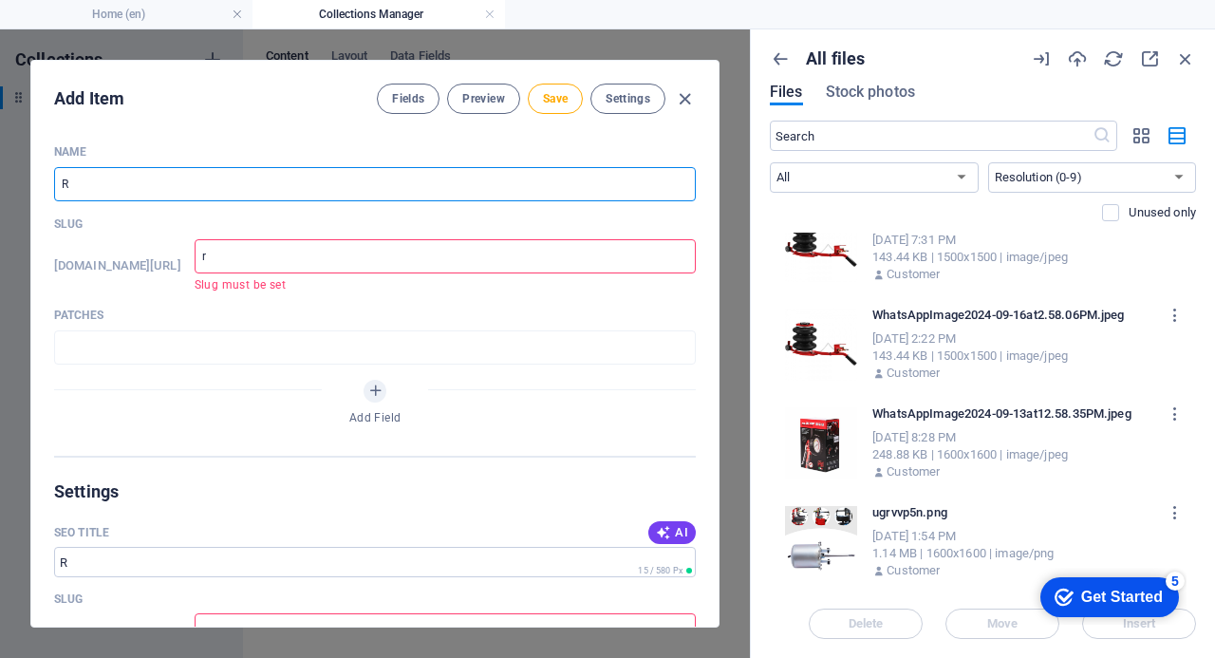
type input "Ra"
type input "ra"
type input "Rad"
type input "rad"
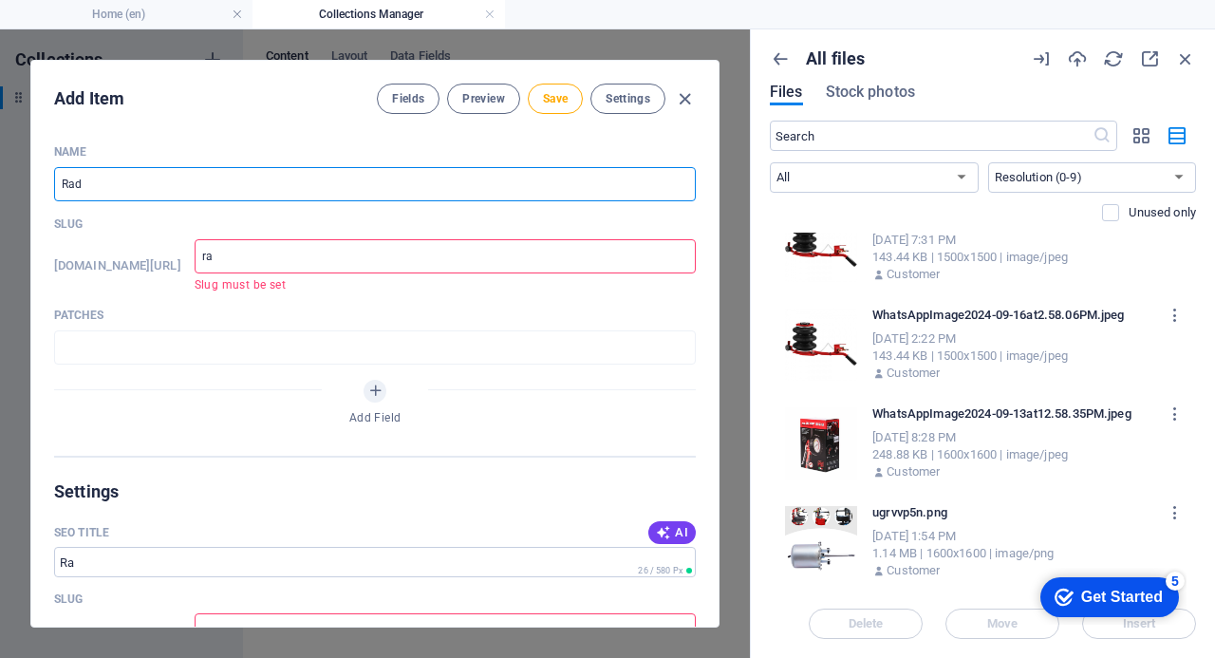
type input "rad"
type input "Radi"
type input "radi"
type input "Radia"
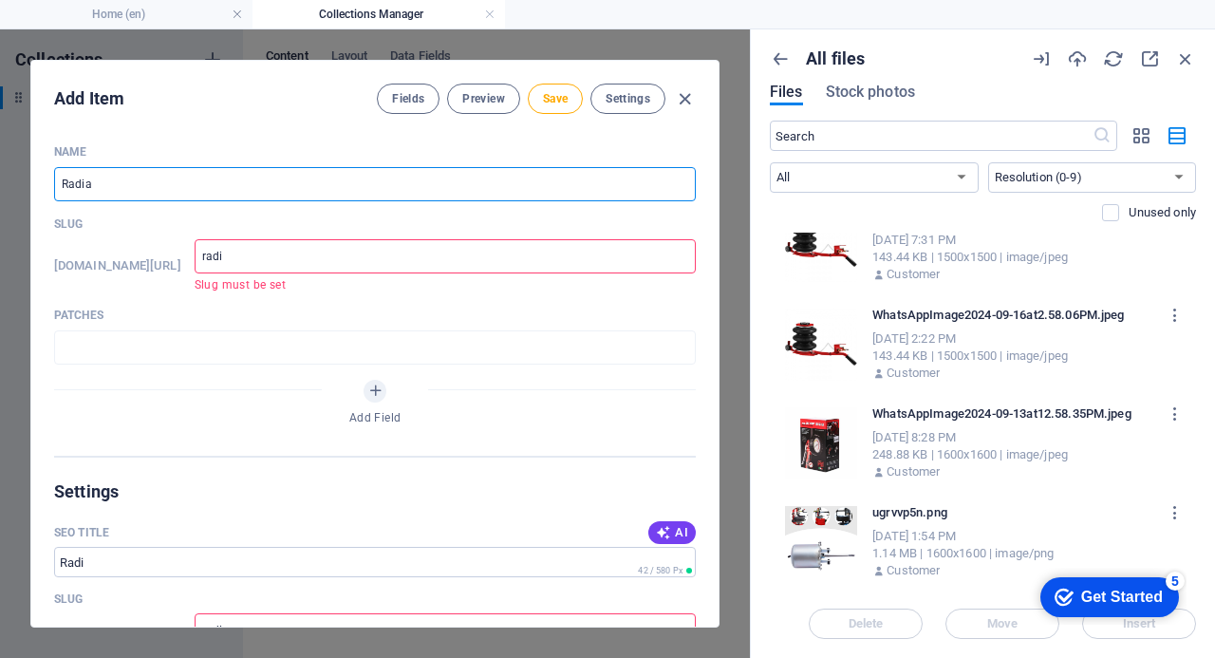
type input "radia"
type input "Radial"
type input "radial"
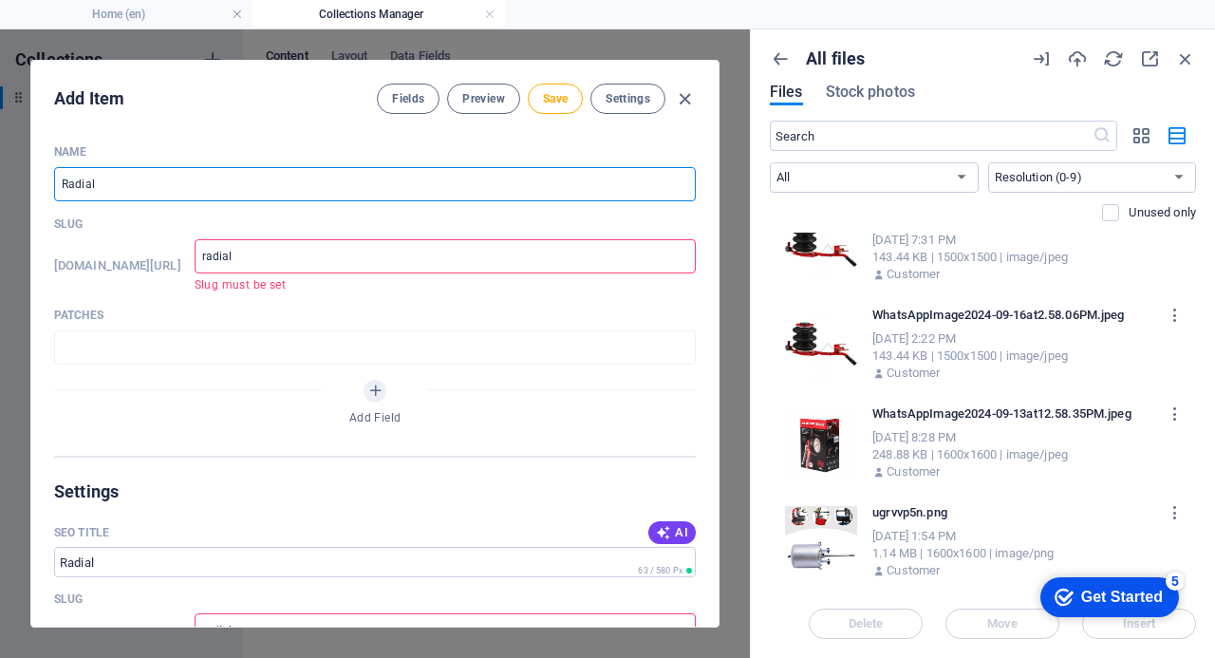
type input "Radial p"
type input "radial-p"
type input "Radial pa"
type input "radial-pa"
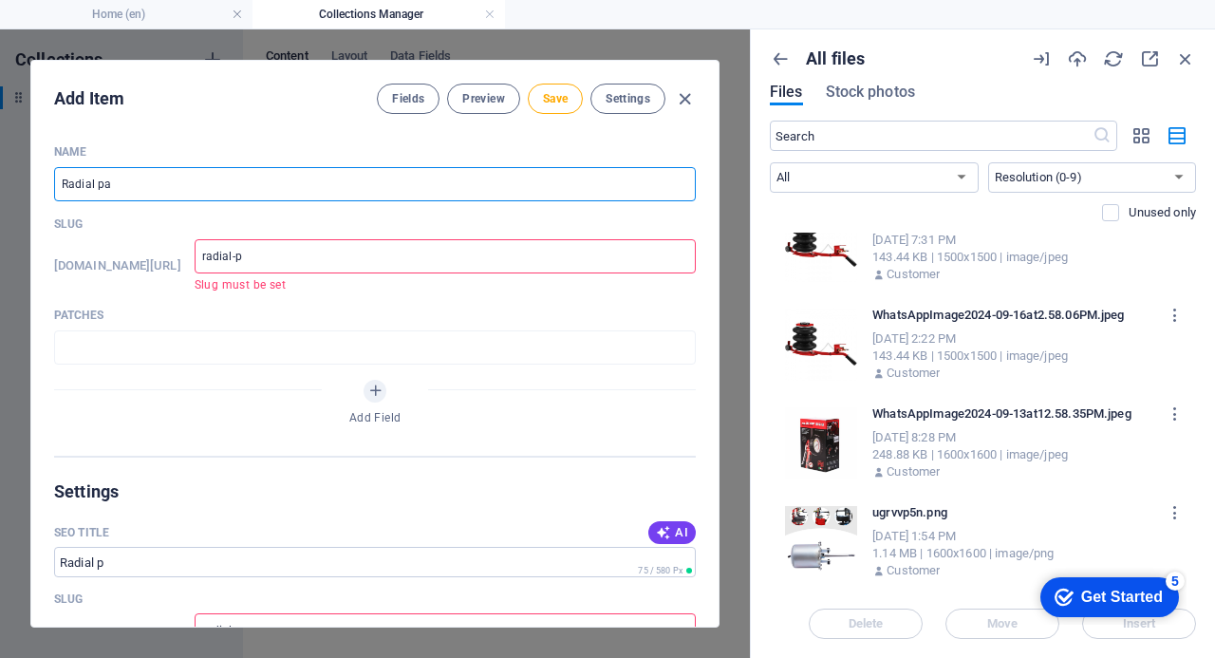
type input "radial-pa"
type input "Radial pat"
type input "radial-pat"
type input "Radial patc"
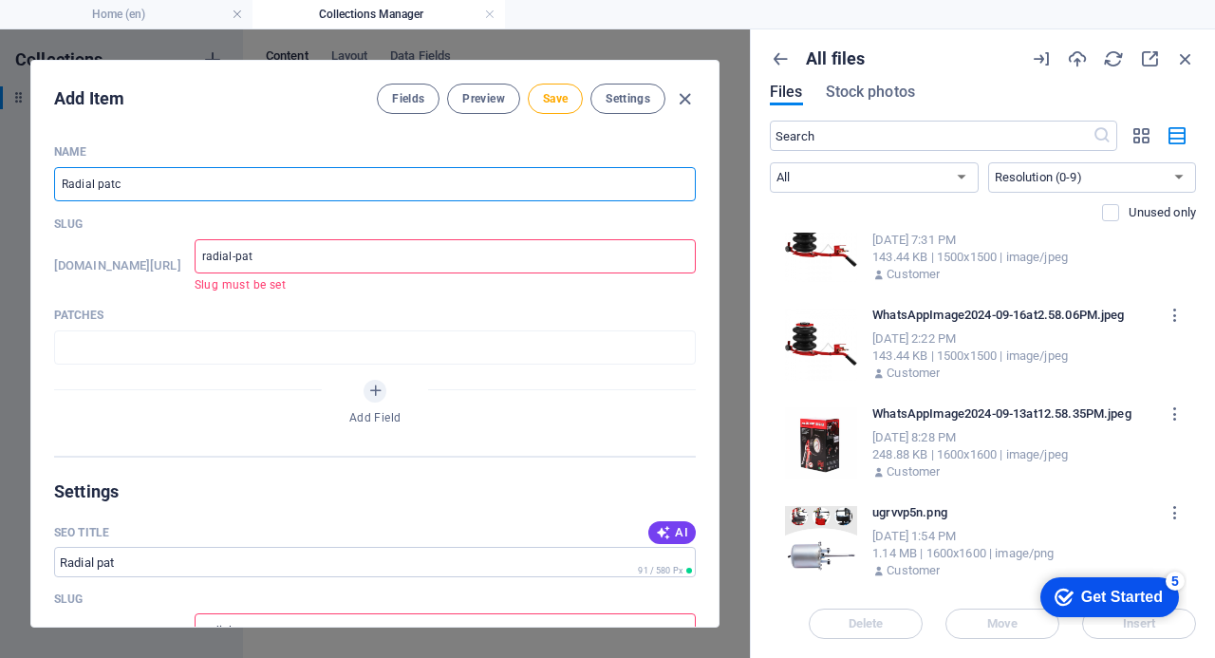
type input "radial-patc"
type input "Radial patch"
type input "radial-patch"
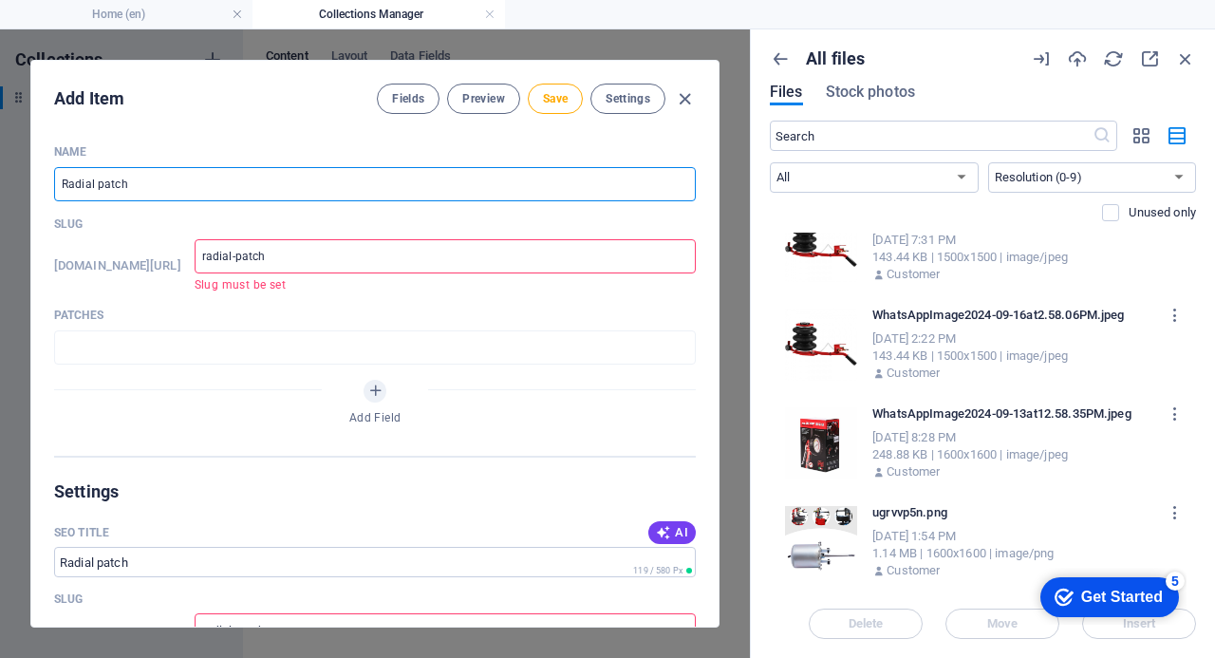
type input "Radial patch 1"
type input "radial-patch-1"
type input "Radial patch 11"
type input "radial-patch-11"
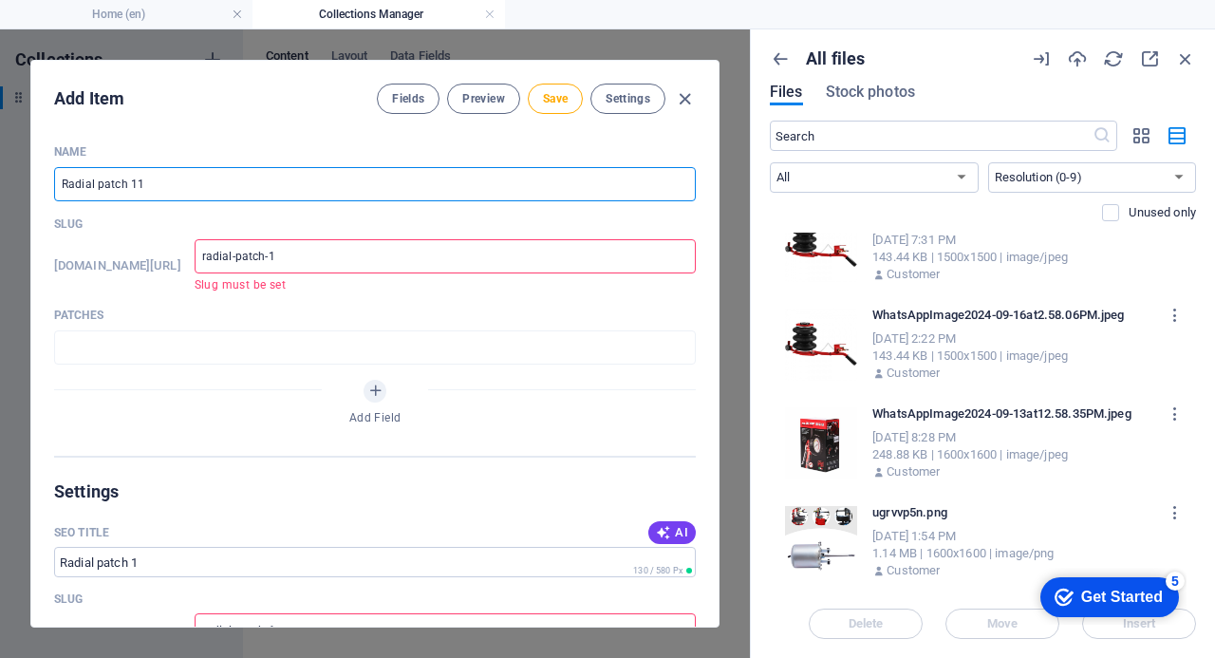
type input "radial-patch-11"
type input "Radial patch 110"
type input "radial-patch-110"
type input "Radial patch 110"
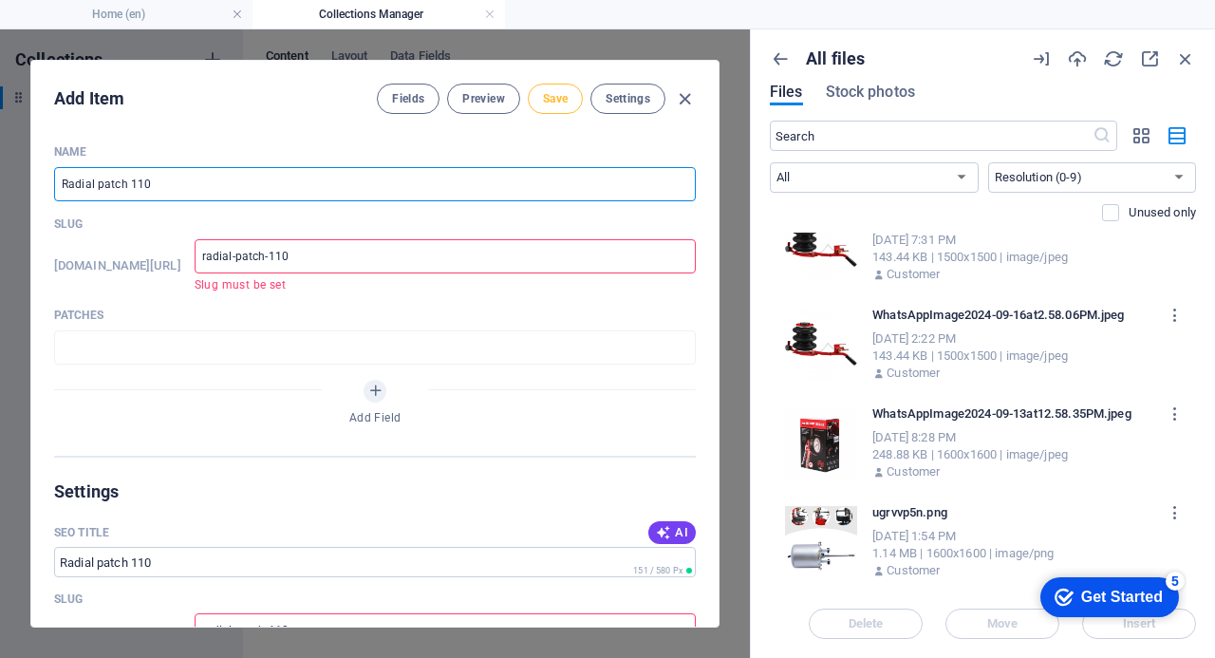
click at [556, 95] on span "Save" at bounding box center [555, 98] width 25 height 15
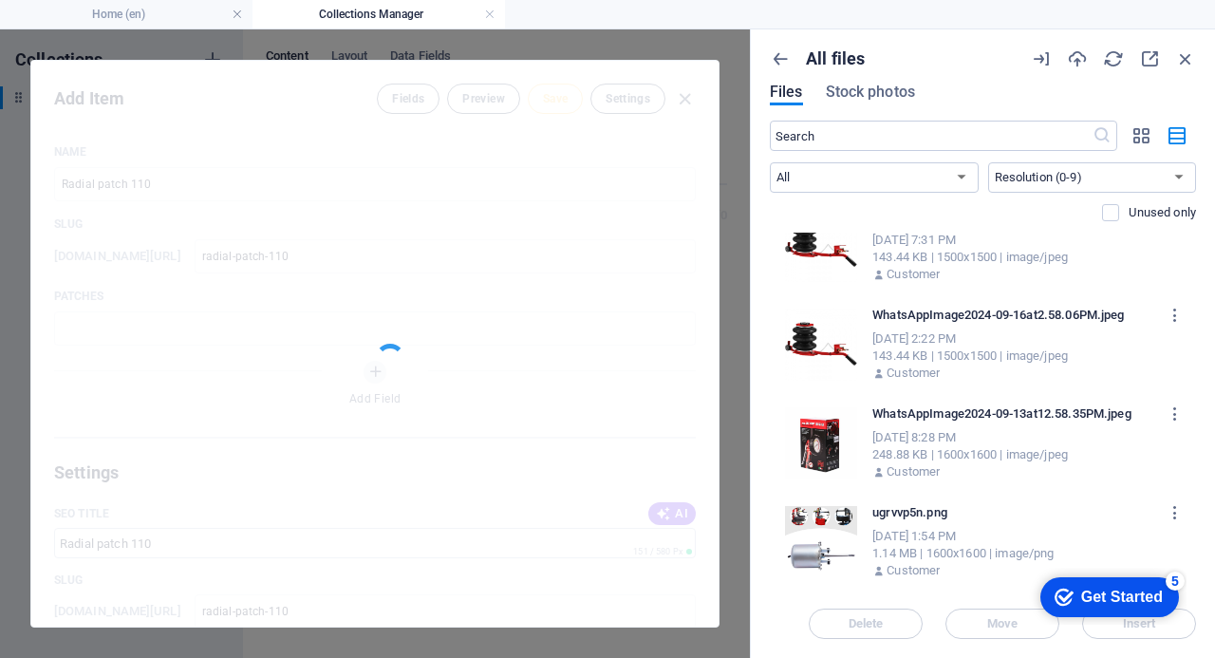
type input "radial-patch-110"
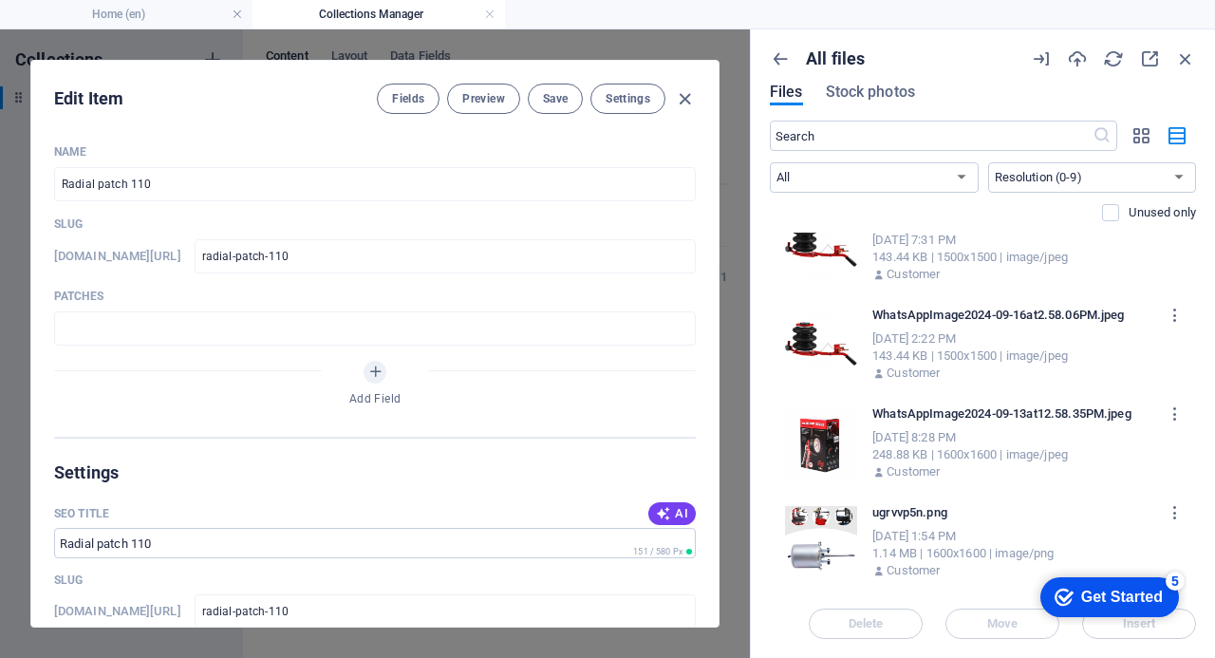
drag, startPoint x: 714, startPoint y: 255, endPoint x: 737, endPoint y: 418, distance: 163.9
click at [737, 418] on div "Edit Item Fields Preview Save Settings Name Radial patch 110 ​ Slug www.example…" at bounding box center [375, 343] width 750 height 628
click at [481, 95] on span "Preview" at bounding box center [483, 98] width 42 height 15
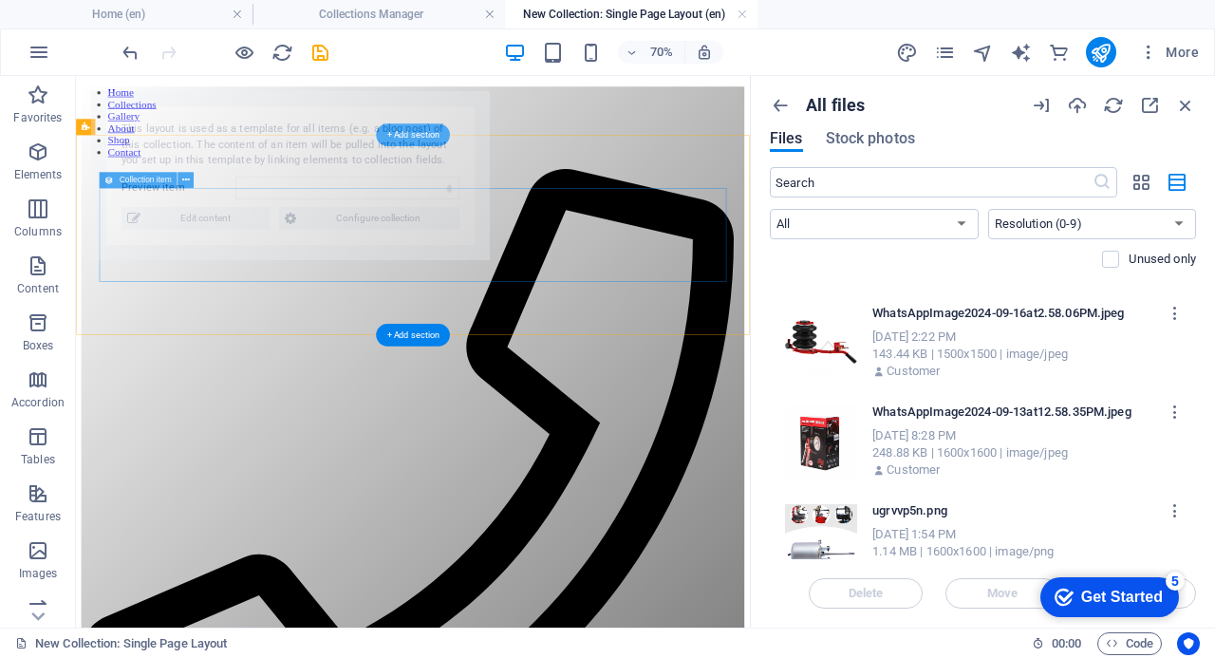
select select "68b8fff513b1c7e55a03d283"
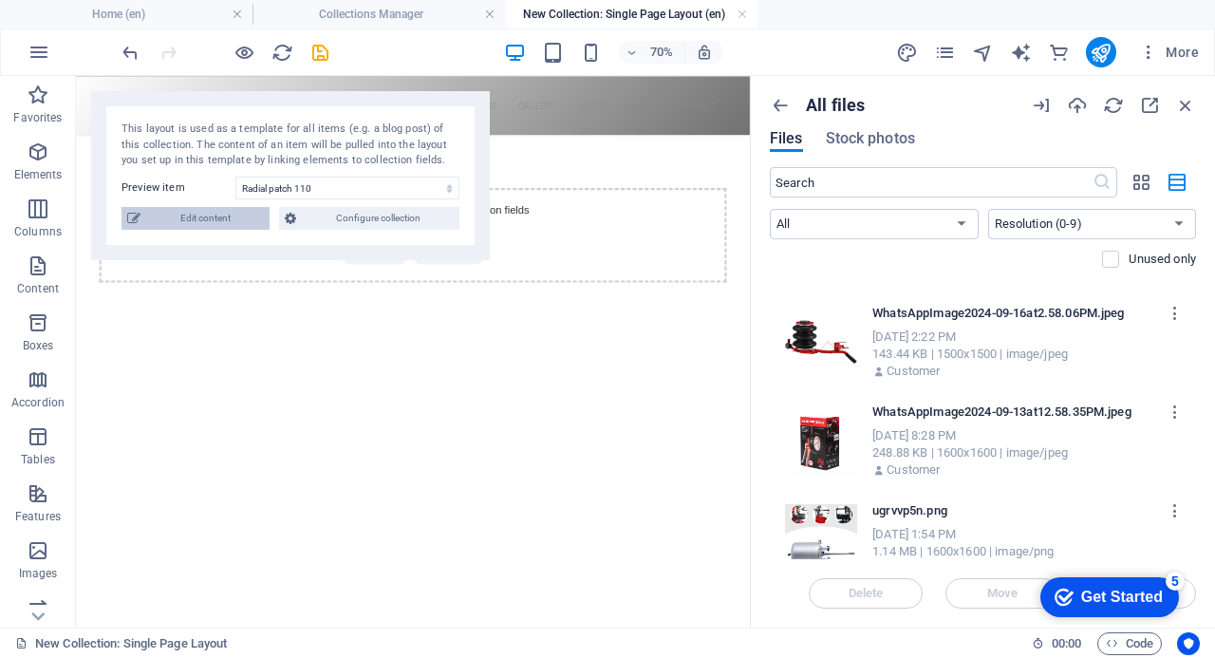
click at [211, 218] on span "Edit content" at bounding box center [205, 218] width 118 height 23
type input "radial-patch-110"
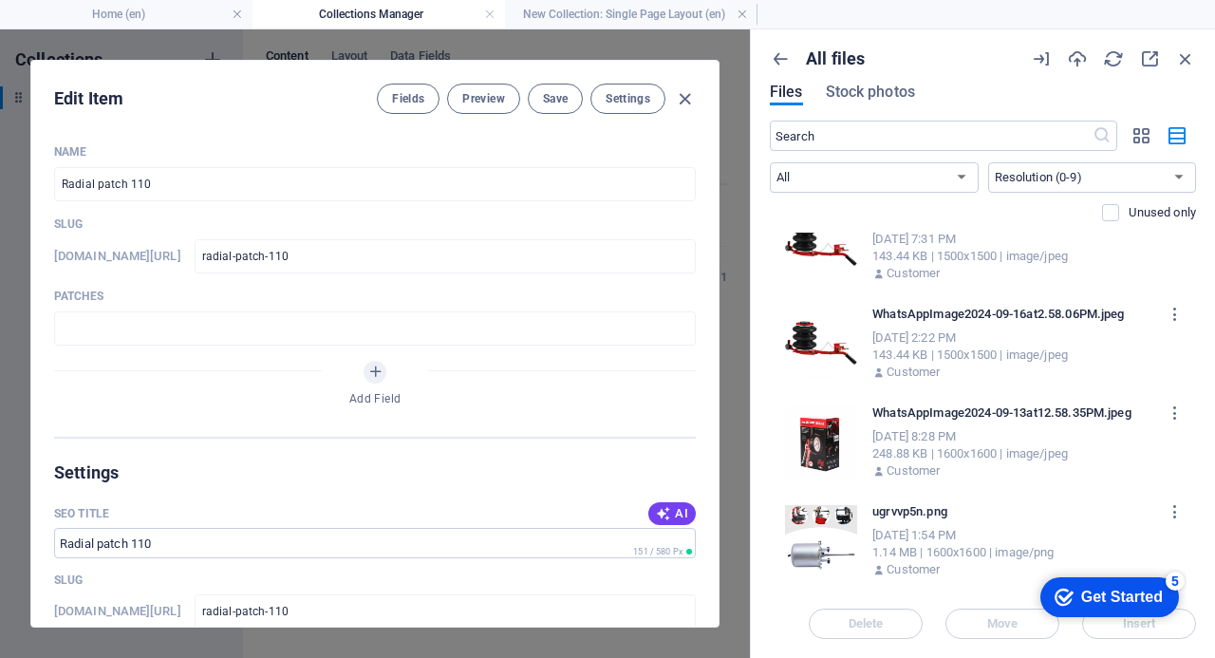
scroll to position [6649, 0]
click at [557, 92] on span "Save" at bounding box center [555, 98] width 25 height 15
drag, startPoint x: 296, startPoint y: 75, endPoint x: 358, endPoint y: 169, distance: 112.4
click at [358, 169] on div "Edit Item Fields Preview Save Settings Name Radial patch 110 ​ Slug www.example…" at bounding box center [374, 344] width 687 height 566
click at [485, 93] on span "Preview" at bounding box center [483, 98] width 42 height 15
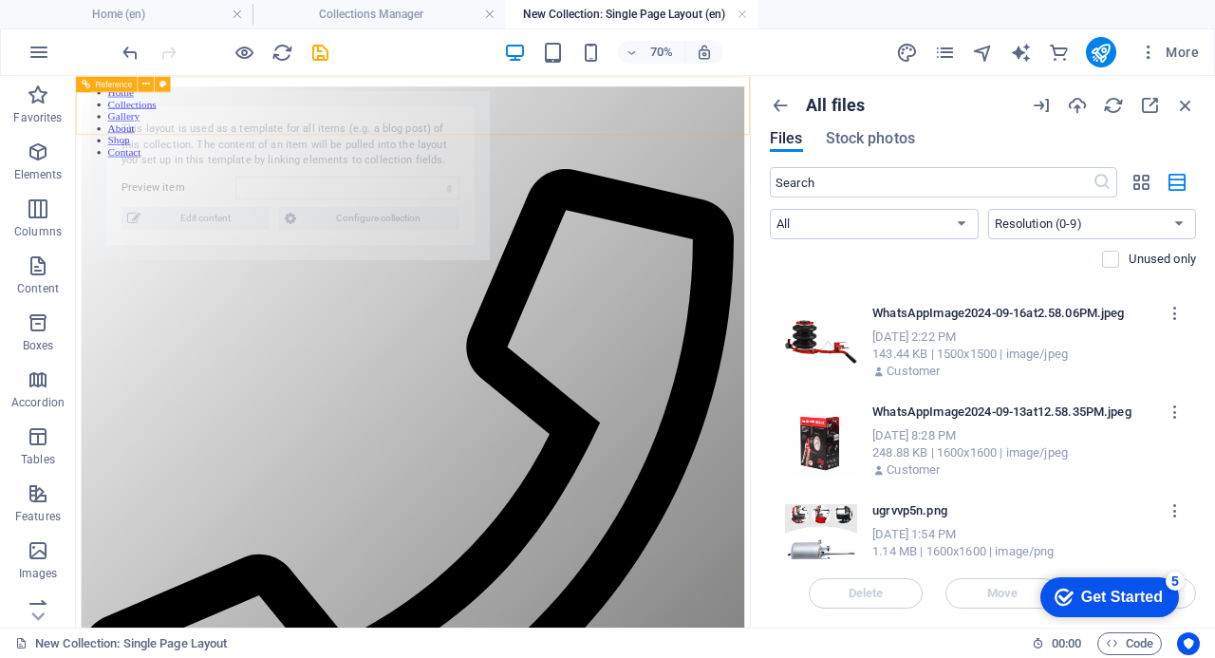
scroll to position [0, 0]
select select "68b8fff513b1c7e55a03d283"
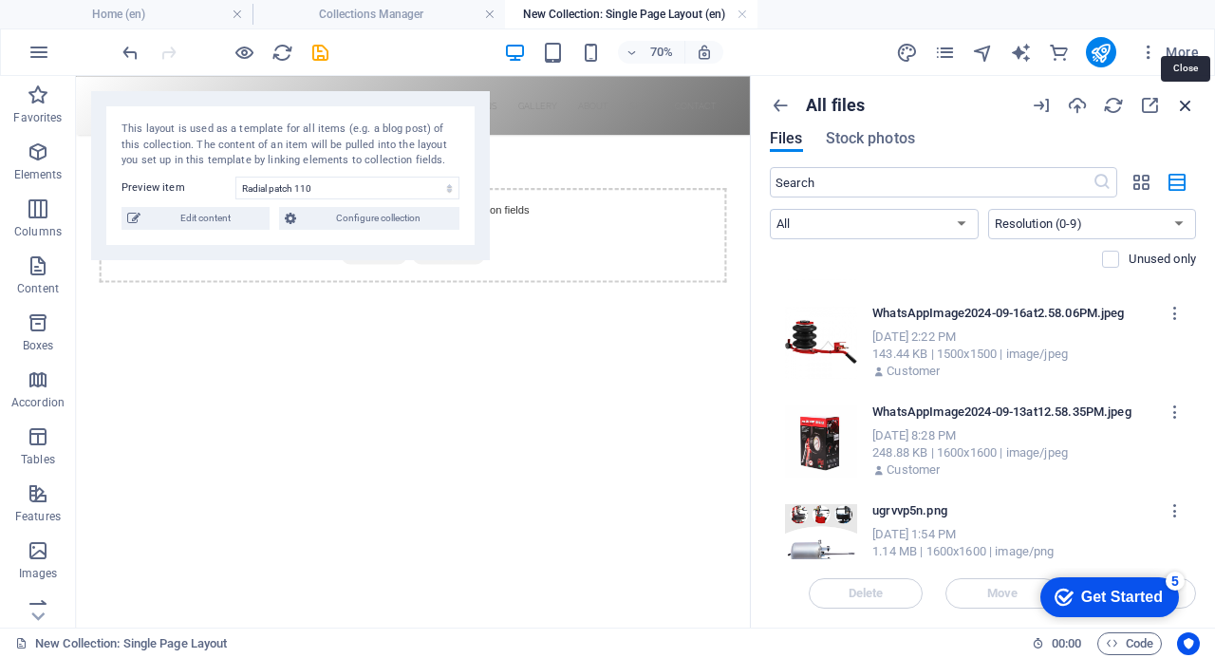
click at [1185, 105] on icon "button" at bounding box center [1185, 105] width 21 height 21
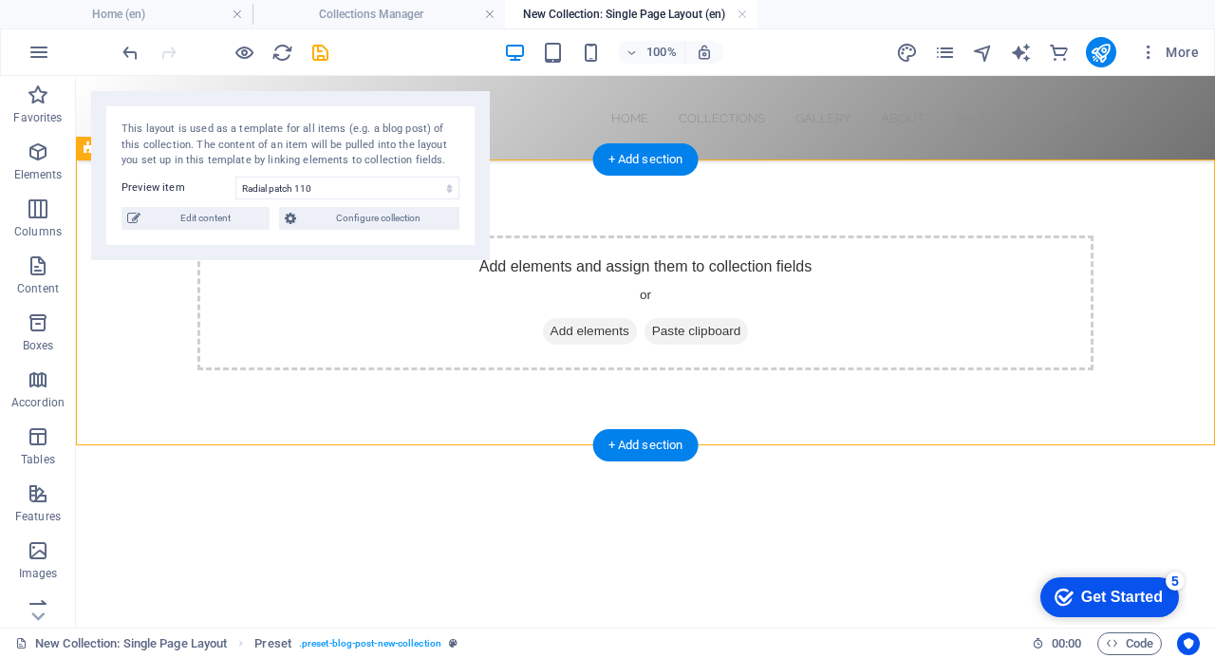
drag, startPoint x: 1181, startPoint y: 256, endPoint x: 1179, endPoint y: 184, distance: 72.2
click at [1181, 189] on div "Add elements and assign them to collection fields or Add elements Paste clipboa…" at bounding box center [645, 302] width 1139 height 287
drag, startPoint x: 1162, startPoint y: 170, endPoint x: 1166, endPoint y: 215, distance: 45.7
click at [1166, 215] on div "Add elements and assign them to collection fields or Add elements Paste clipboa…" at bounding box center [645, 302] width 1139 height 287
click at [577, 327] on span "Add elements" at bounding box center [590, 331] width 94 height 27
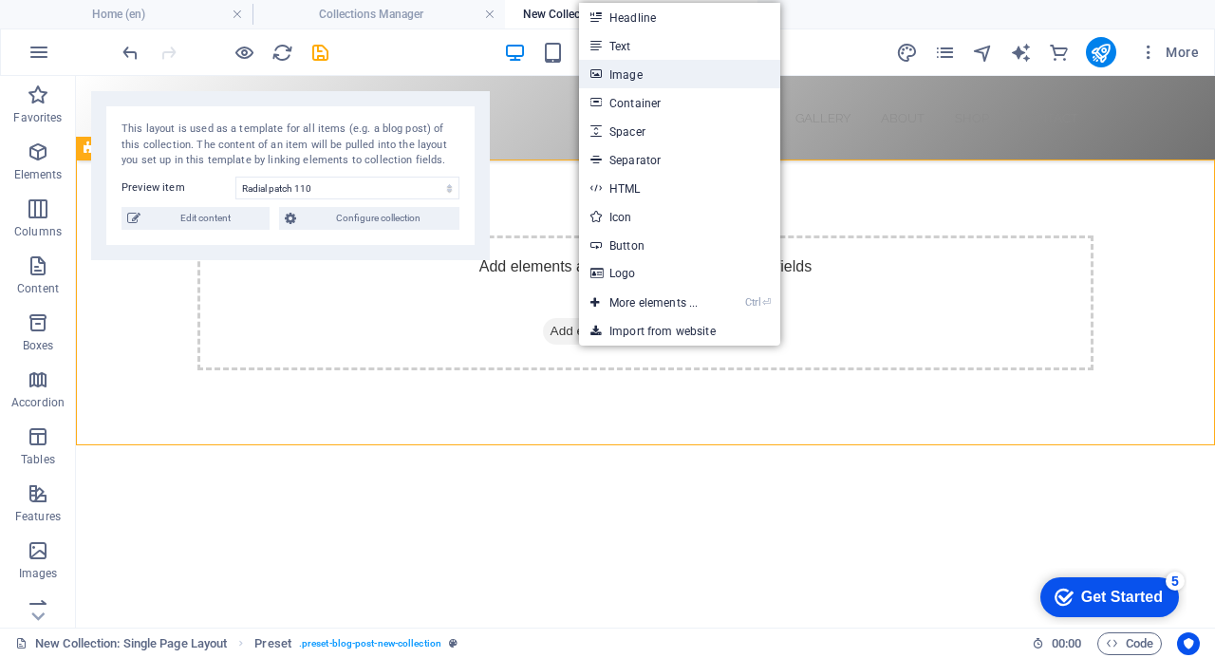
click at [645, 69] on link "Image" at bounding box center [679, 74] width 201 height 28
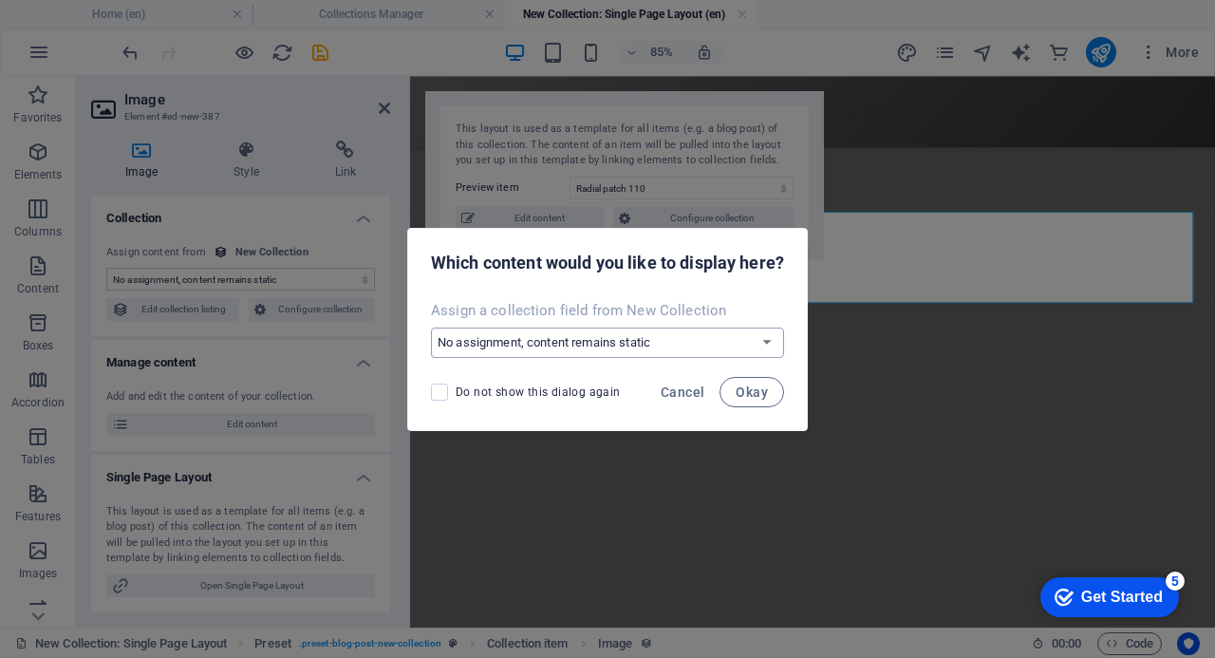
click at [771, 339] on select "No assignment, content remains static Create a new field Created at (Date) Upda…" at bounding box center [607, 342] width 353 height 30
click at [782, 289] on div "Which content would you like to display here?" at bounding box center [607, 261] width 399 height 65
click at [750, 393] on span "Okay" at bounding box center [752, 391] width 32 height 15
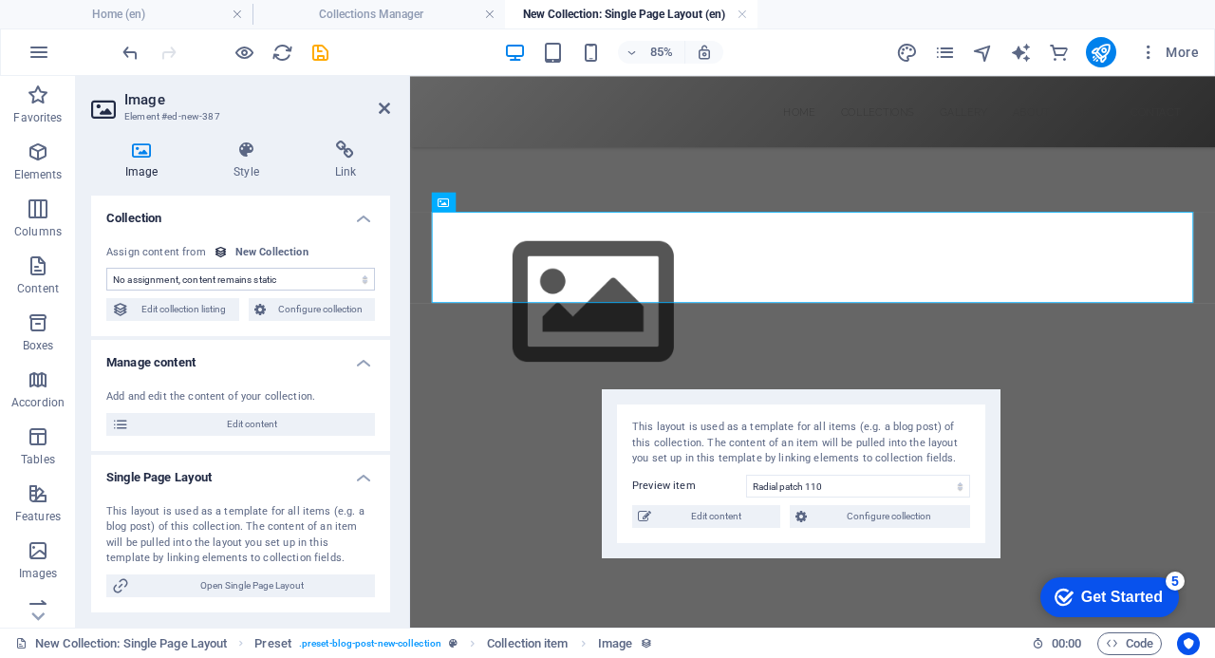
drag, startPoint x: 579, startPoint y: 103, endPoint x: 756, endPoint y: 402, distance: 346.4
click at [756, 402] on div "This layout is used as a template for all items (e.g. a blog post) of this coll…" at bounding box center [801, 473] width 399 height 169
click at [138, 151] on icon at bounding box center [141, 149] width 101 height 19
click at [314, 303] on span "Configure collection" at bounding box center [320, 309] width 99 height 23
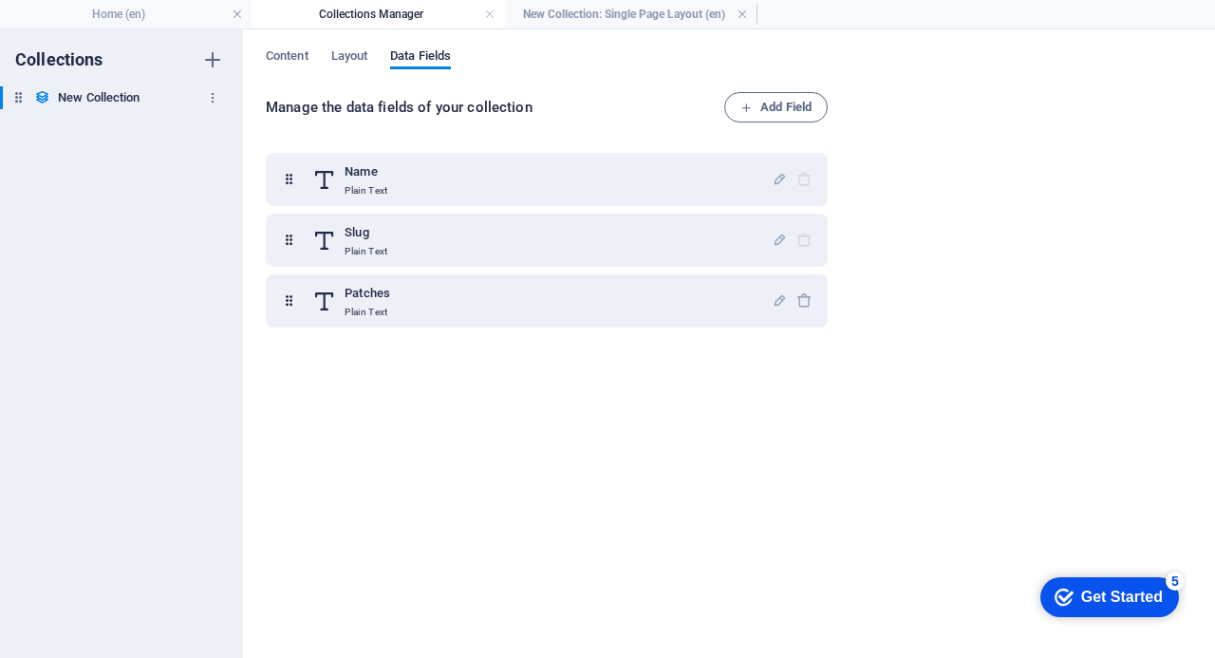
click at [83, 88] on h6 "New Collection" at bounding box center [99, 97] width 82 height 23
click at [360, 60] on span "Layout" at bounding box center [349, 58] width 37 height 27
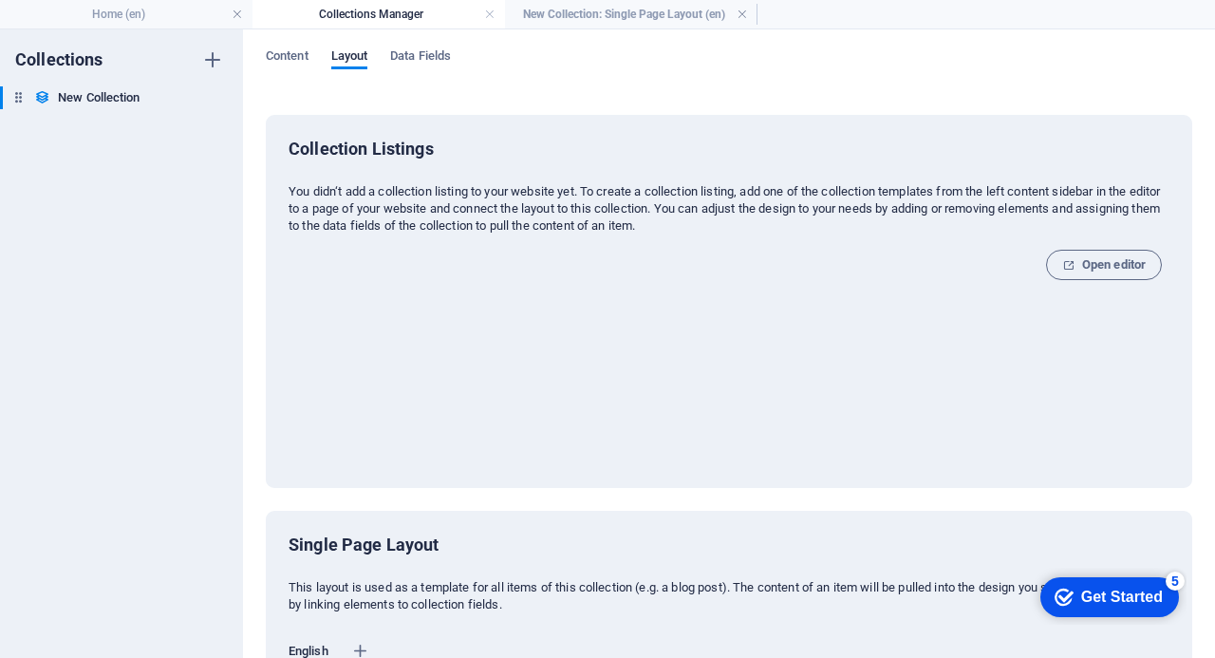
drag, startPoint x: 1206, startPoint y: 229, endPoint x: 1210, endPoint y: 318, distance: 89.3
click at [1210, 318] on div "Content Layout Data Fields Collection Listings You didn‘t add a collection list…" at bounding box center [729, 343] width 972 height 628
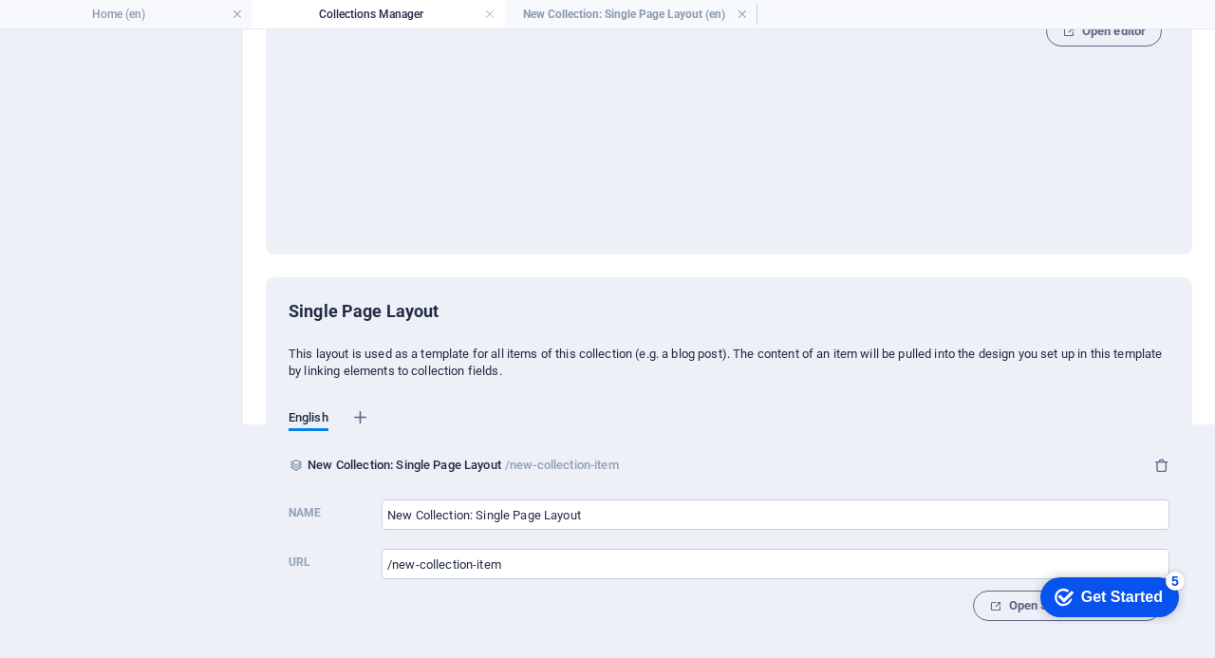
click at [1067, 590] on icon "Get Started 5 items remaining, 0% complete" at bounding box center [1064, 596] width 19 height 17
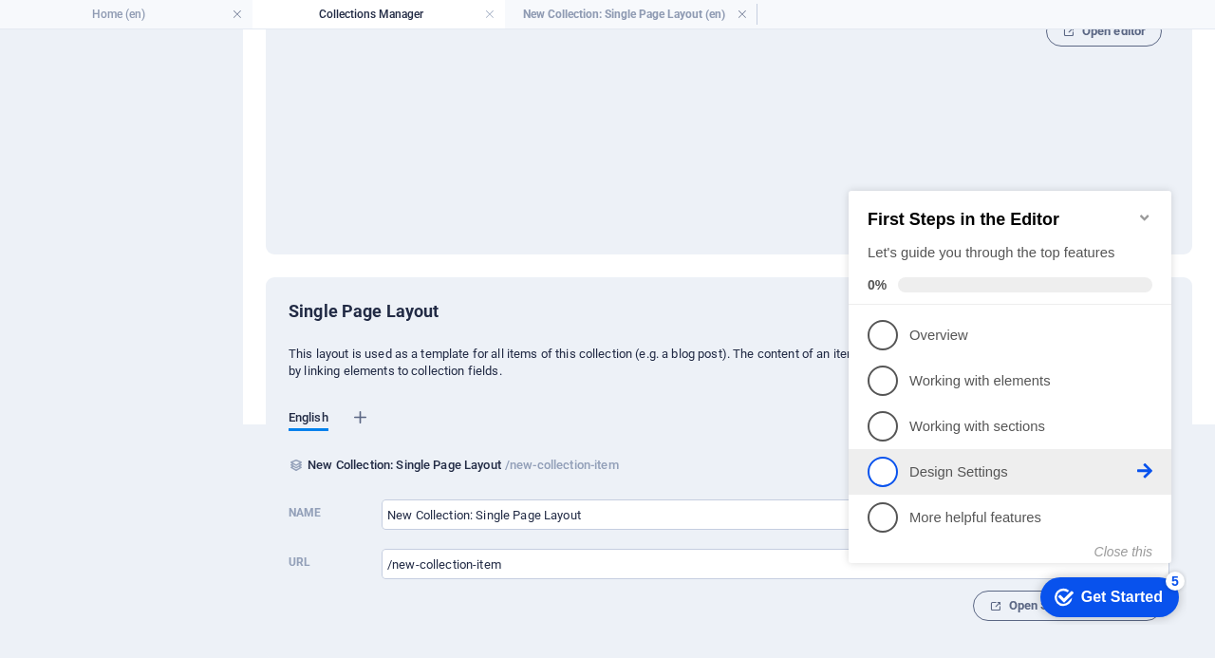
click at [937, 465] on p "Design Settings - incomplete" at bounding box center [1023, 472] width 228 height 20
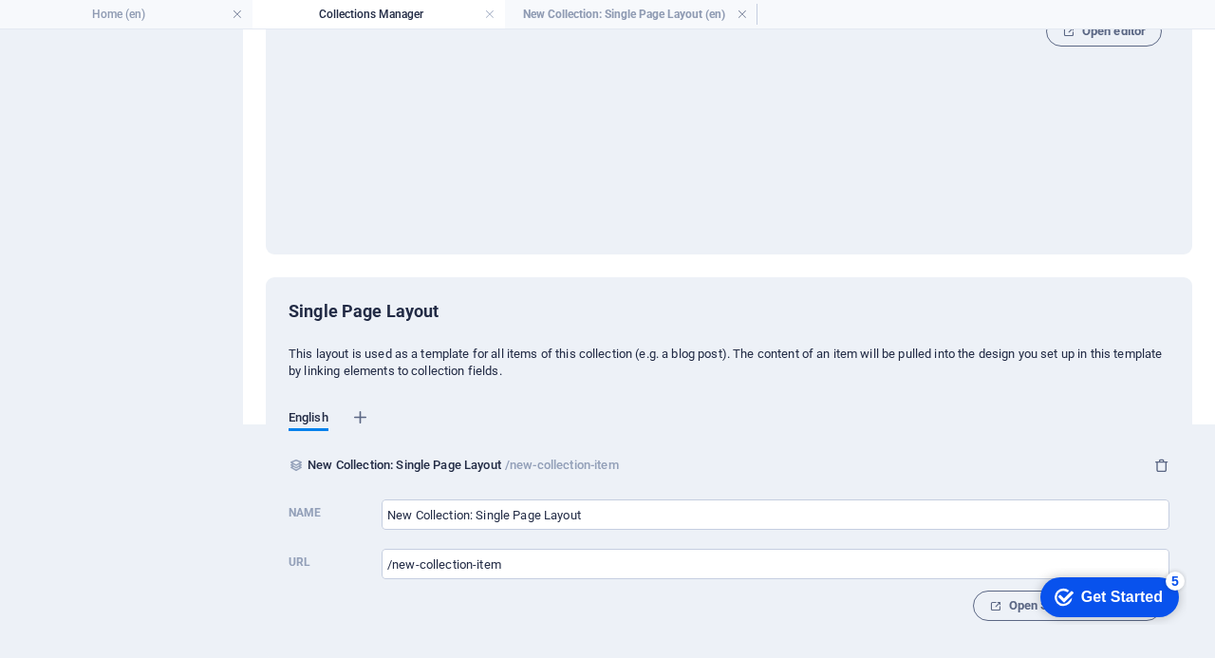
drag, startPoint x: 75, startPoint y: 22, endPoint x: 868, endPoint y: 612, distance: 988.3
click at [868, 612] on div "Open Single Page Layout" at bounding box center [729, 605] width 881 height 30
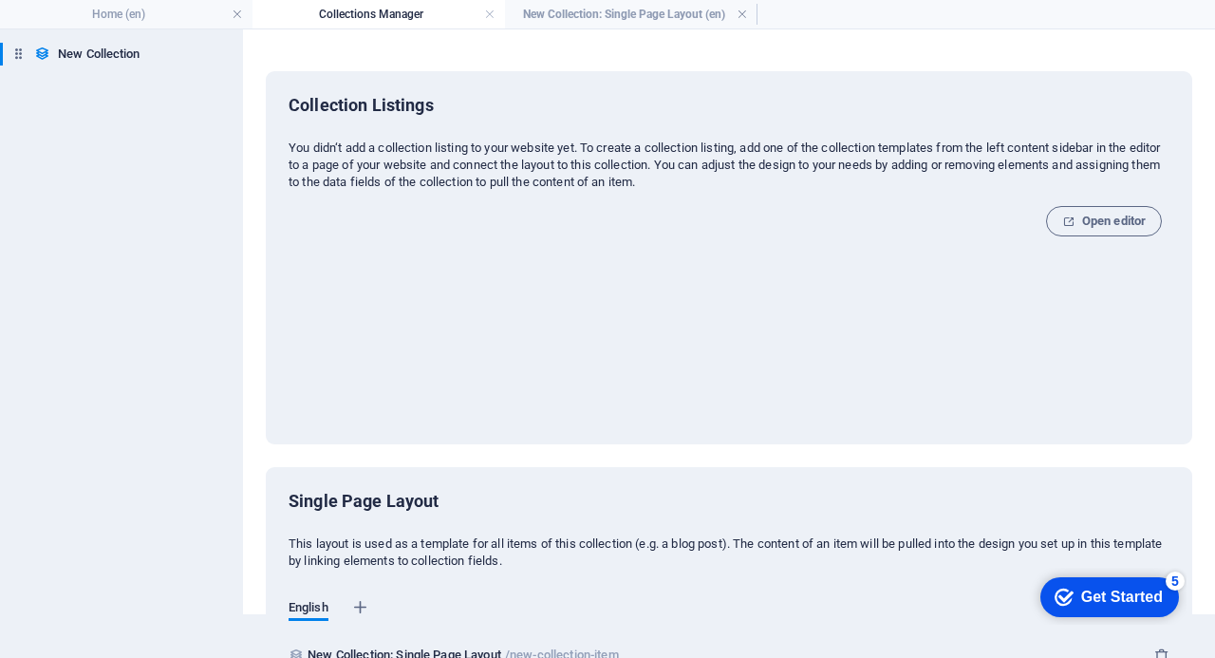
scroll to position [0, 0]
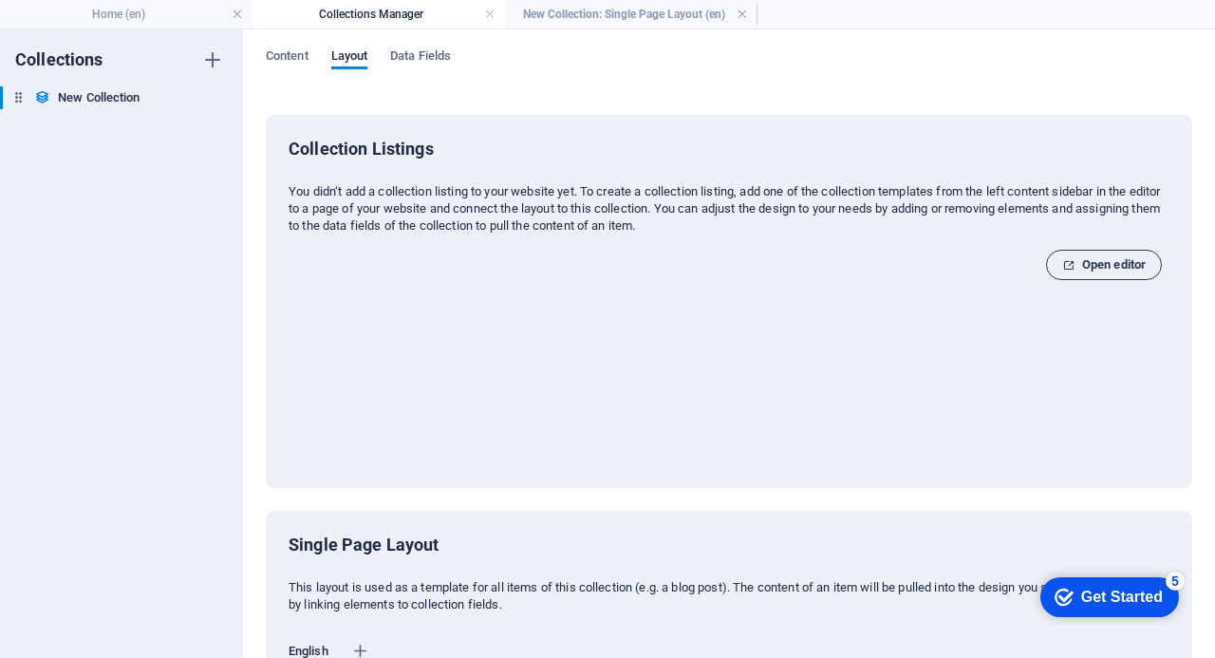
click at [1100, 255] on span "Open editor" at bounding box center [1104, 264] width 84 height 23
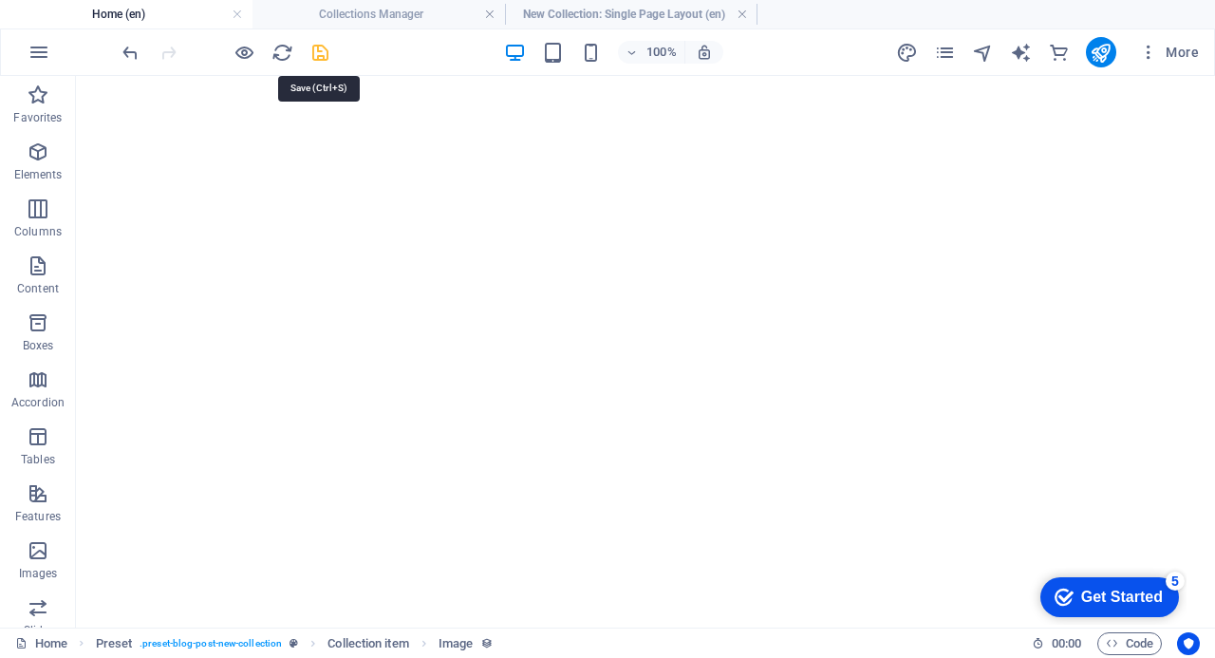
click at [317, 53] on icon "save" at bounding box center [320, 53] width 22 height 22
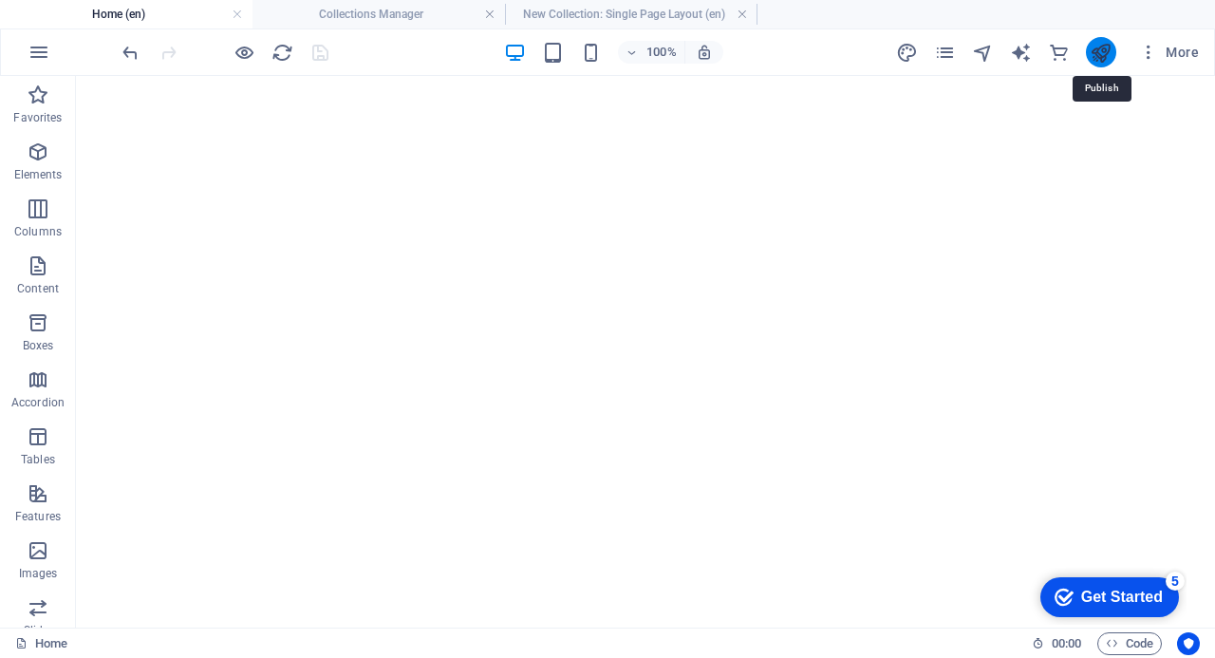
click at [1101, 51] on icon "publish" at bounding box center [1101, 53] width 22 height 22
click at [1096, 47] on icon "publish" at bounding box center [1101, 53] width 22 height 22
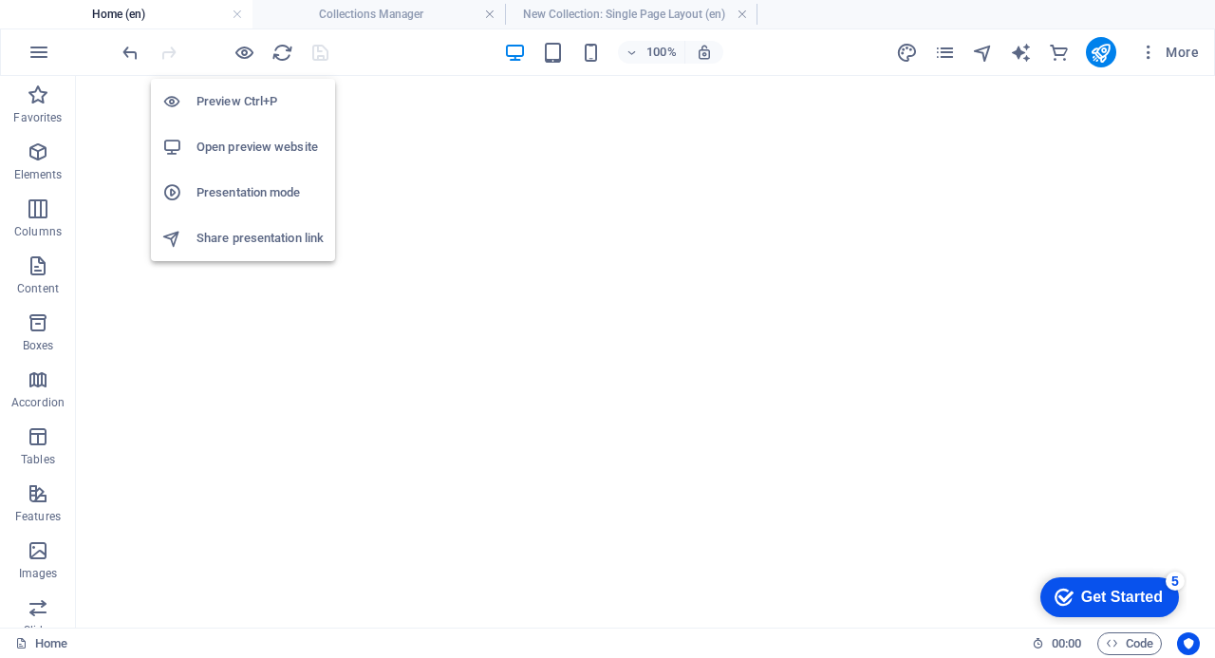
click at [252, 144] on h6 "Open preview website" at bounding box center [259, 147] width 127 height 23
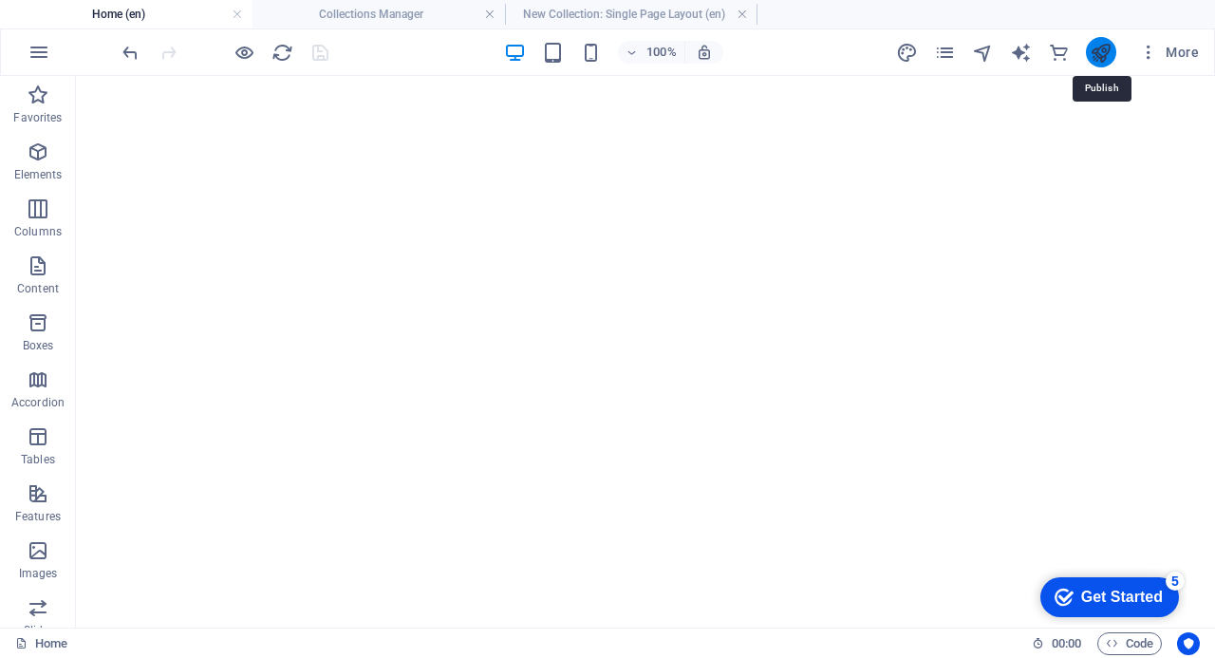
click at [1104, 52] on icon "publish" at bounding box center [1101, 53] width 22 height 22
